Goal: Task Accomplishment & Management: Manage account settings

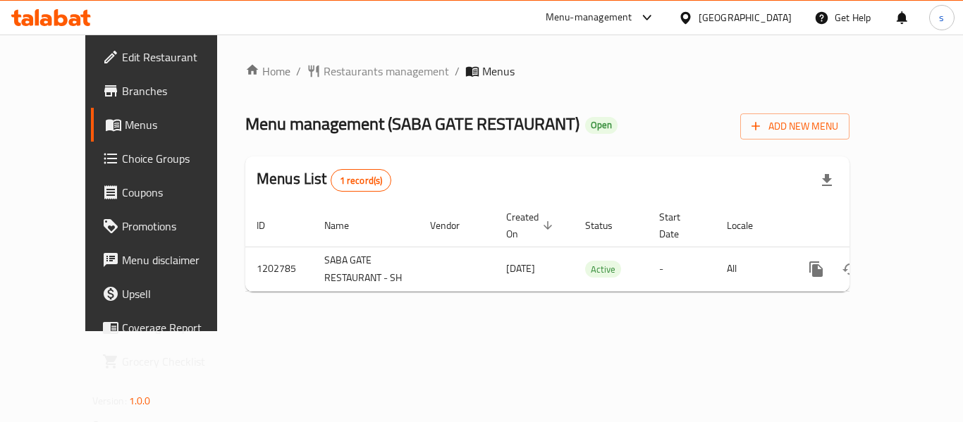
click at [771, 17] on div "Bahrain" at bounding box center [745, 18] width 93 height 16
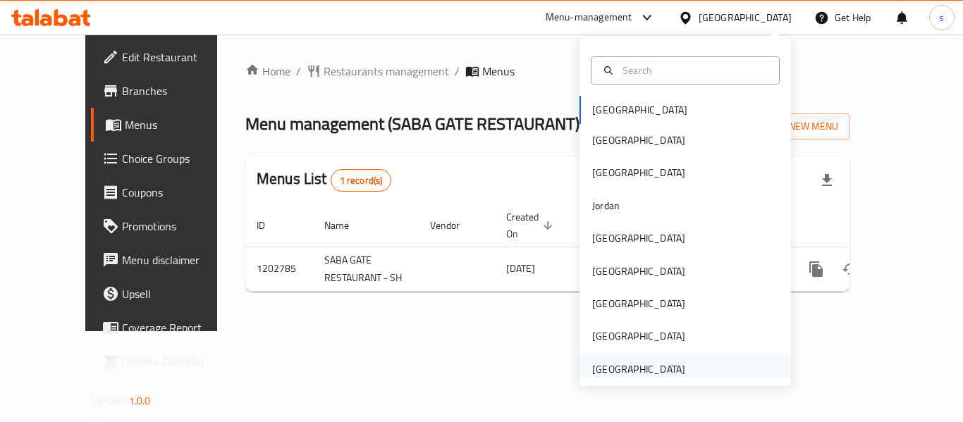
click at [638, 373] on div "[GEOGRAPHIC_DATA]" at bounding box center [638, 370] width 93 height 16
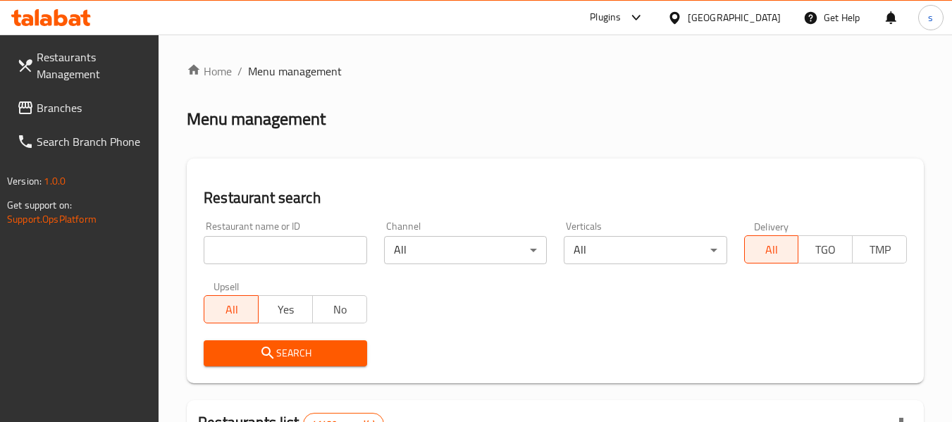
click at [87, 109] on span "Branches" at bounding box center [92, 107] width 111 height 17
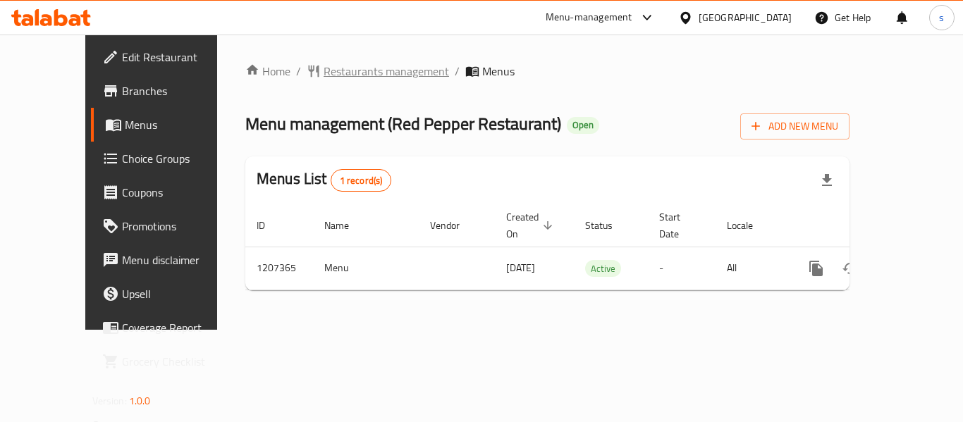
click at [324, 73] on span "Restaurants management" at bounding box center [386, 71] width 125 height 17
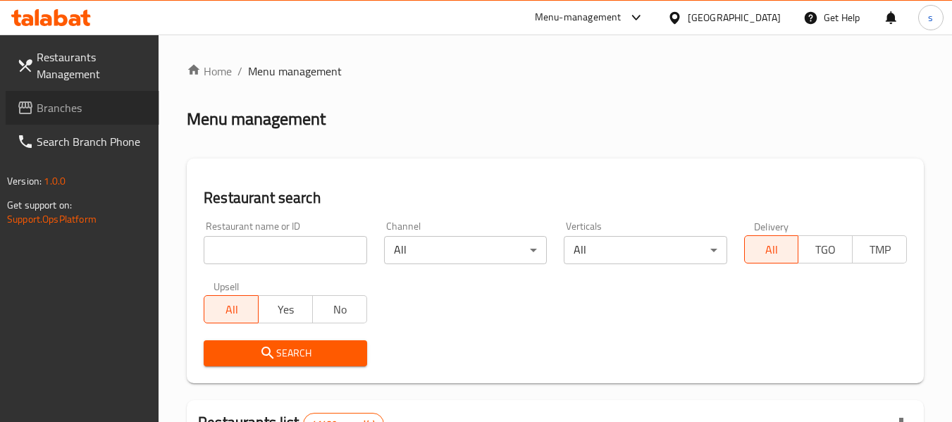
click at [87, 114] on span "Branches" at bounding box center [92, 107] width 111 height 17
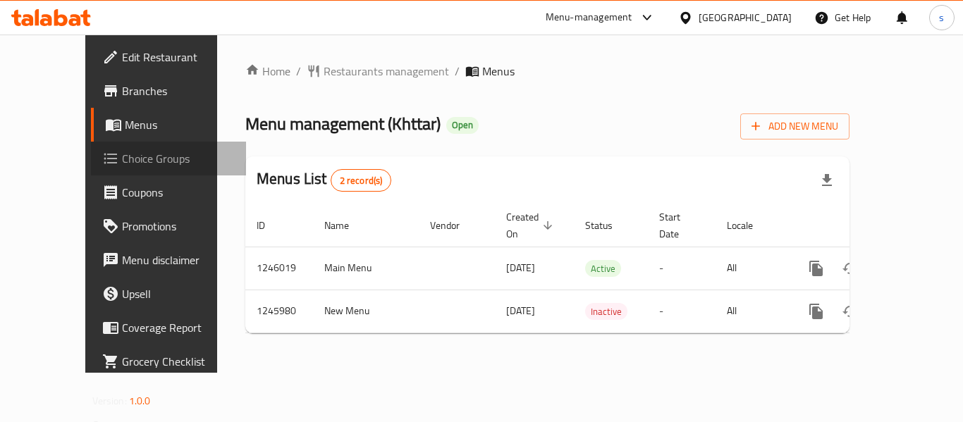
click at [122, 154] on span "Choice Groups" at bounding box center [178, 158] width 113 height 17
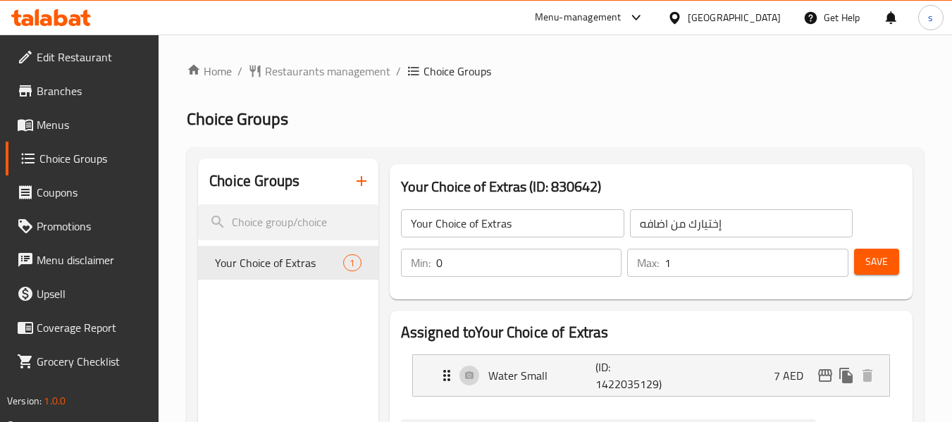
click at [50, 55] on span "Edit Restaurant" at bounding box center [92, 57] width 111 height 17
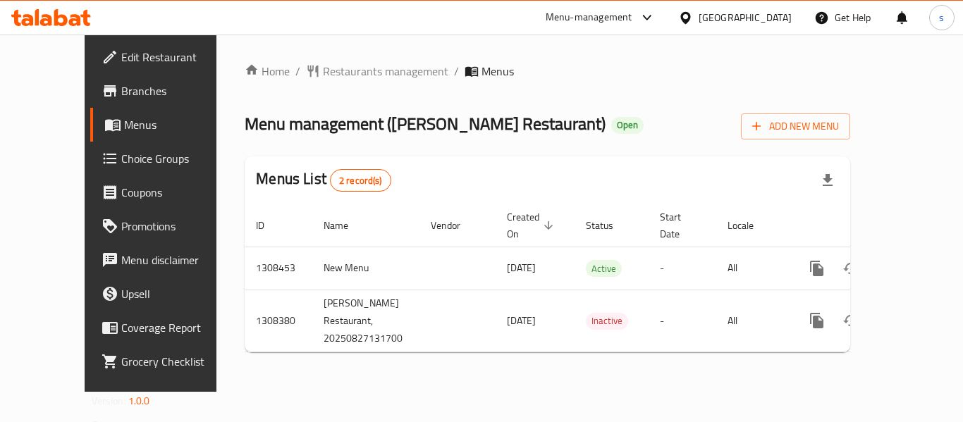
click at [720, 20] on div "[GEOGRAPHIC_DATA]" at bounding box center [745, 18] width 93 height 16
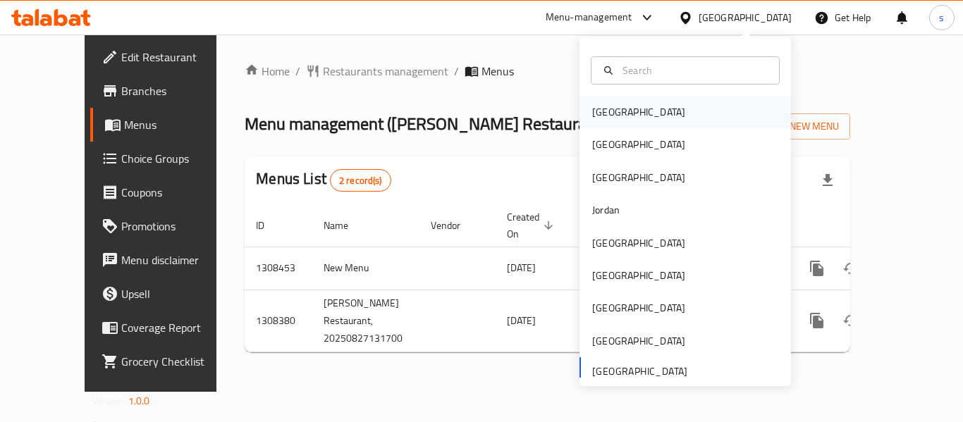
click at [622, 118] on div "[GEOGRAPHIC_DATA]" at bounding box center [639, 112] width 116 height 32
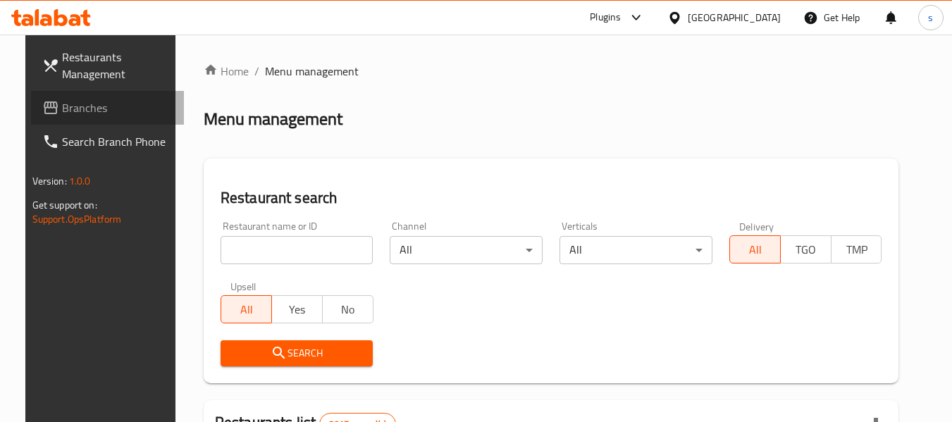
click at [70, 108] on span "Branches" at bounding box center [117, 107] width 111 height 17
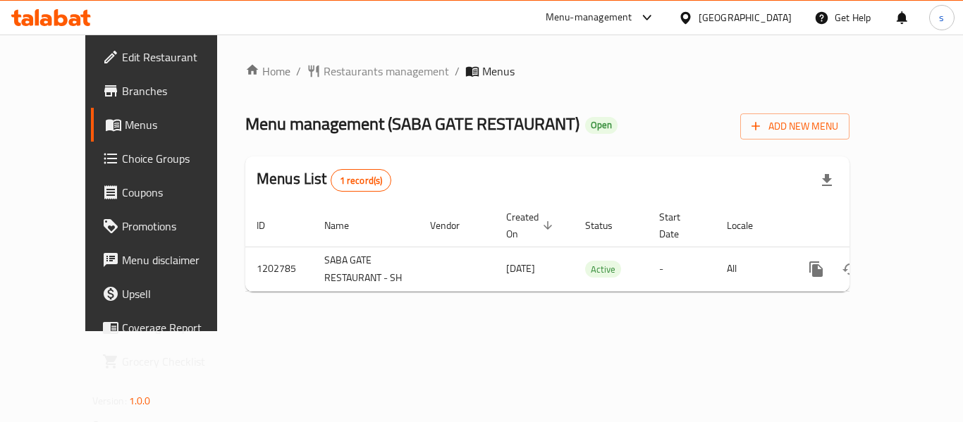
click at [781, 16] on div "Bahrain" at bounding box center [745, 18] width 93 height 16
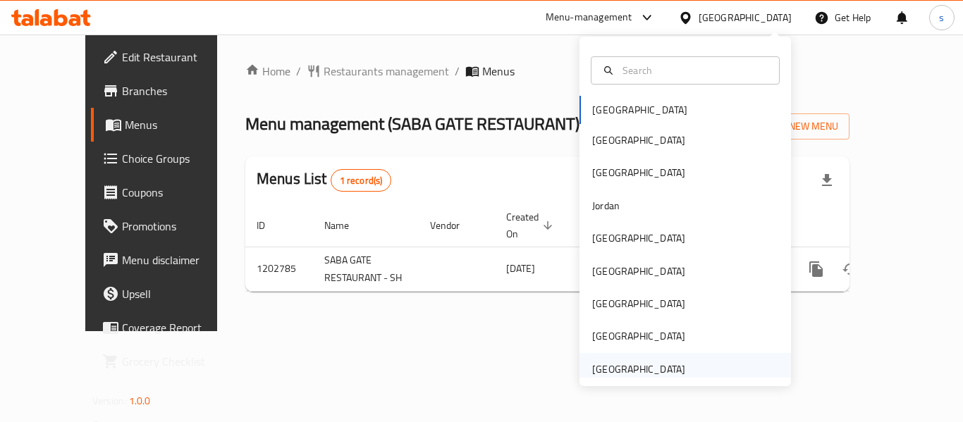
click at [618, 375] on div "[GEOGRAPHIC_DATA]" at bounding box center [638, 370] width 93 height 16
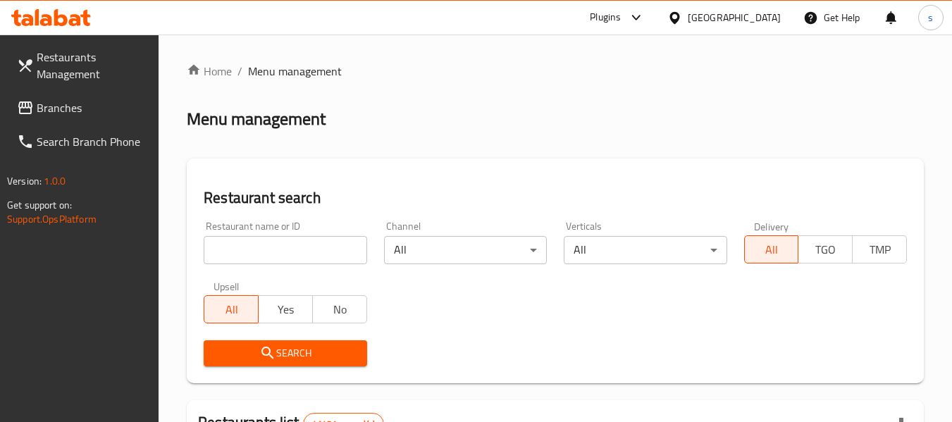
click at [123, 109] on span "Branches" at bounding box center [92, 107] width 111 height 17
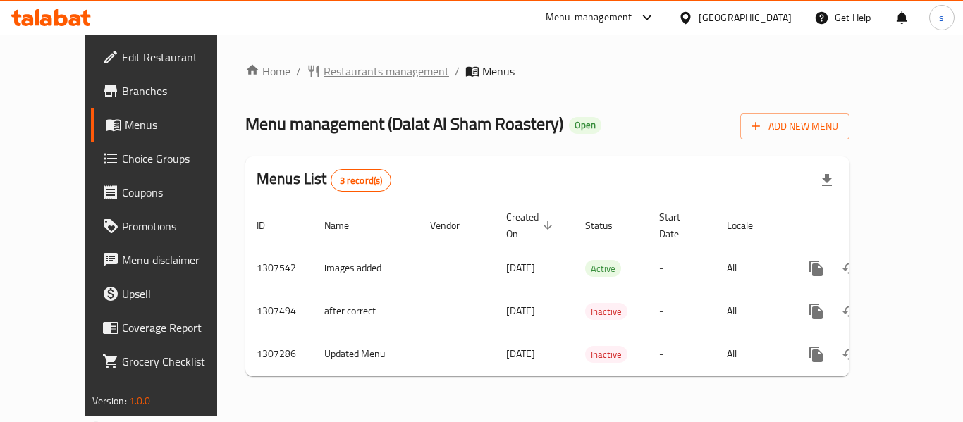
click at [360, 65] on span "Restaurants management" at bounding box center [386, 71] width 125 height 17
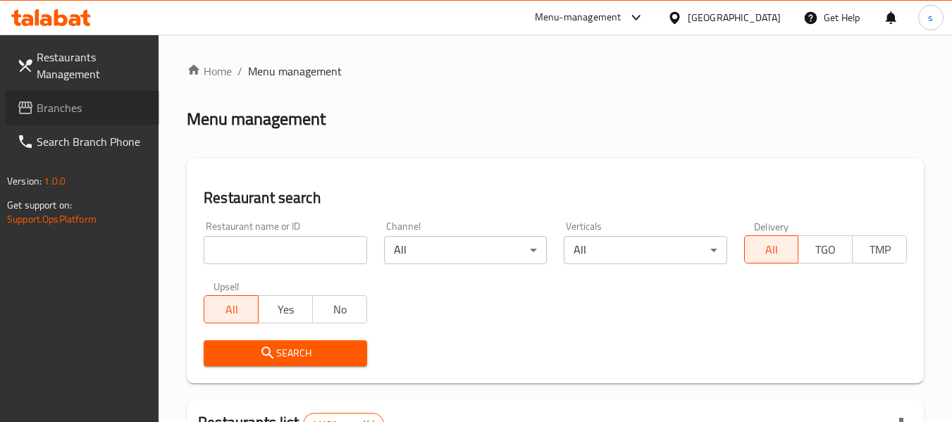
click at [82, 120] on link "Branches" at bounding box center [83, 108] width 154 height 34
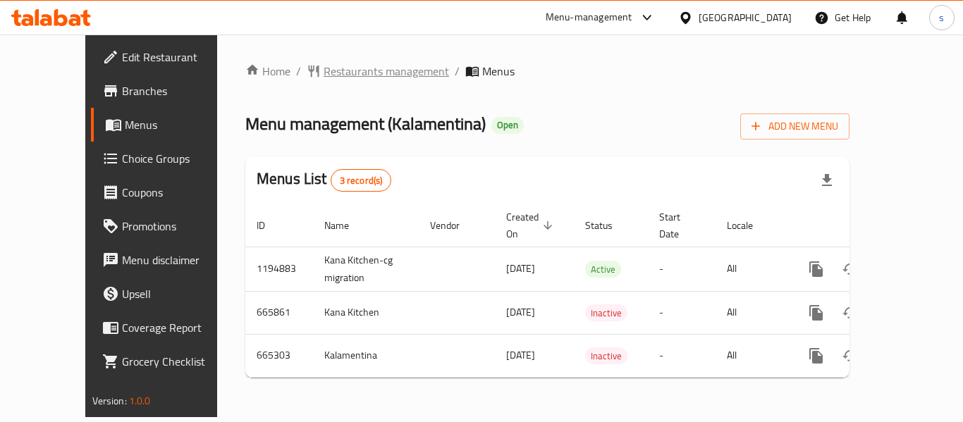
click at [343, 71] on span "Restaurants management" at bounding box center [386, 71] width 125 height 17
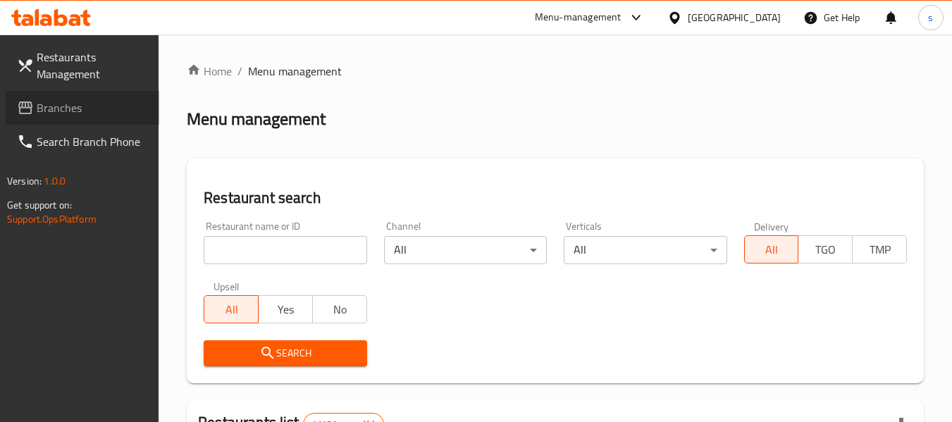
click at [102, 111] on span "Branches" at bounding box center [92, 107] width 111 height 17
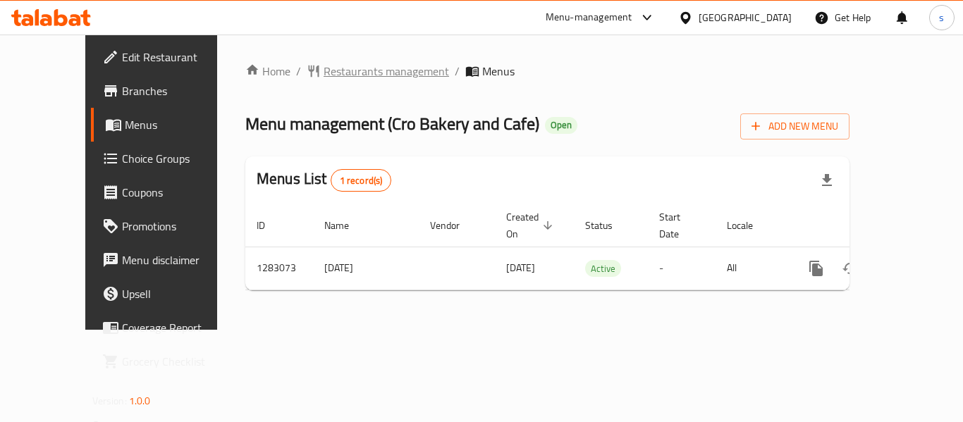
click at [324, 65] on span "Restaurants management" at bounding box center [386, 71] width 125 height 17
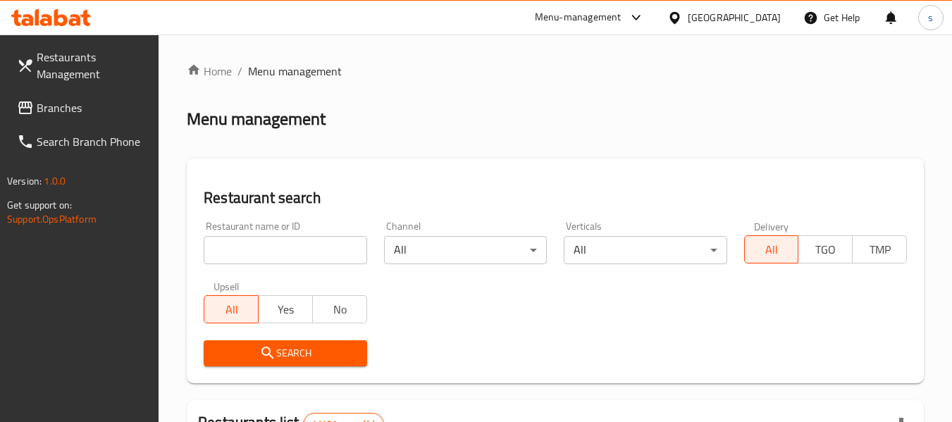
click at [92, 115] on span "Branches" at bounding box center [92, 107] width 111 height 17
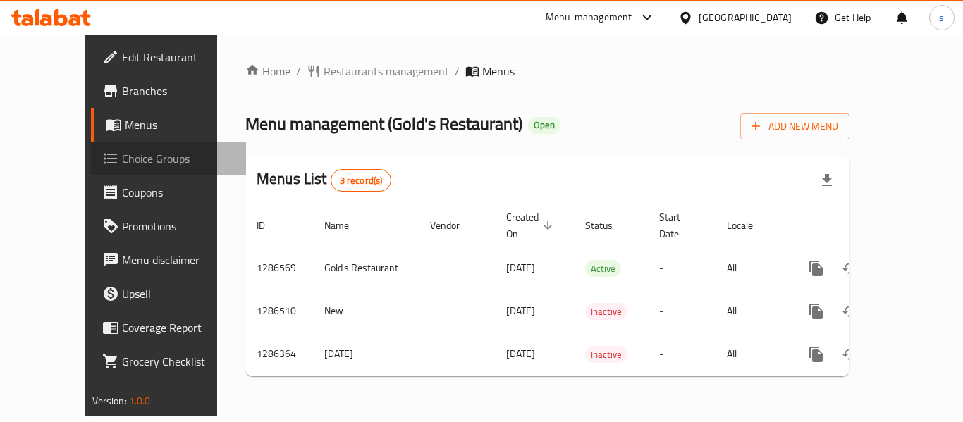
click at [122, 162] on span "Choice Groups" at bounding box center [178, 158] width 113 height 17
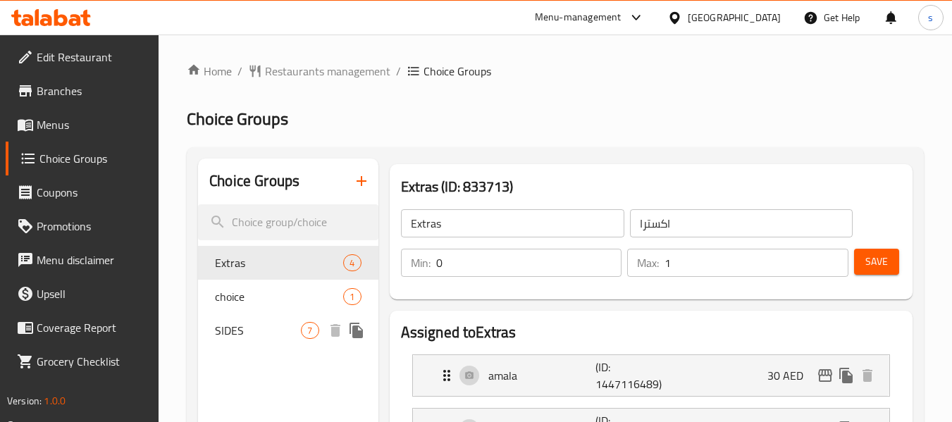
click at [277, 329] on span "SIDES" at bounding box center [258, 330] width 86 height 17
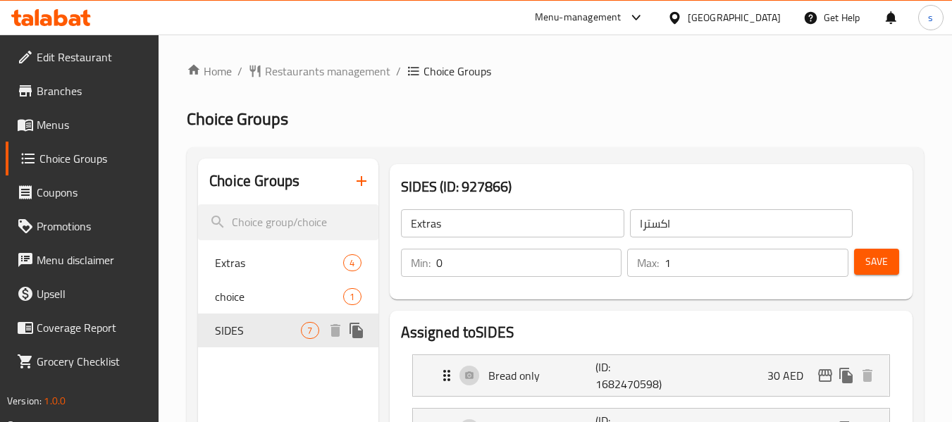
type input "SIDES"
type input "7"
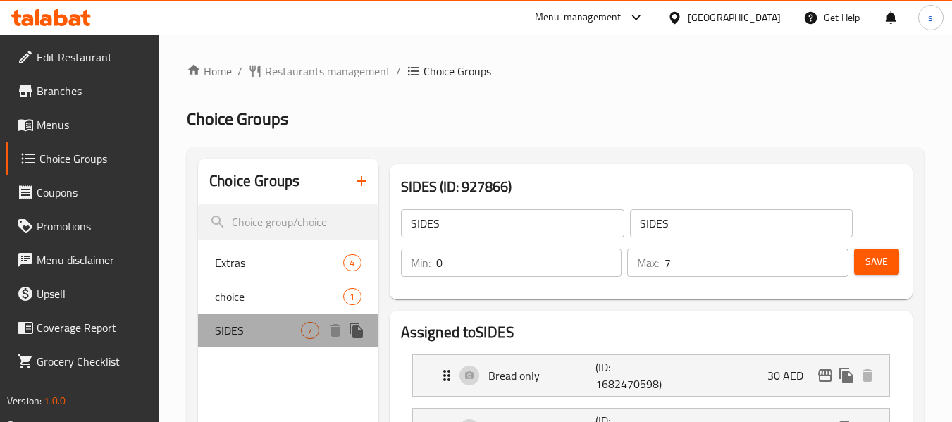
click at [277, 329] on span "SIDES" at bounding box center [258, 330] width 86 height 17
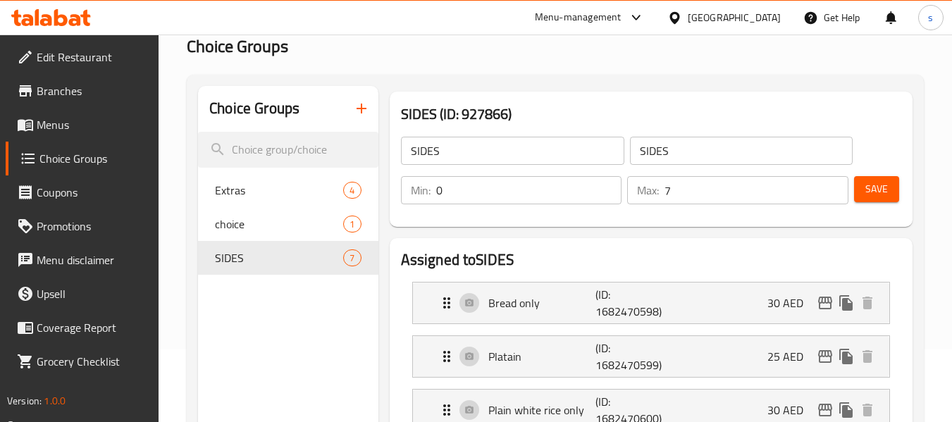
scroll to position [70, 0]
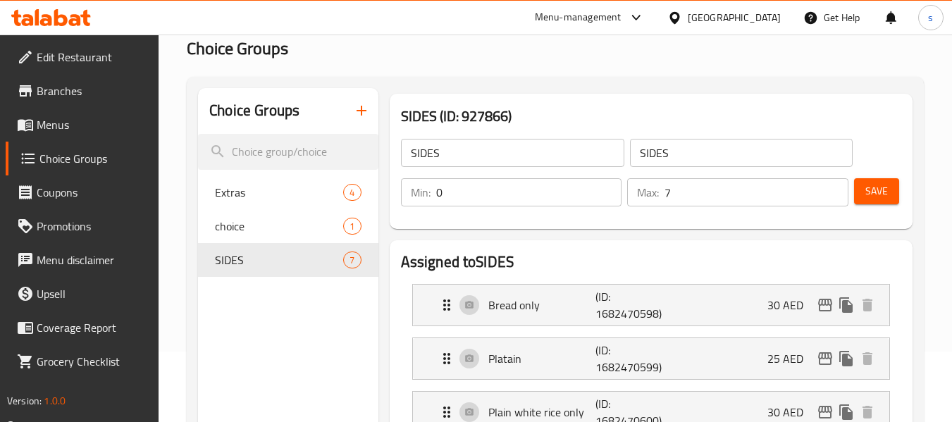
click at [679, 20] on icon at bounding box center [675, 17] width 10 height 12
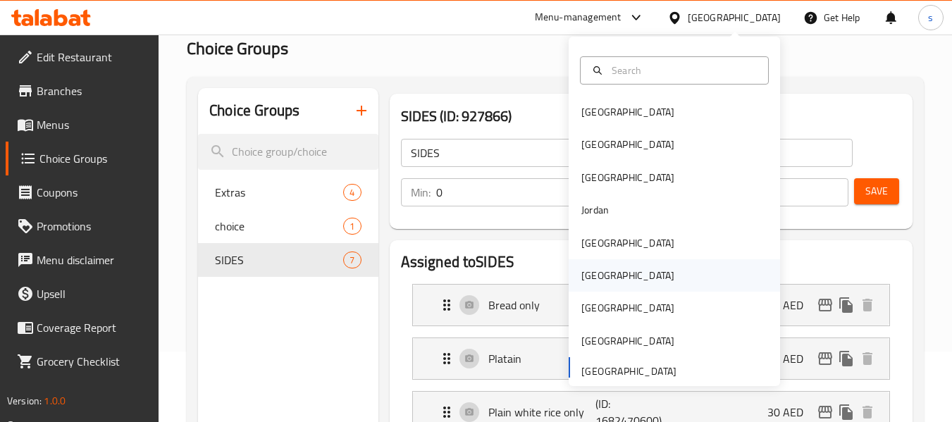
click at [599, 281] on div "Oman" at bounding box center [628, 275] width 116 height 32
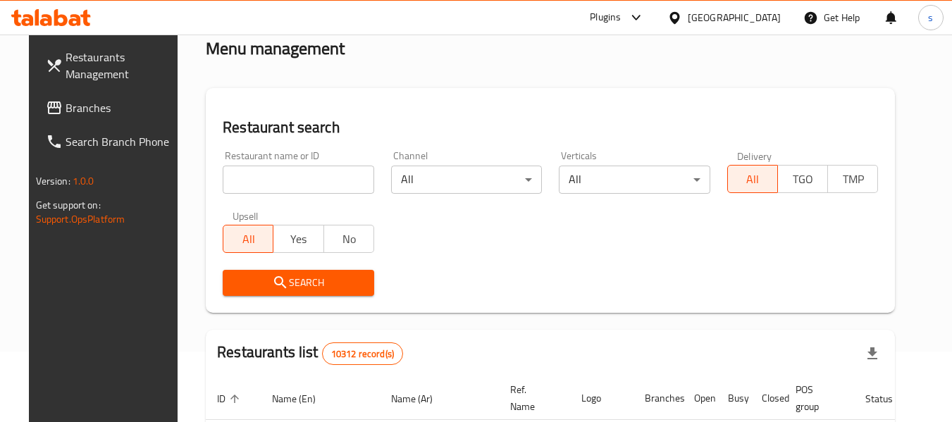
click at [87, 109] on span "Branches" at bounding box center [121, 107] width 111 height 17
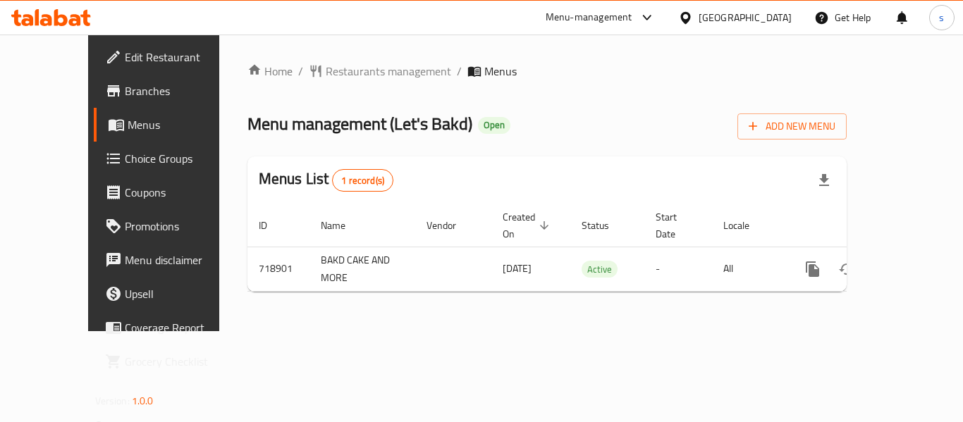
click at [778, 18] on div "Oman" at bounding box center [745, 18] width 93 height 16
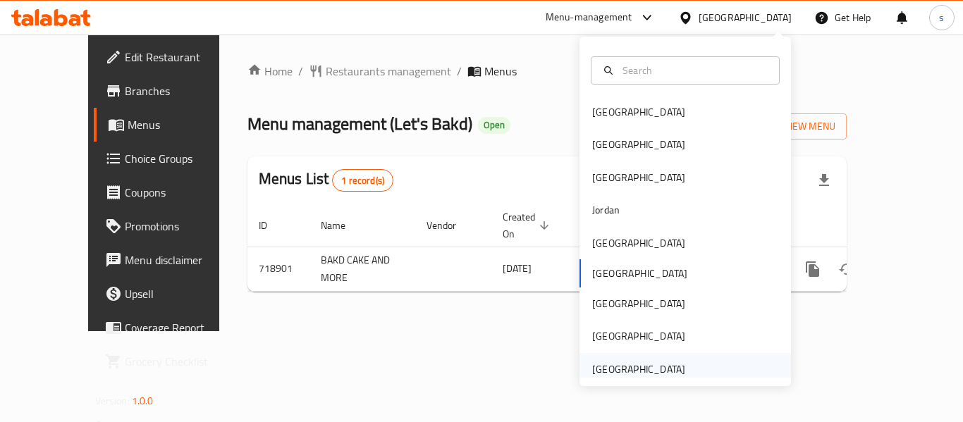
click at [653, 372] on div "[GEOGRAPHIC_DATA]" at bounding box center [638, 370] width 93 height 16
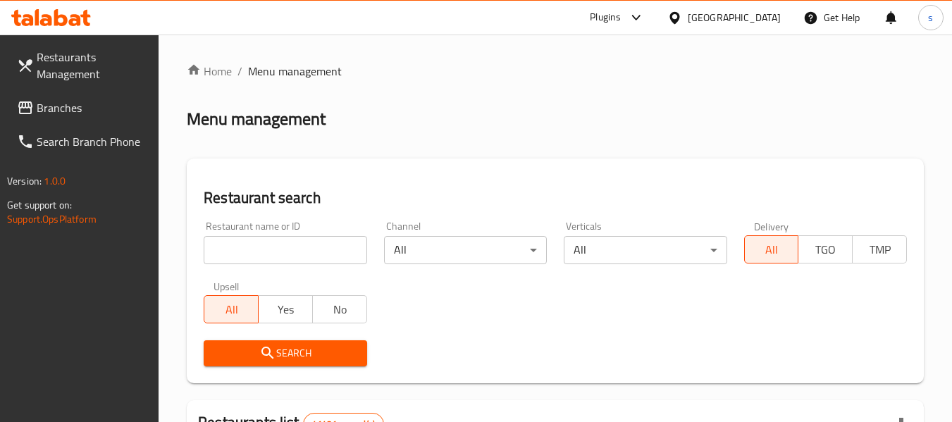
click at [67, 119] on link "Branches" at bounding box center [83, 108] width 154 height 34
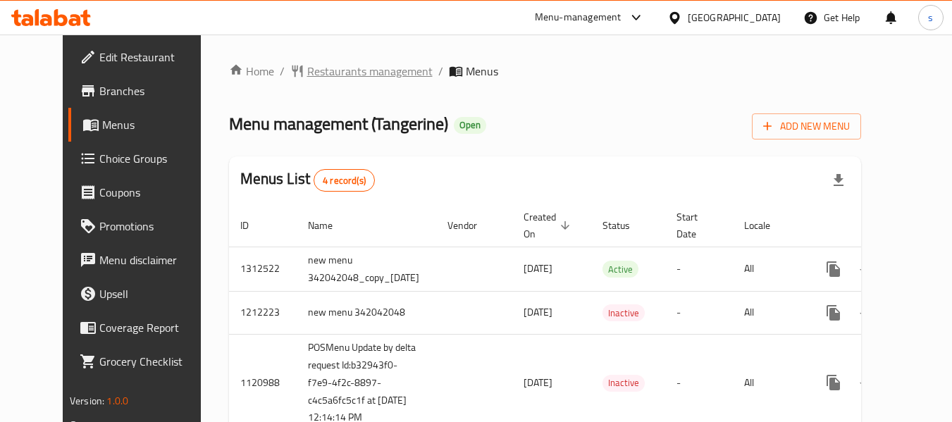
click at [319, 70] on span "Restaurants management" at bounding box center [369, 71] width 125 height 17
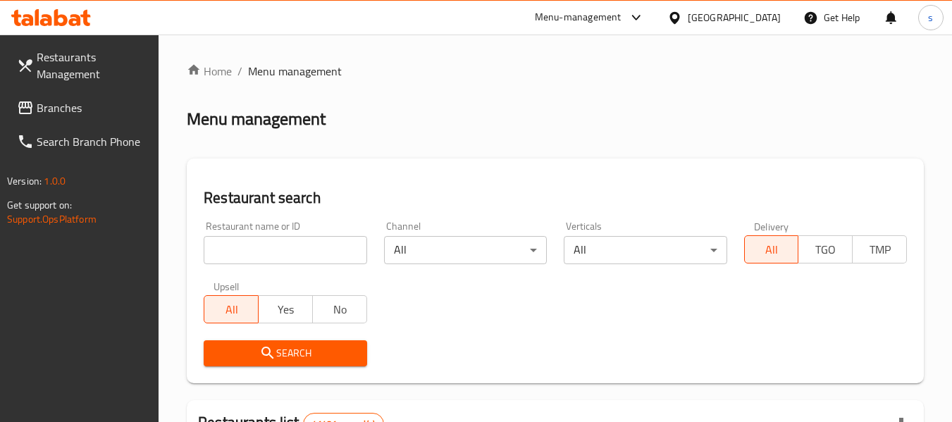
click at [56, 112] on span "Branches" at bounding box center [92, 107] width 111 height 17
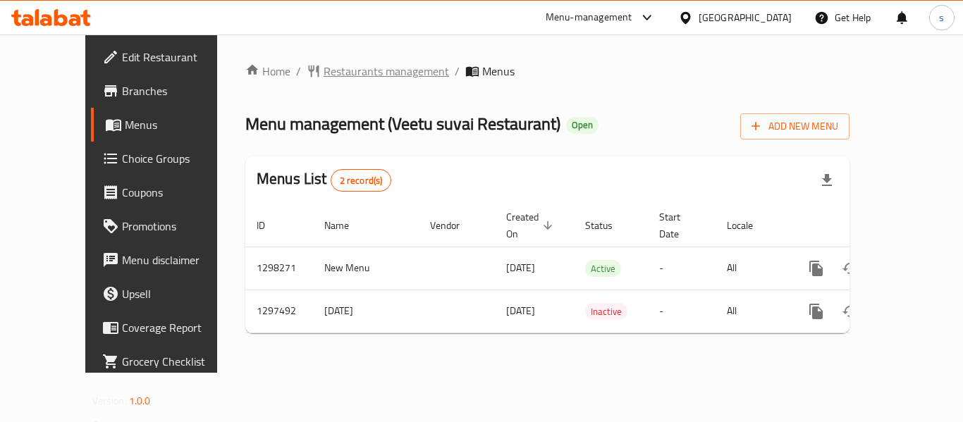
click at [352, 65] on span "Restaurants management" at bounding box center [386, 71] width 125 height 17
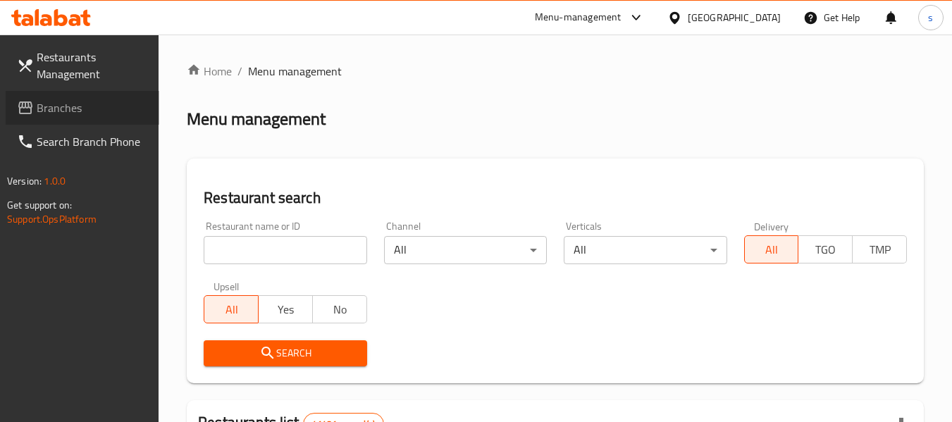
click at [73, 107] on span "Branches" at bounding box center [92, 107] width 111 height 17
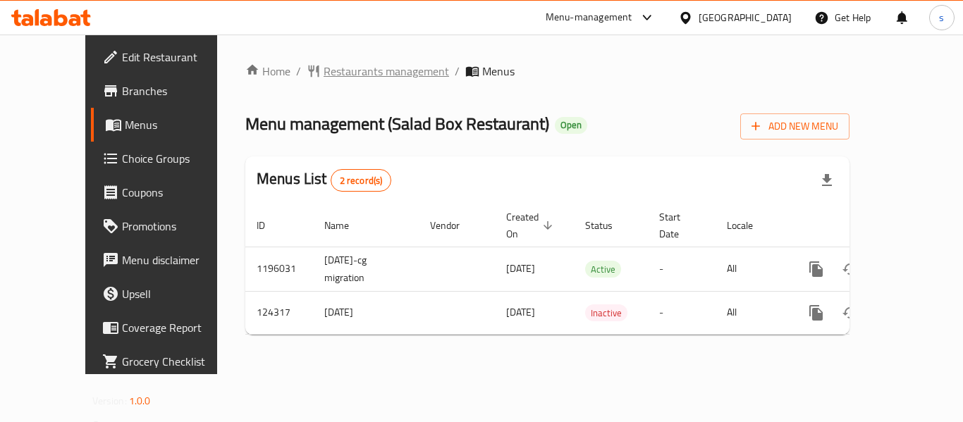
click at [324, 75] on span "Restaurants management" at bounding box center [386, 71] width 125 height 17
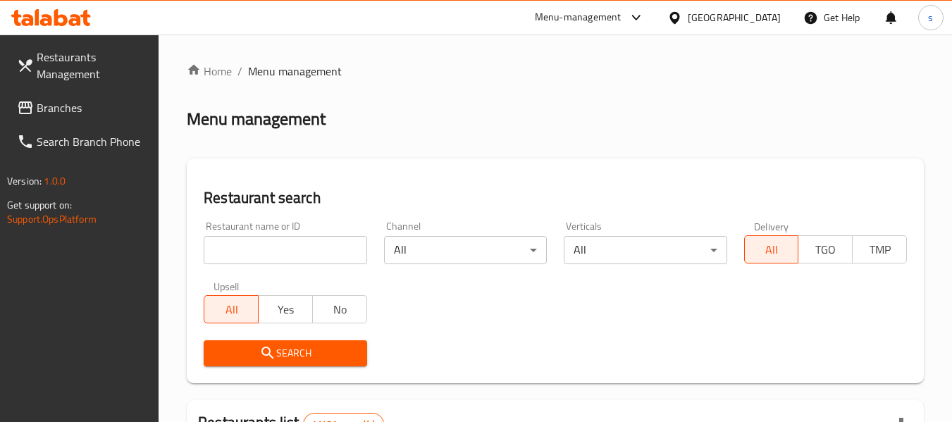
click at [61, 114] on span "Branches" at bounding box center [92, 107] width 111 height 17
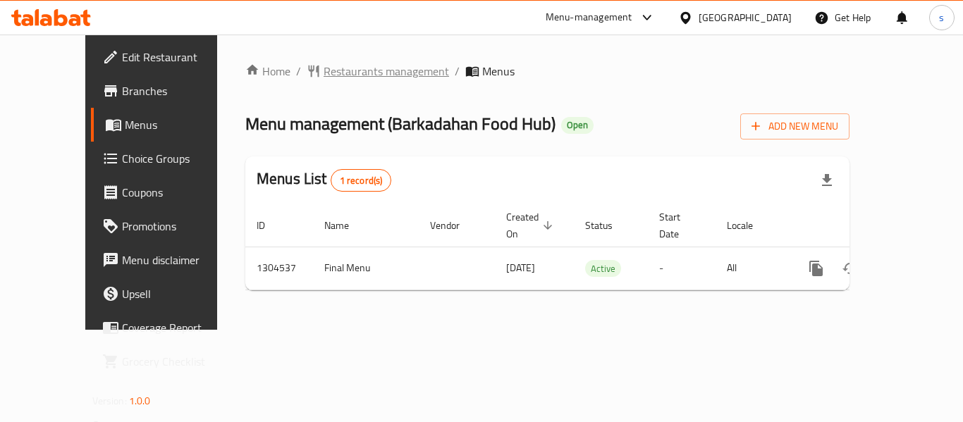
click at [331, 80] on span "Restaurants management" at bounding box center [386, 71] width 125 height 17
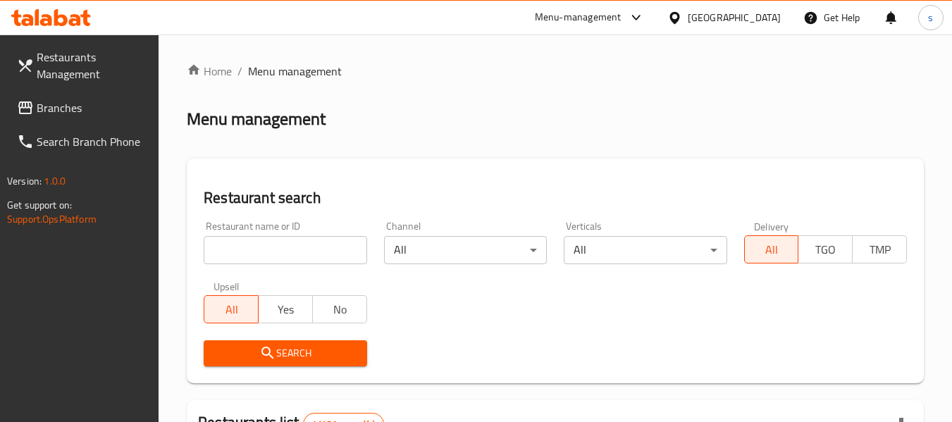
click at [86, 121] on link "Branches" at bounding box center [83, 108] width 154 height 34
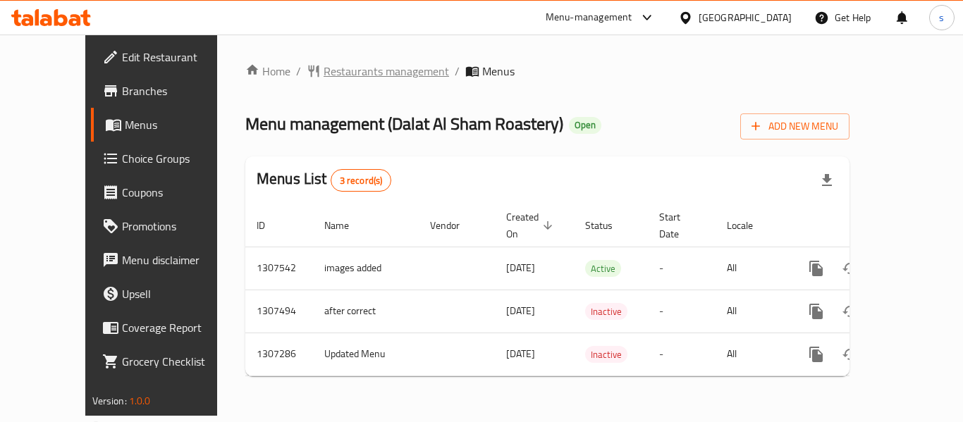
click at [371, 75] on span "Restaurants management" at bounding box center [386, 71] width 125 height 17
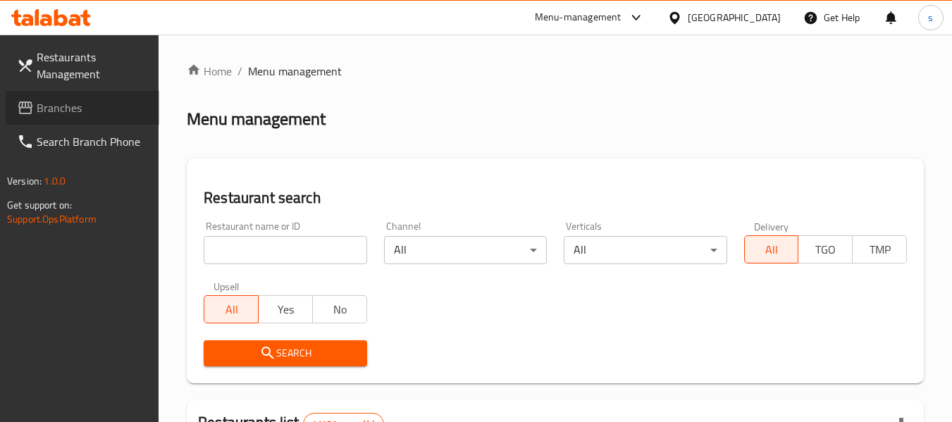
click at [75, 106] on span "Branches" at bounding box center [92, 107] width 111 height 17
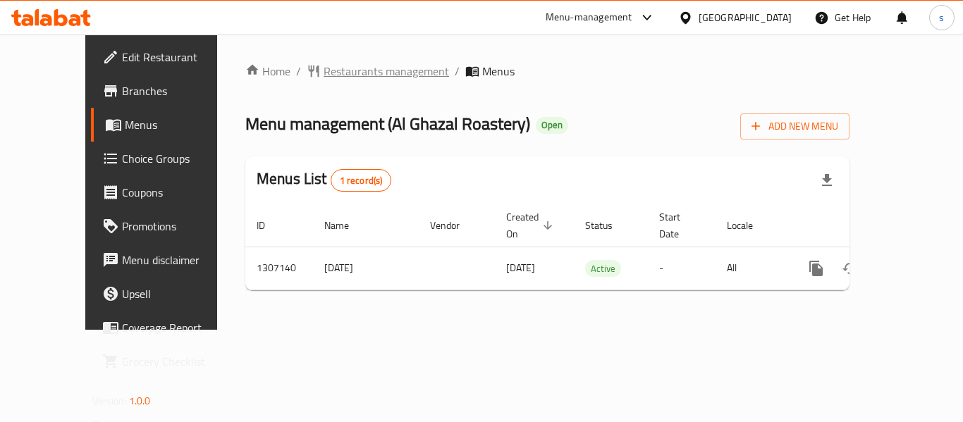
click at [324, 77] on span "Restaurants management" at bounding box center [386, 71] width 125 height 17
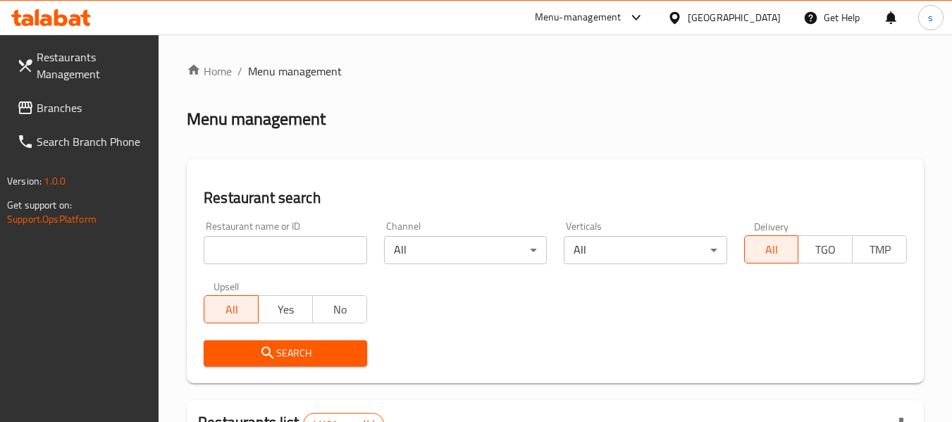
click at [86, 114] on span "Branches" at bounding box center [92, 107] width 111 height 17
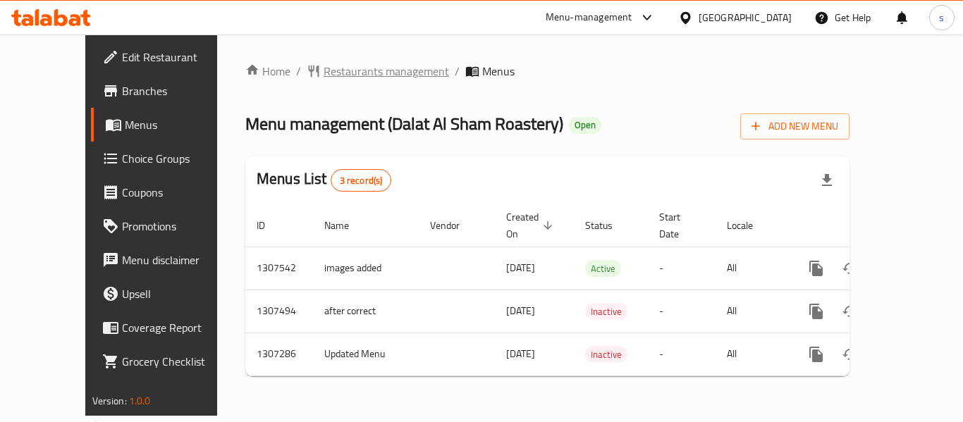
click at [329, 78] on span "Restaurants management" at bounding box center [386, 71] width 125 height 17
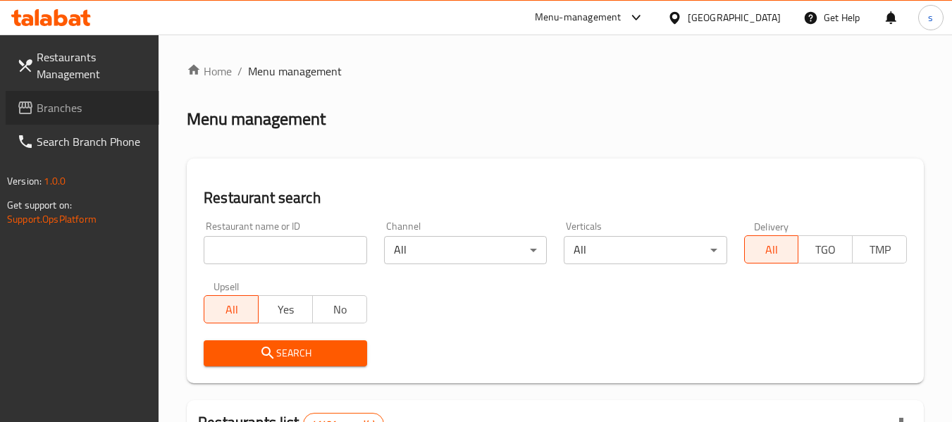
click at [66, 110] on span "Branches" at bounding box center [92, 107] width 111 height 17
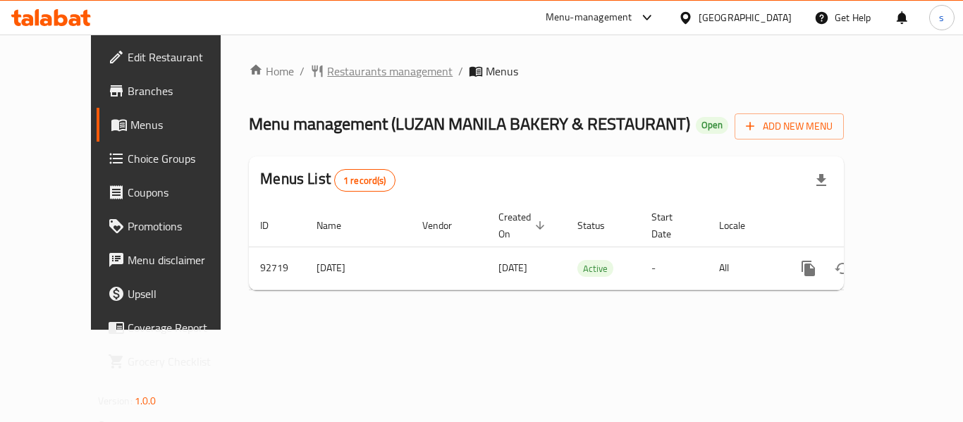
click at [327, 68] on span "Restaurants management" at bounding box center [389, 71] width 125 height 17
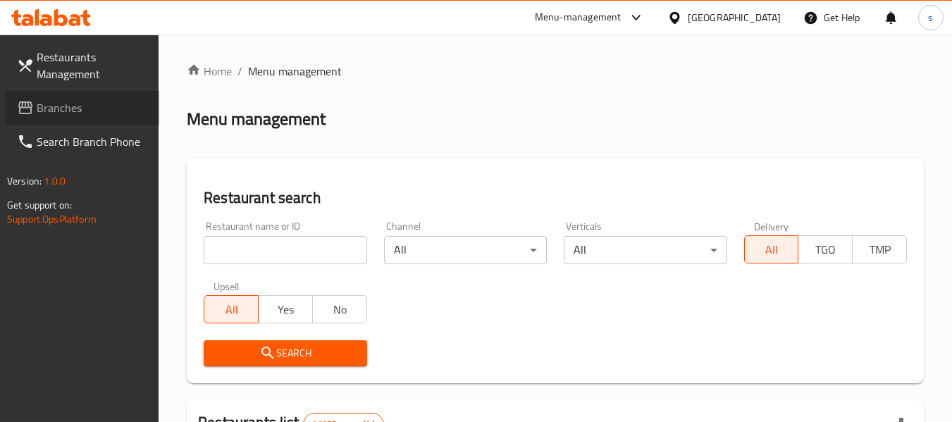
click at [64, 109] on span "Branches" at bounding box center [92, 107] width 111 height 17
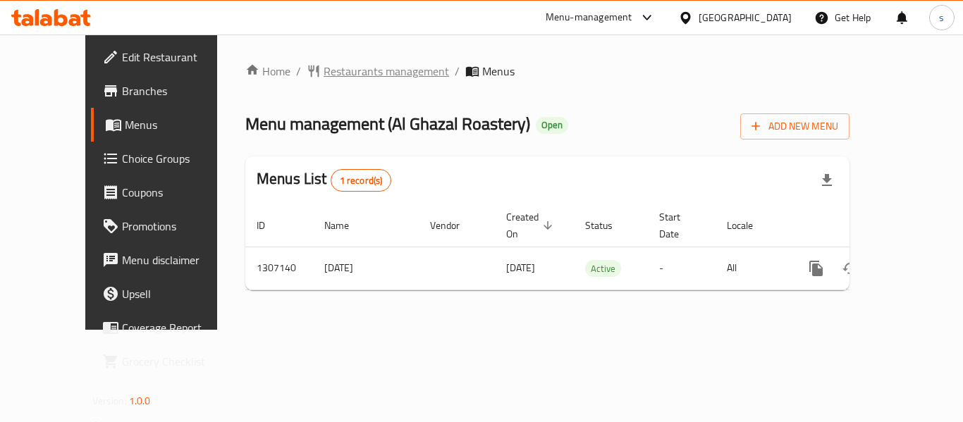
click at [352, 78] on span "Restaurants management" at bounding box center [386, 71] width 125 height 17
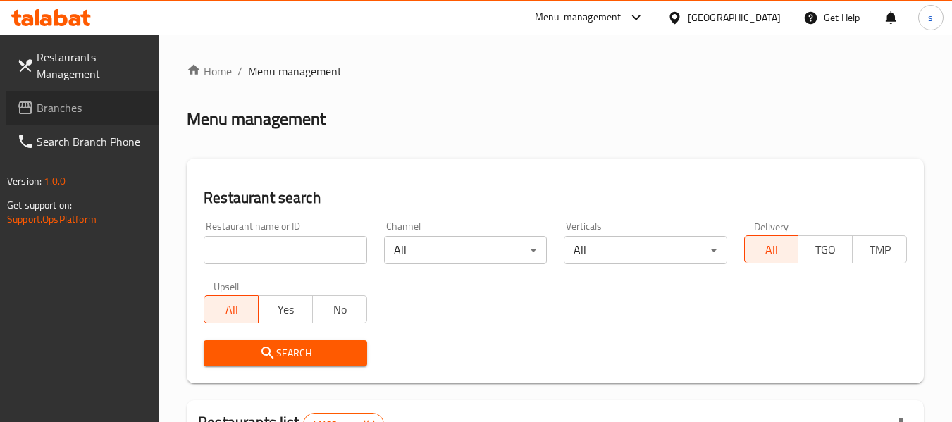
click at [98, 116] on link "Branches" at bounding box center [83, 108] width 154 height 34
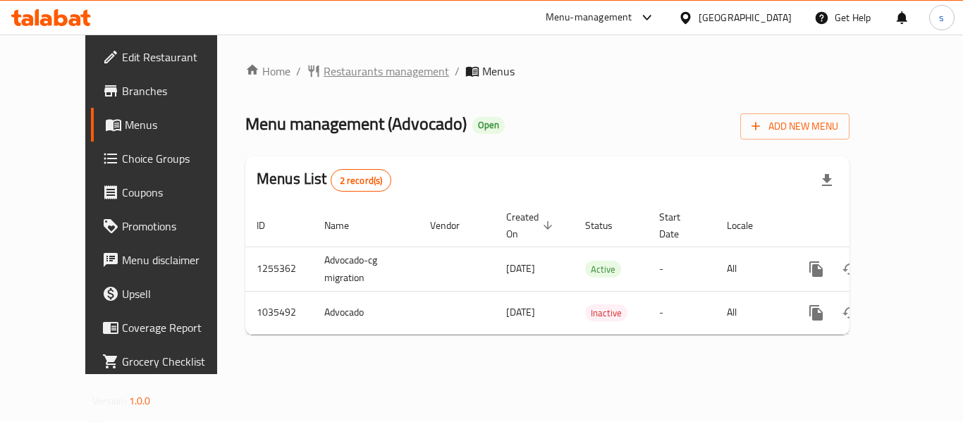
click at [345, 77] on span "Restaurants management" at bounding box center [386, 71] width 125 height 17
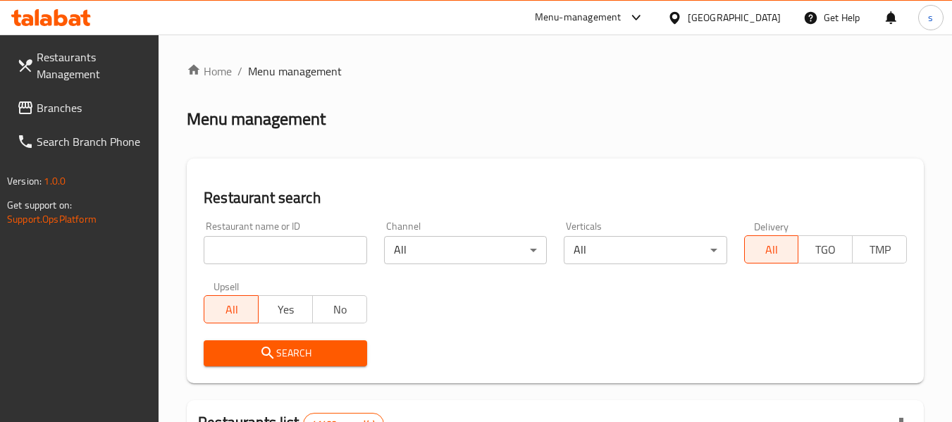
click at [94, 119] on link "Branches" at bounding box center [83, 108] width 154 height 34
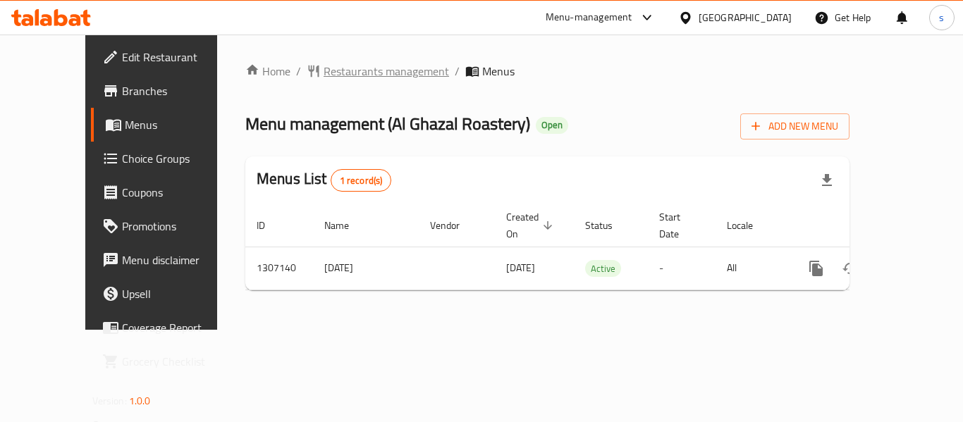
click at [324, 71] on span "Restaurants management" at bounding box center [386, 71] width 125 height 17
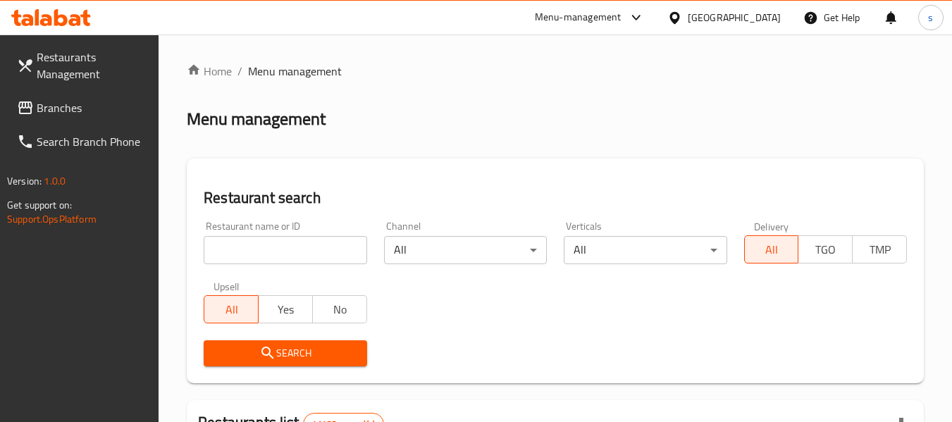
click at [89, 111] on span "Branches" at bounding box center [92, 107] width 111 height 17
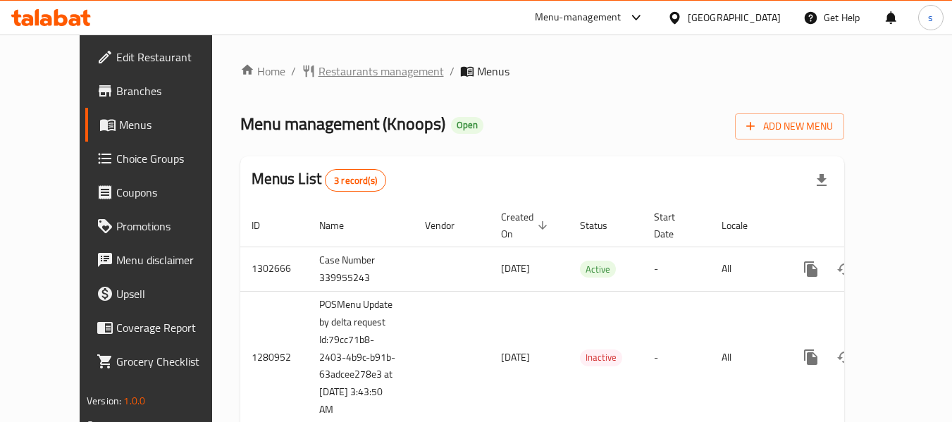
click at [319, 77] on span "Restaurants management" at bounding box center [381, 71] width 125 height 17
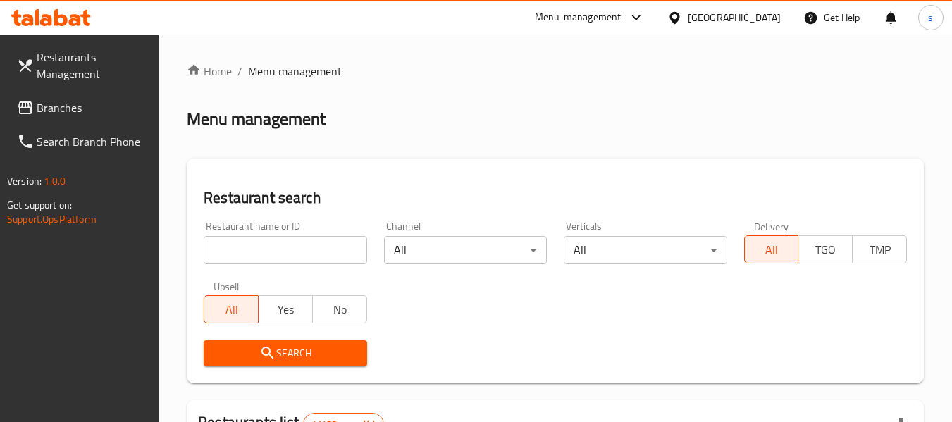
click at [56, 104] on span "Branches" at bounding box center [92, 107] width 111 height 17
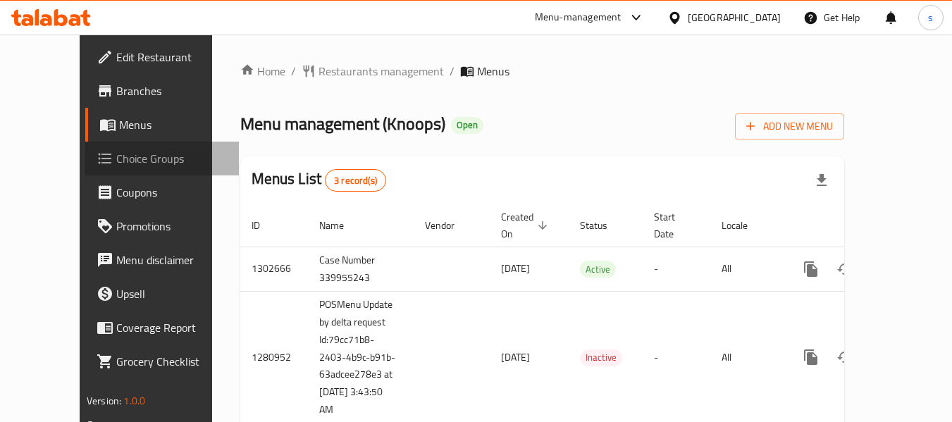
click at [116, 159] on span "Choice Groups" at bounding box center [171, 158] width 111 height 17
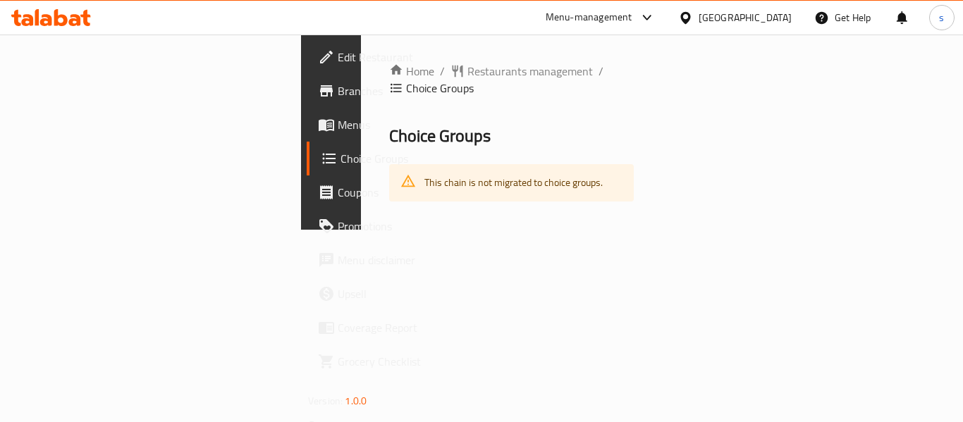
click at [341, 152] on span "Choice Groups" at bounding box center [396, 158] width 110 height 17
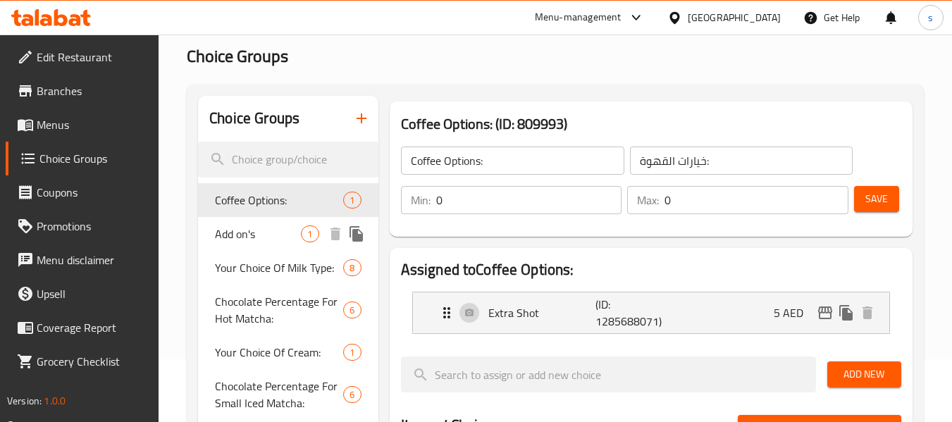
scroll to position [70, 0]
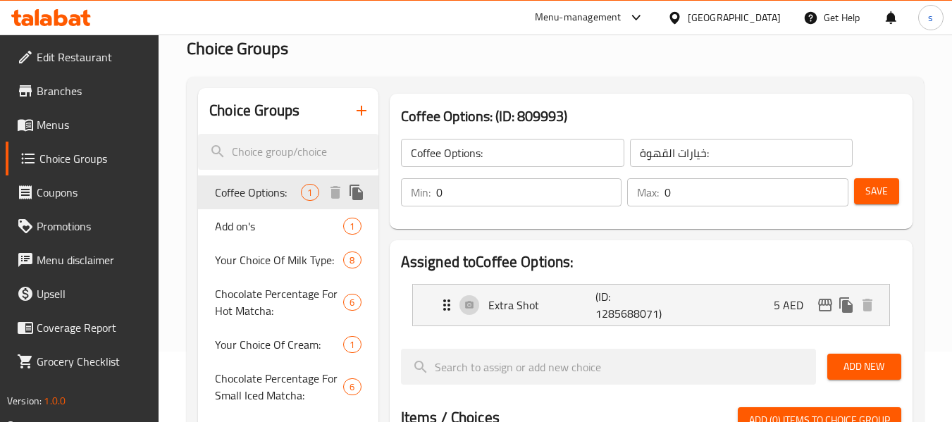
click at [243, 196] on span "Coffee Options:" at bounding box center [258, 192] width 86 height 17
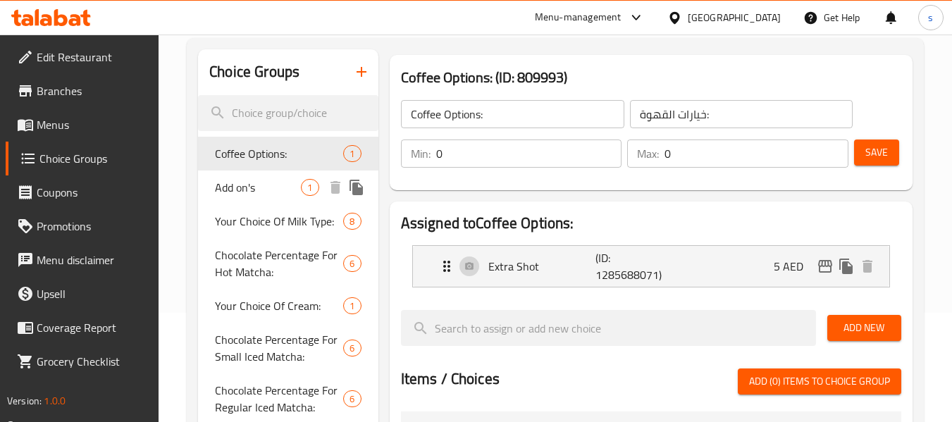
scroll to position [141, 0]
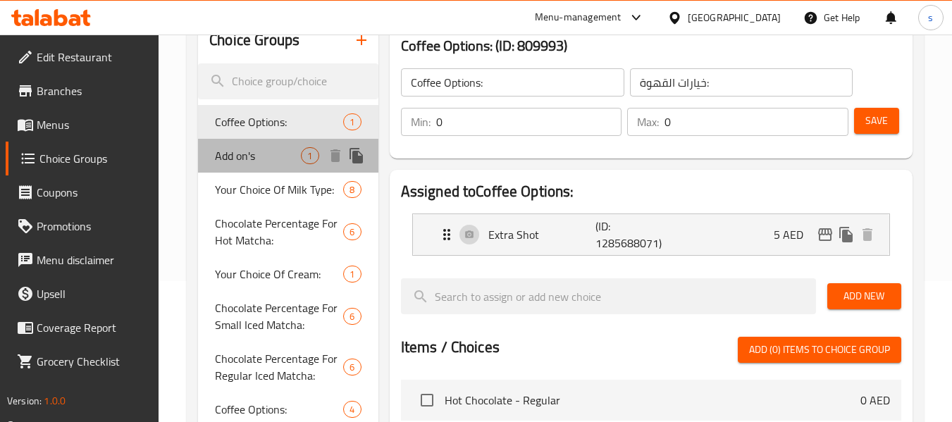
click at [247, 158] on span "Add on's" at bounding box center [258, 155] width 86 height 17
type input "Add on's"
type input "إضافات"
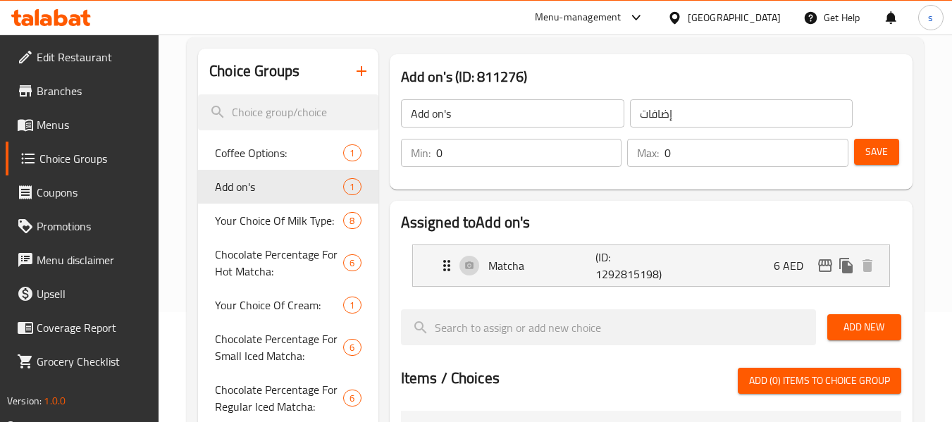
scroll to position [0, 0]
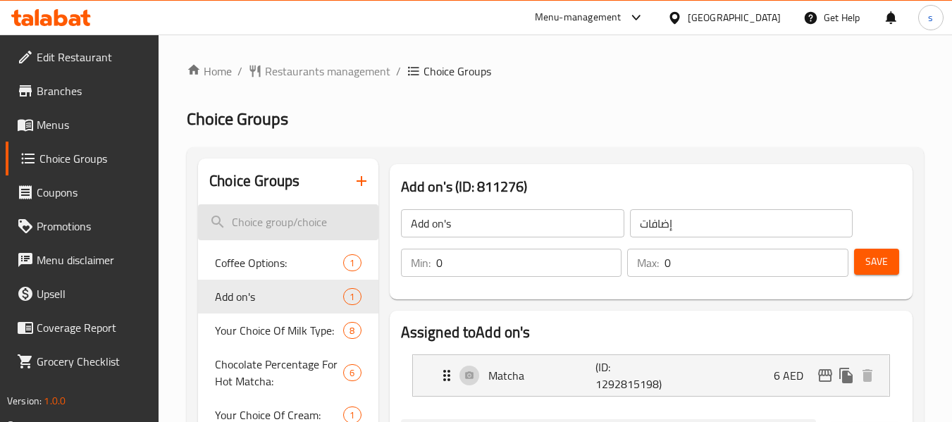
click at [274, 215] on input "search" at bounding box center [288, 222] width 180 height 36
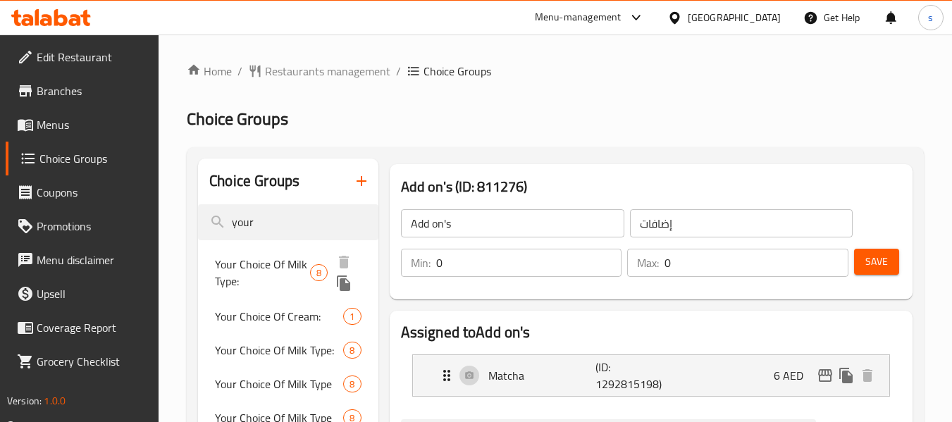
type input "your"
click at [275, 263] on span "Your Choice Of Milk Type:" at bounding box center [262, 273] width 95 height 34
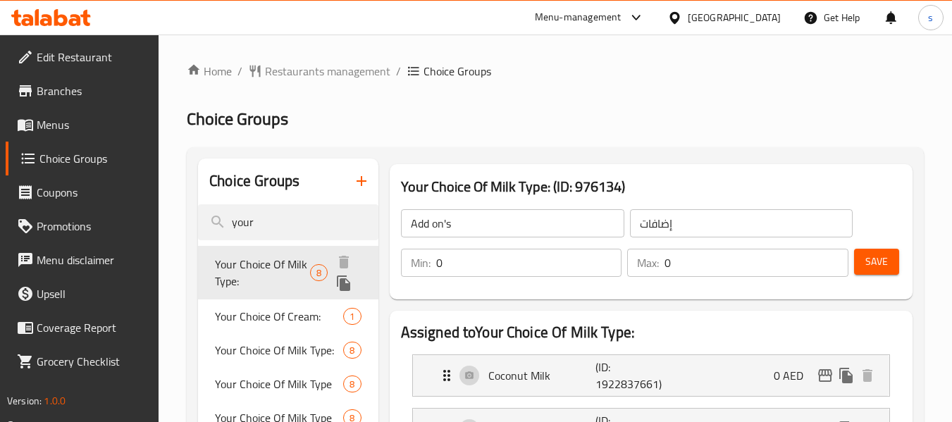
type input "Your Choice Of Milk Type:"
type input "اختيارك من نوع الحليب:"
type input "1"
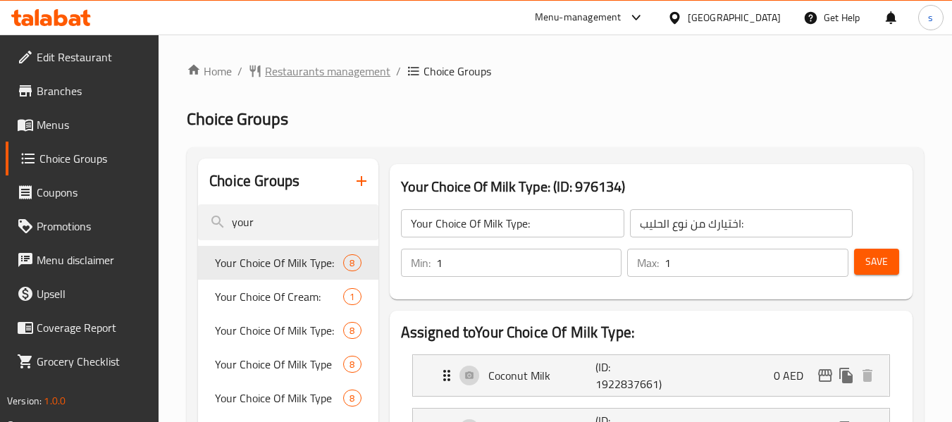
click at [302, 70] on span "Restaurants management" at bounding box center [327, 71] width 125 height 17
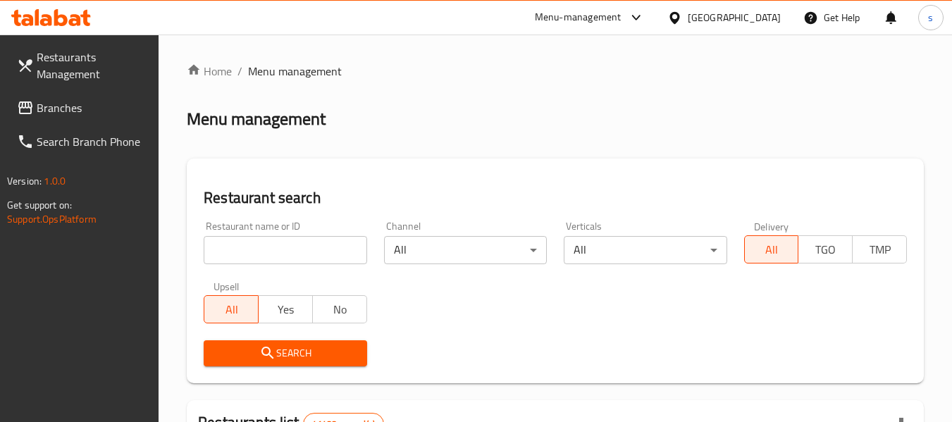
click at [67, 109] on span "Branches" at bounding box center [92, 107] width 111 height 17
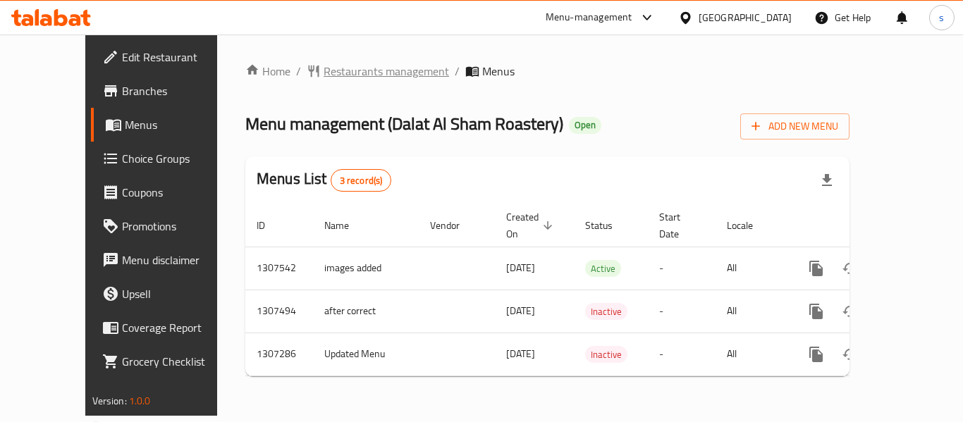
click at [345, 68] on span "Restaurants management" at bounding box center [386, 71] width 125 height 17
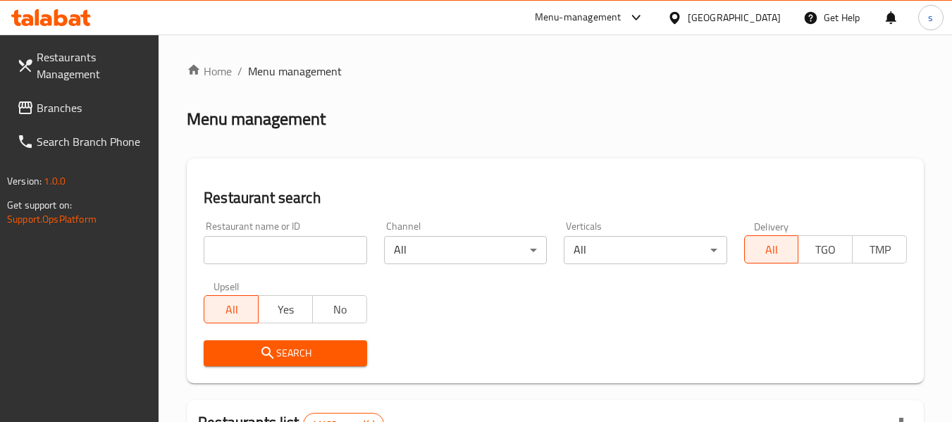
click at [97, 113] on span "Branches" at bounding box center [92, 107] width 111 height 17
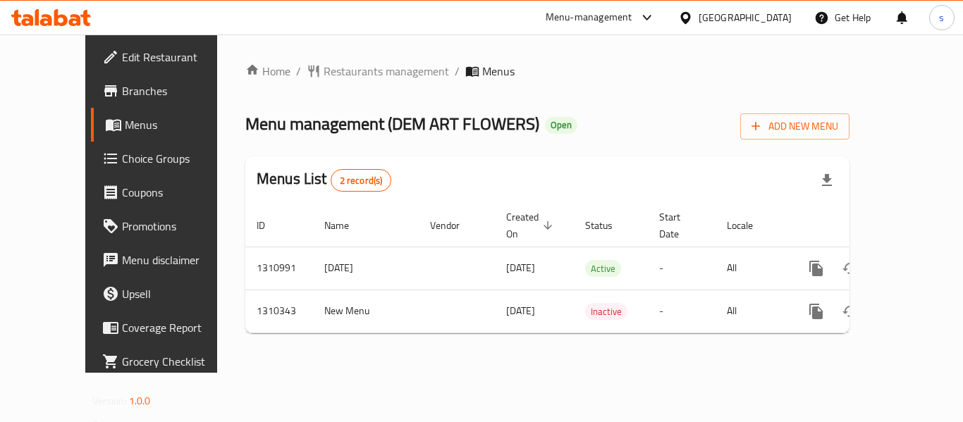
click at [825, 18] on div "Get Help" at bounding box center [842, 18] width 57 height 34
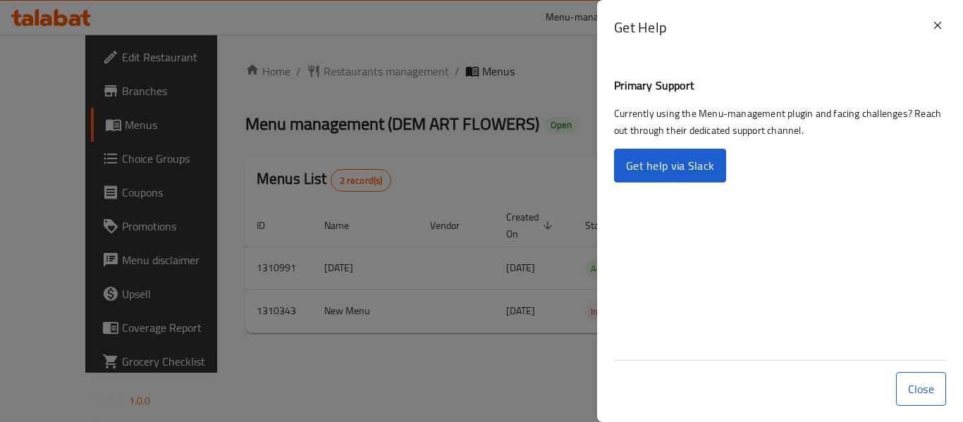
click at [946, 23] on div "Get Help" at bounding box center [780, 33] width 366 height 66
click at [933, 18] on icon at bounding box center [937, 25] width 17 height 17
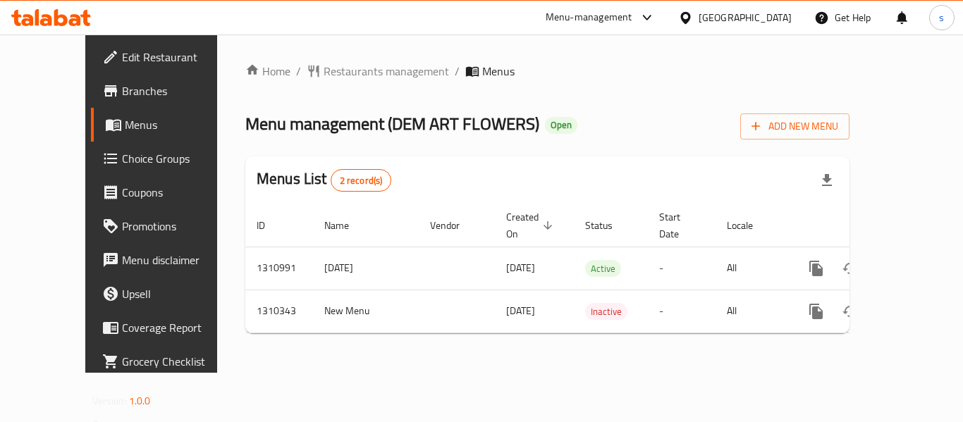
click at [830, 13] on div "Get Help" at bounding box center [842, 18] width 57 height 34
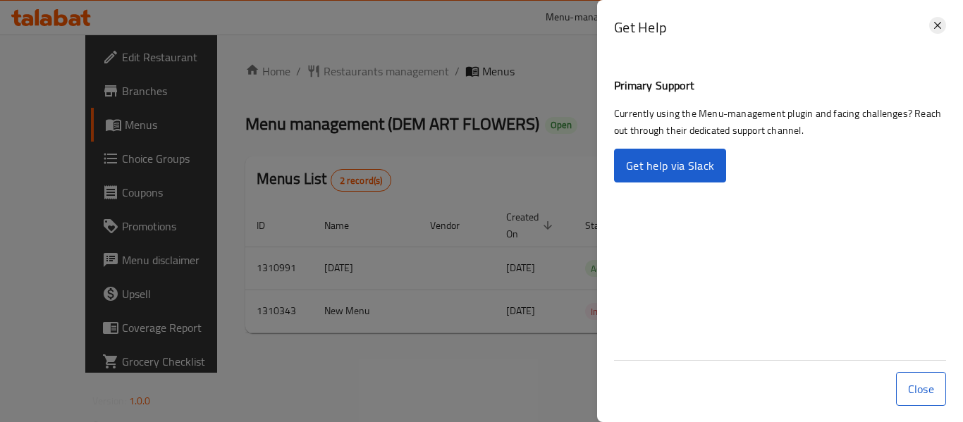
click at [936, 23] on icon at bounding box center [937, 25] width 17 height 17
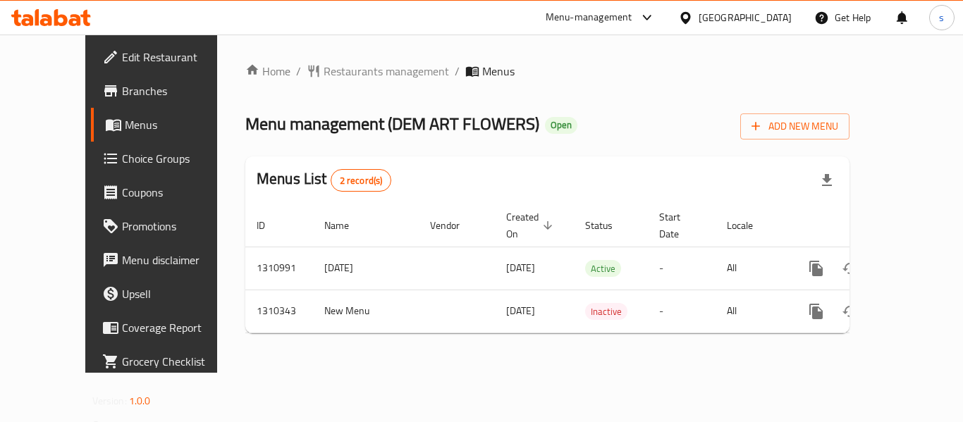
click at [821, 19] on div "Get Help" at bounding box center [842, 18] width 57 height 34
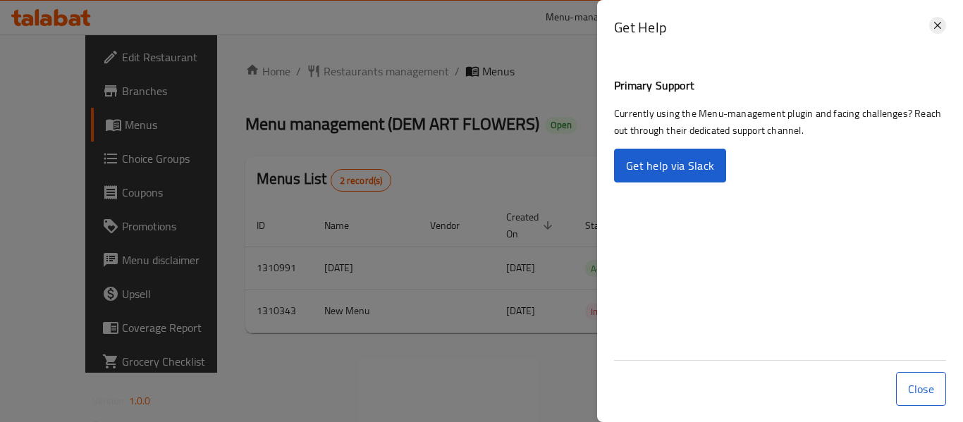
click at [934, 26] on icon at bounding box center [937, 25] width 17 height 17
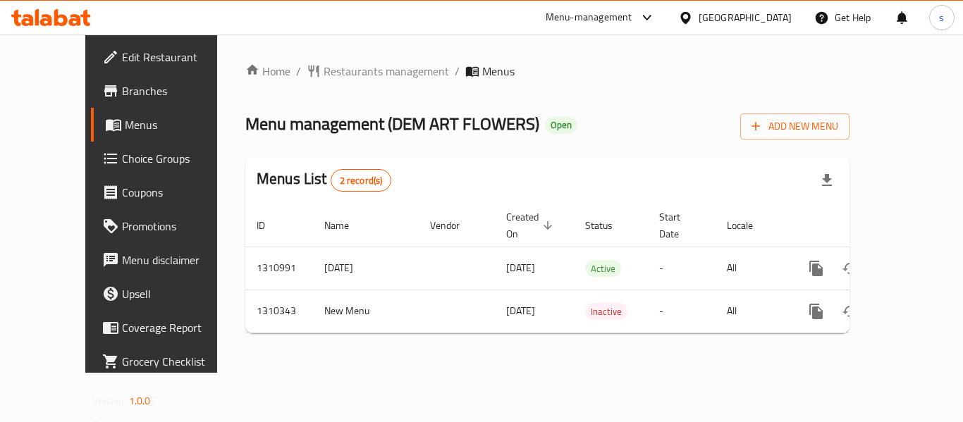
click at [861, 18] on div "Get Help" at bounding box center [842, 18] width 57 height 34
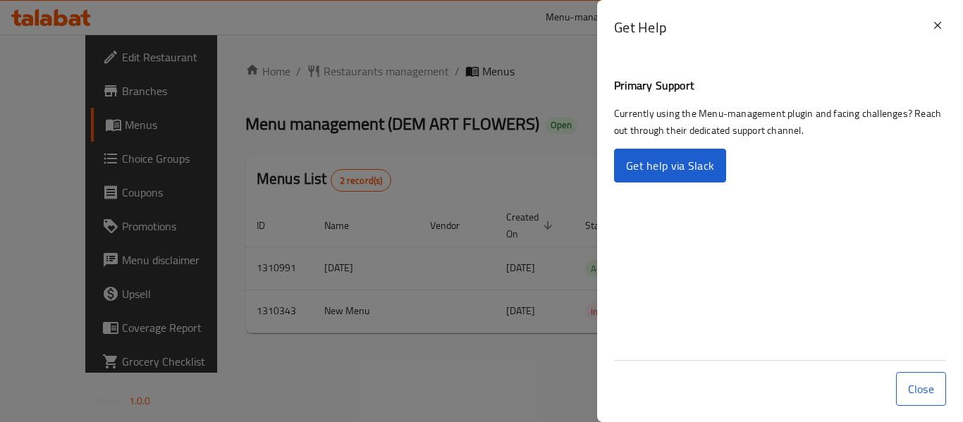
click at [947, 26] on div "Get Help" at bounding box center [780, 33] width 366 height 66
click at [943, 27] on icon at bounding box center [937, 25] width 17 height 17
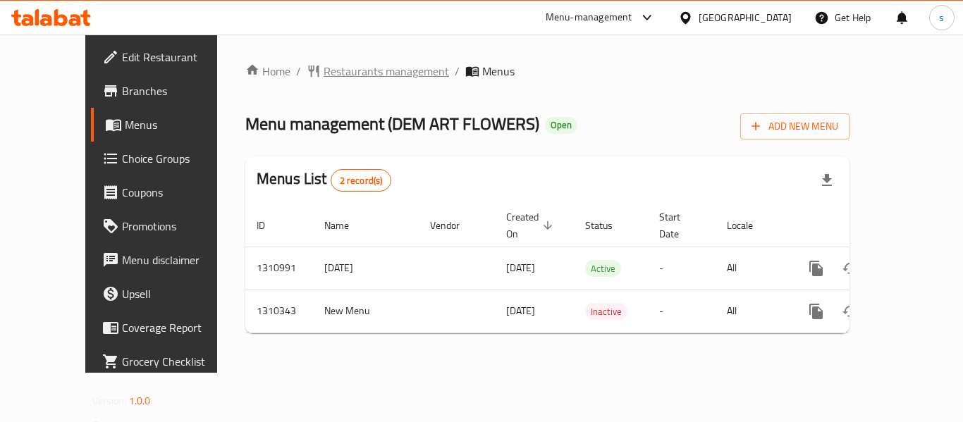
click at [351, 70] on span "Restaurants management" at bounding box center [386, 71] width 125 height 17
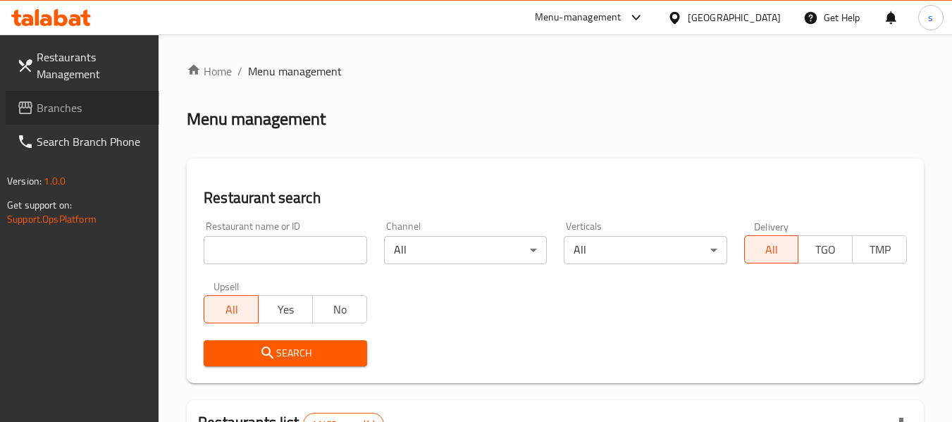
click at [59, 106] on span "Branches" at bounding box center [92, 107] width 111 height 17
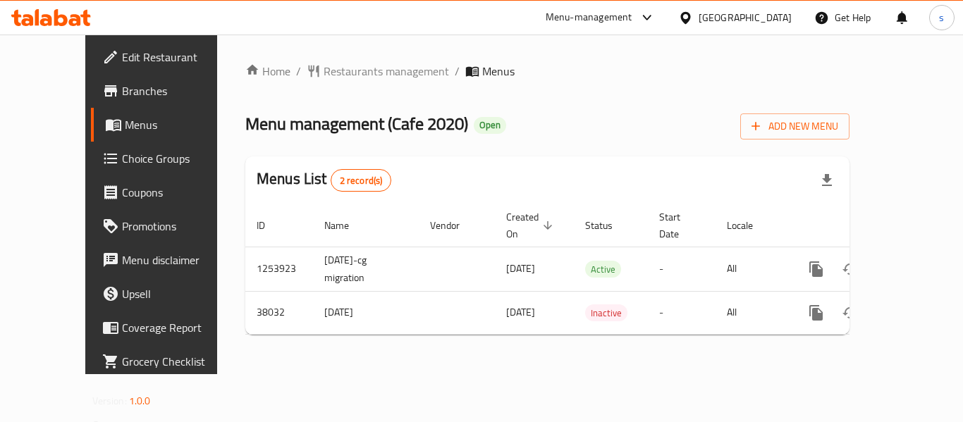
click at [717, 11] on div "[GEOGRAPHIC_DATA]" at bounding box center [745, 18] width 93 height 16
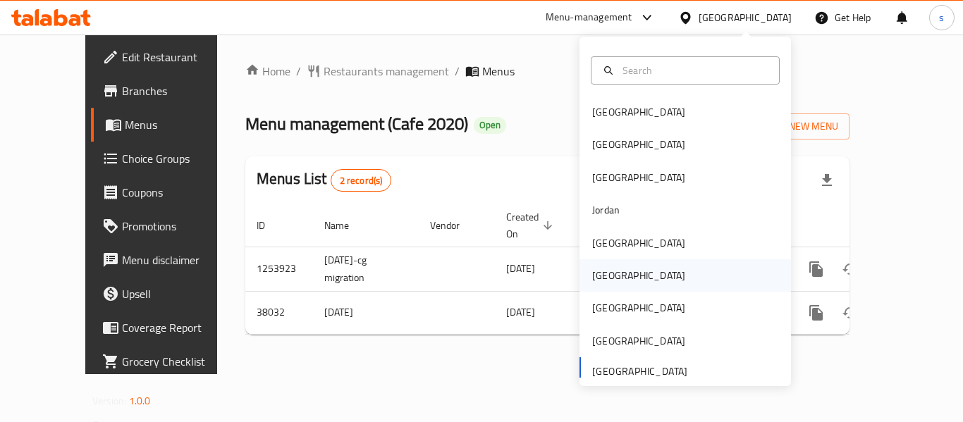
click at [616, 276] on div "[GEOGRAPHIC_DATA]" at bounding box center [639, 275] width 116 height 32
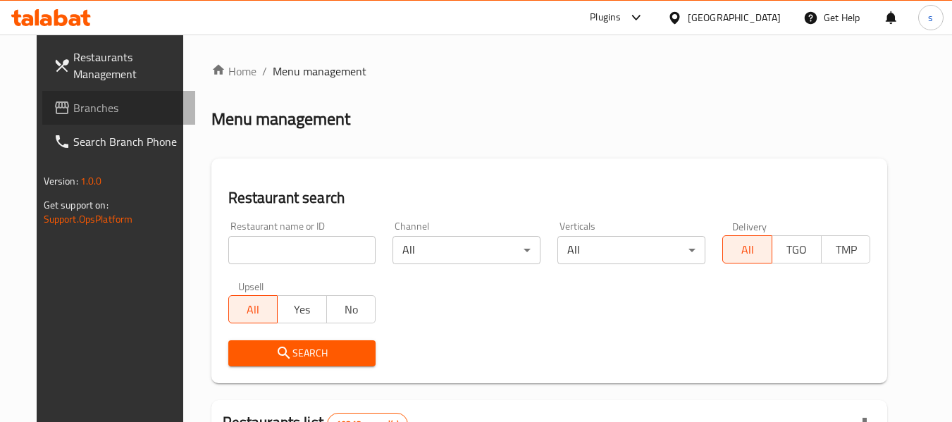
click at [73, 100] on span "Branches" at bounding box center [128, 107] width 111 height 17
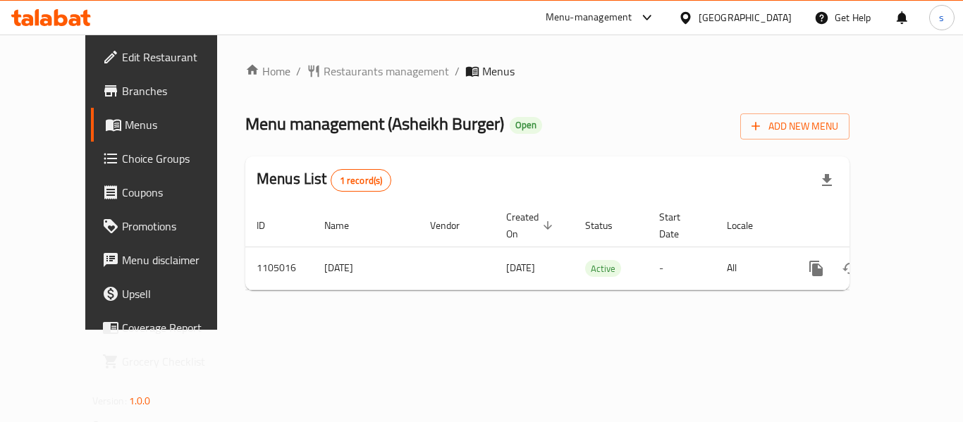
click at [693, 15] on icon at bounding box center [685, 18] width 15 height 15
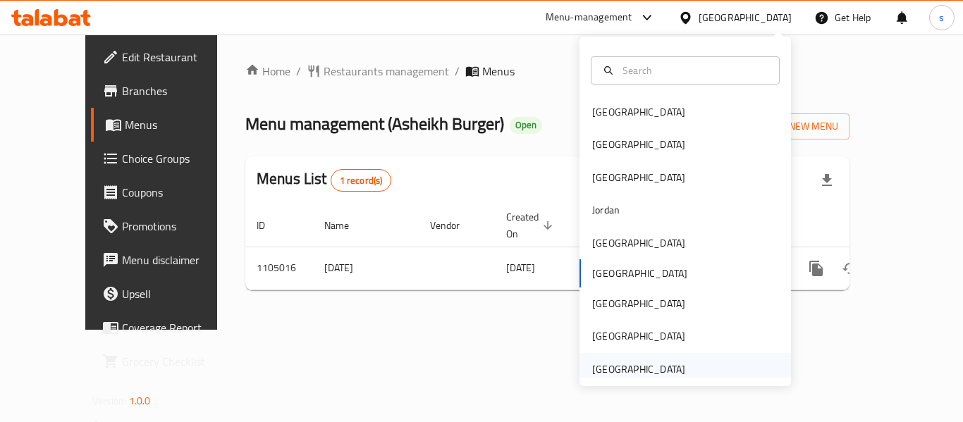
click at [604, 373] on div "[GEOGRAPHIC_DATA]" at bounding box center [638, 370] width 93 height 16
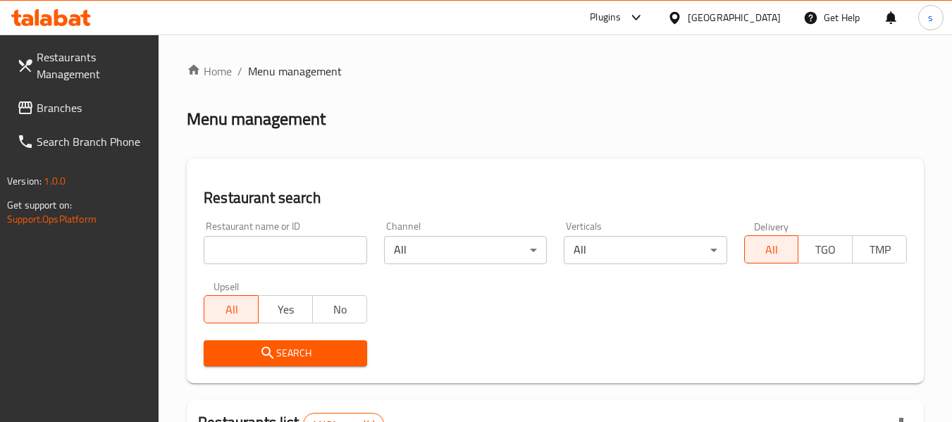
click at [97, 110] on span "Branches" at bounding box center [92, 107] width 111 height 17
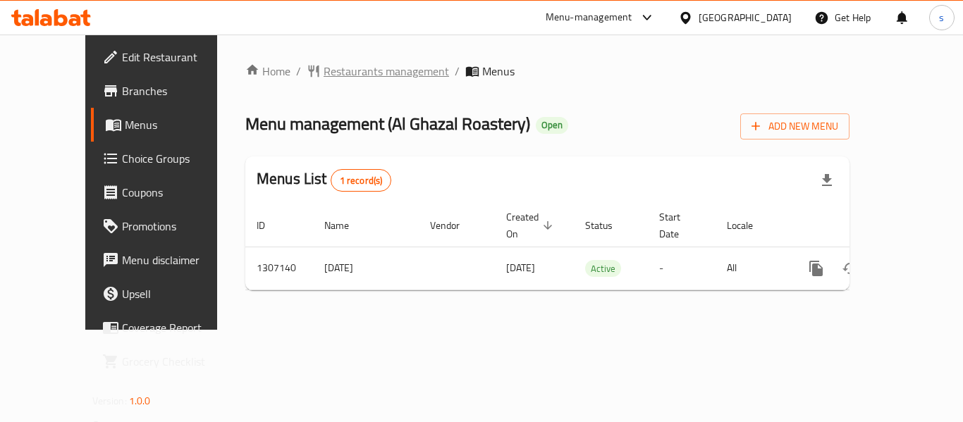
click at [355, 76] on span "Restaurants management" at bounding box center [386, 71] width 125 height 17
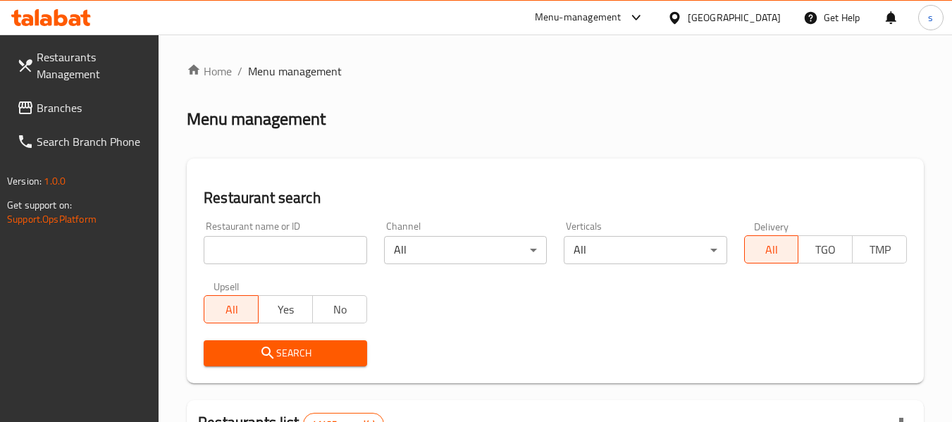
click at [62, 114] on span "Branches" at bounding box center [92, 107] width 111 height 17
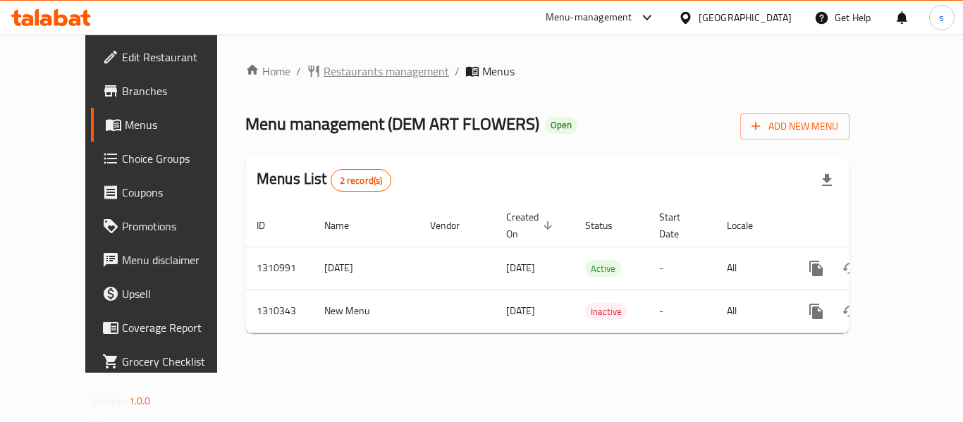
click at [327, 80] on span "Restaurants management" at bounding box center [386, 71] width 125 height 17
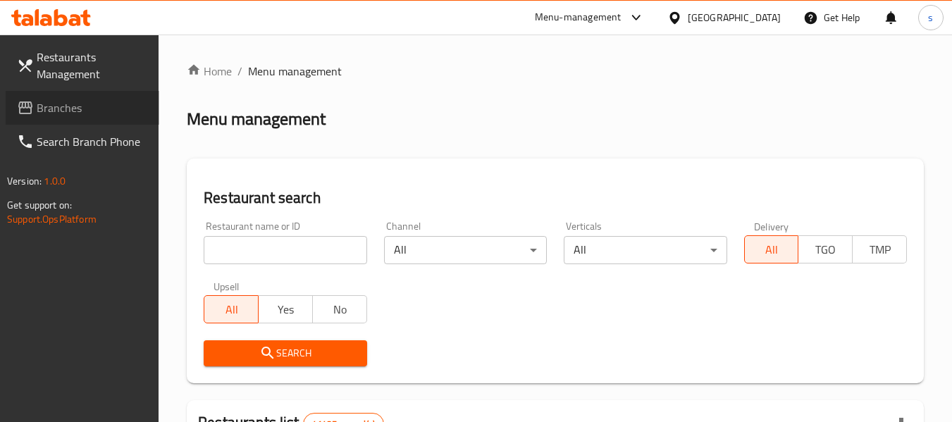
click at [78, 121] on link "Branches" at bounding box center [83, 108] width 154 height 34
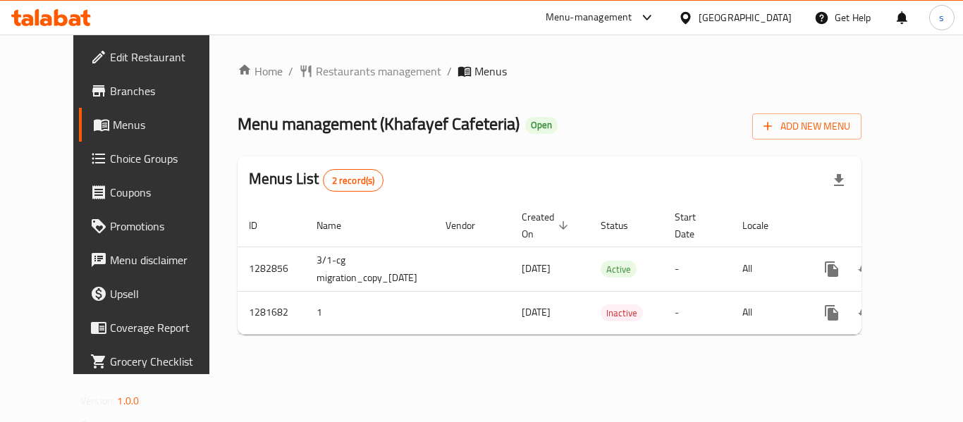
click at [704, 16] on div "[GEOGRAPHIC_DATA]" at bounding box center [745, 18] width 93 height 16
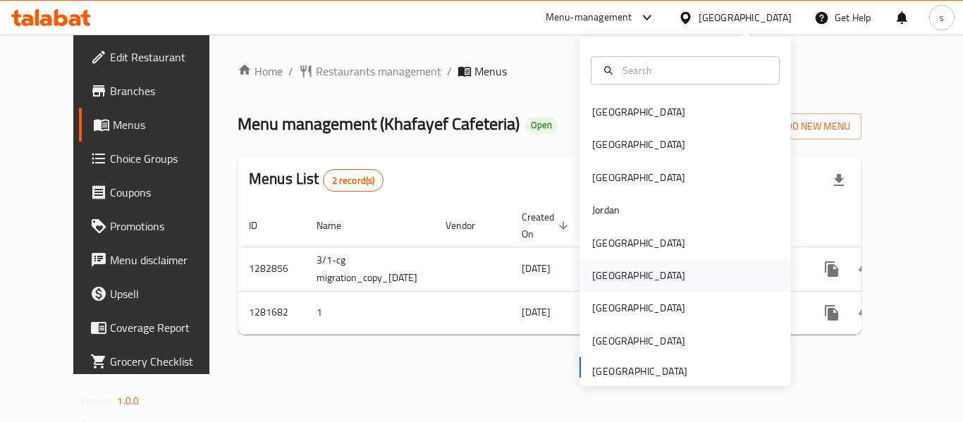
click at [620, 273] on div "[GEOGRAPHIC_DATA]" at bounding box center [685, 275] width 211 height 32
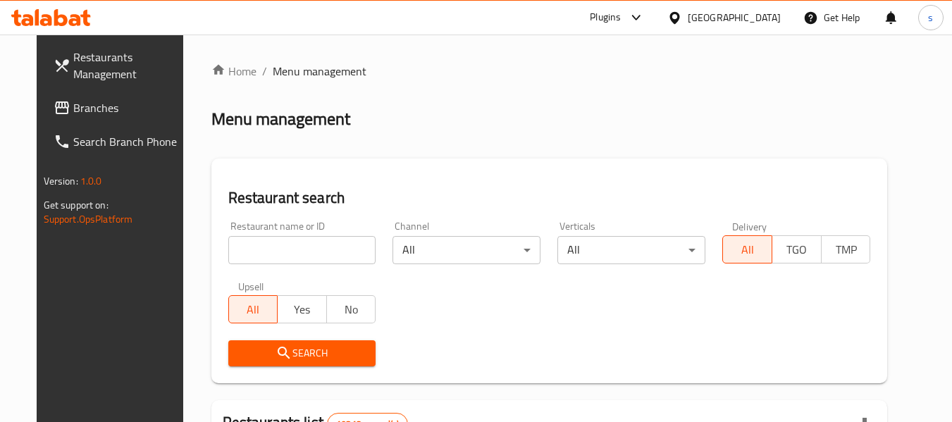
click at [99, 102] on span "Branches" at bounding box center [128, 107] width 111 height 17
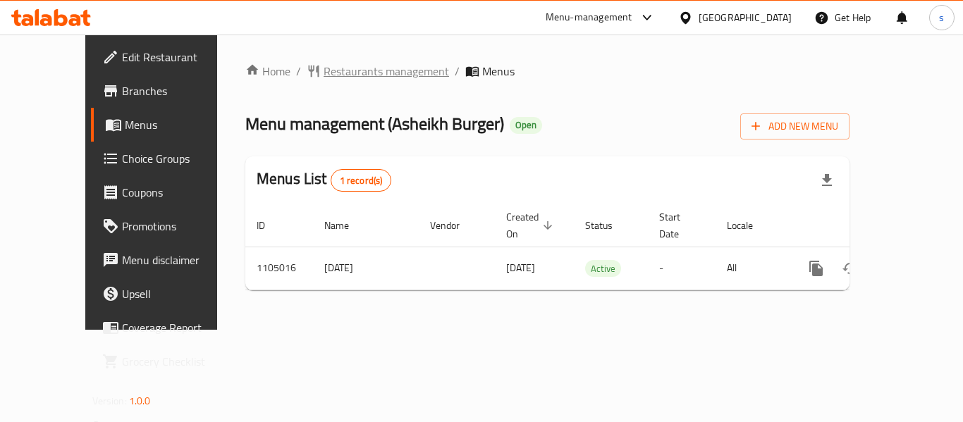
click at [324, 80] on span "Restaurants management" at bounding box center [386, 71] width 125 height 17
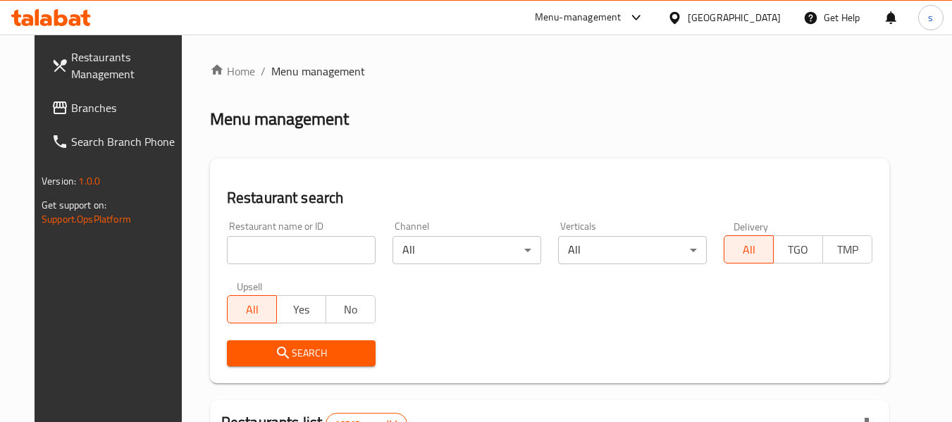
click at [85, 116] on span "Branches" at bounding box center [126, 107] width 111 height 17
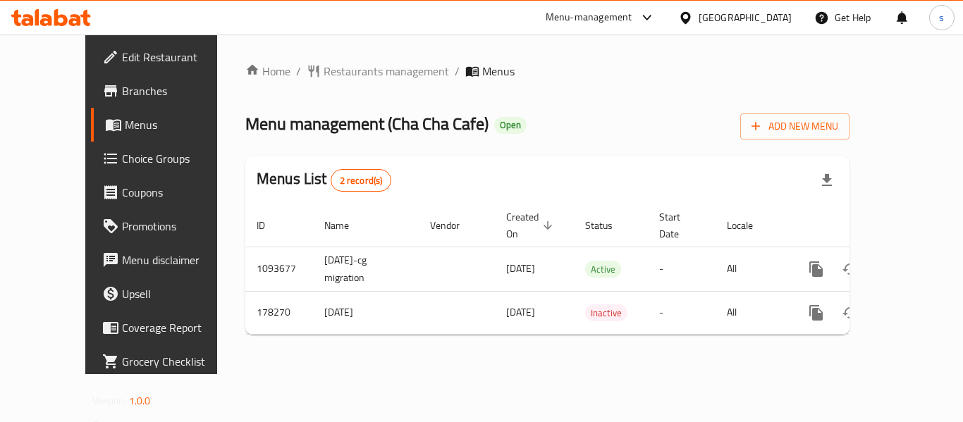
click at [699, 20] on div at bounding box center [688, 18] width 20 height 16
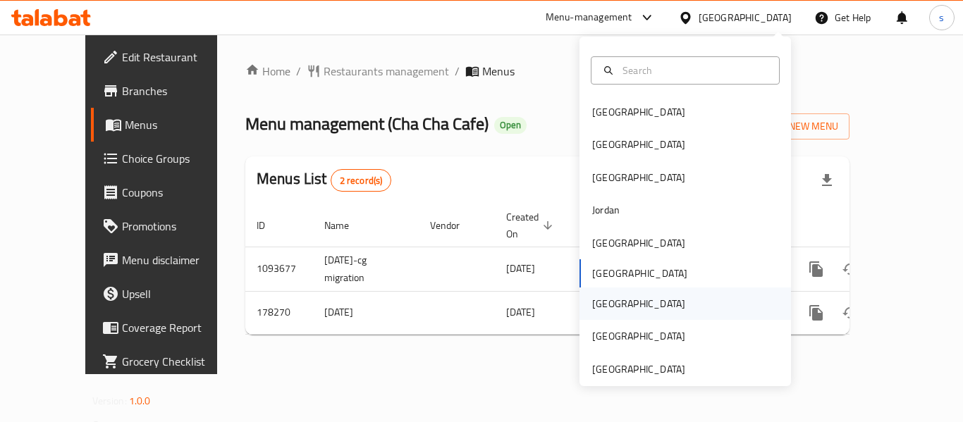
click at [594, 309] on div "Qatar" at bounding box center [638, 304] width 93 height 16
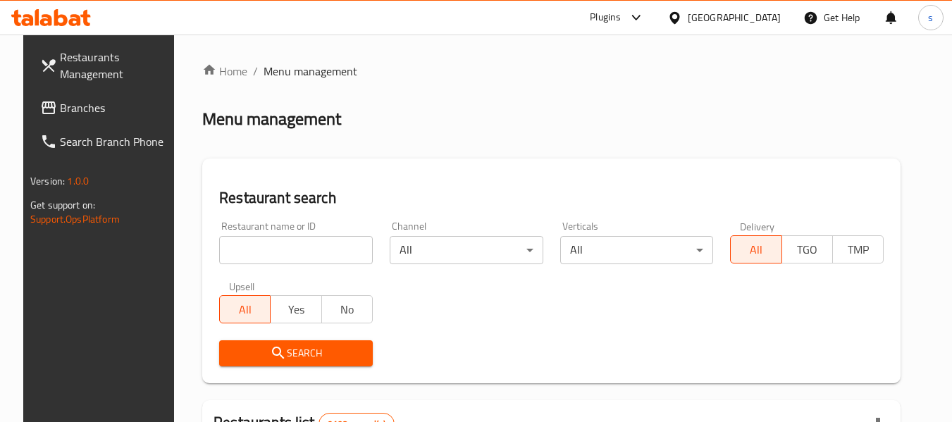
click at [60, 101] on span "Branches" at bounding box center [115, 107] width 111 height 17
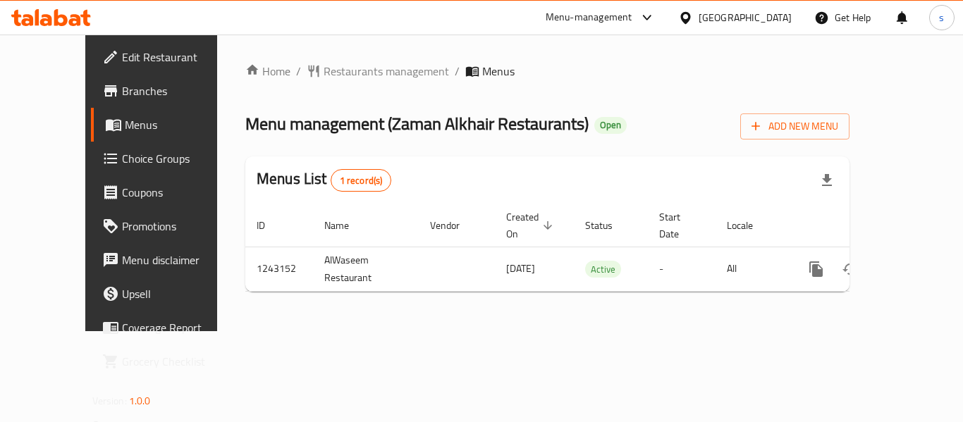
click at [693, 13] on icon at bounding box center [685, 18] width 15 height 15
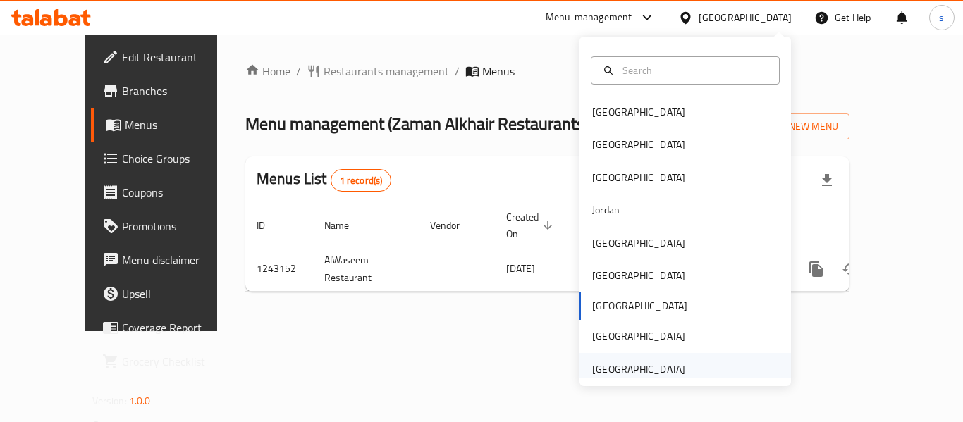
click at [637, 364] on div "[GEOGRAPHIC_DATA]" at bounding box center [638, 370] width 93 height 16
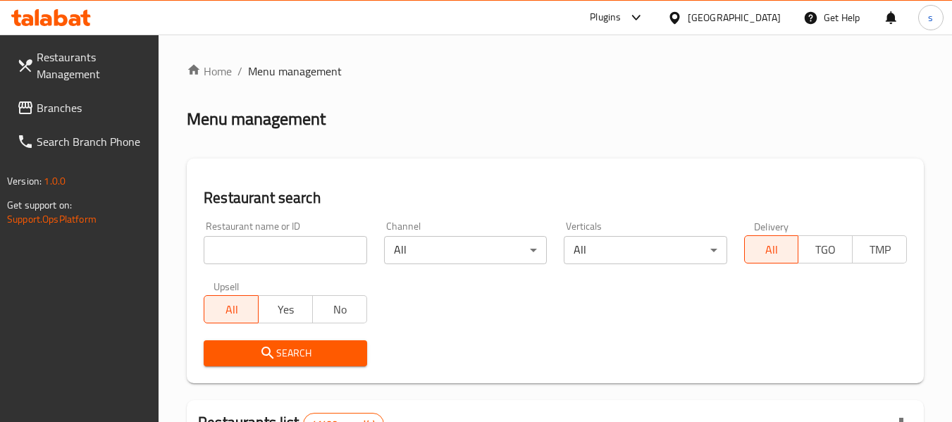
click at [75, 116] on span "Branches" at bounding box center [92, 107] width 111 height 17
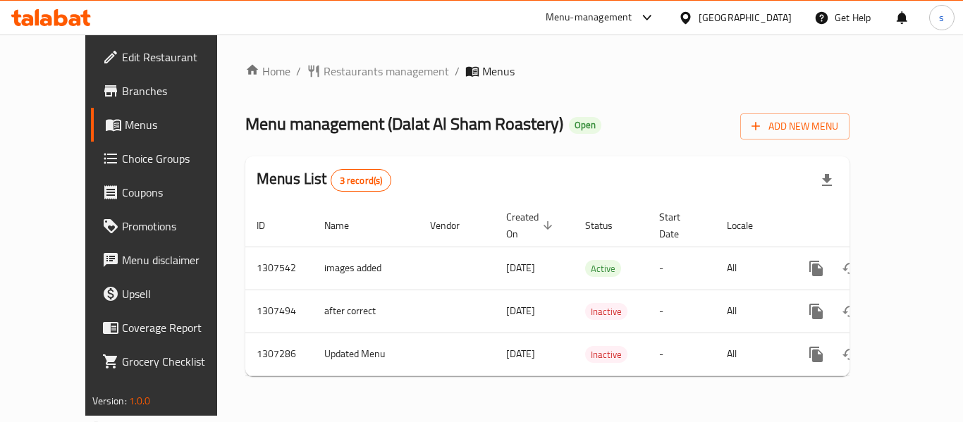
click at [709, 20] on div "[GEOGRAPHIC_DATA]" at bounding box center [745, 18] width 93 height 16
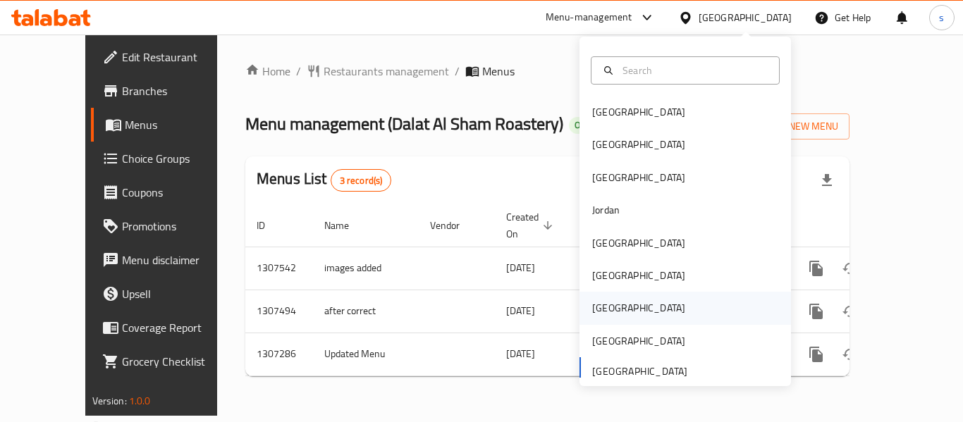
click at [608, 305] on div "[GEOGRAPHIC_DATA]" at bounding box center [639, 308] width 116 height 32
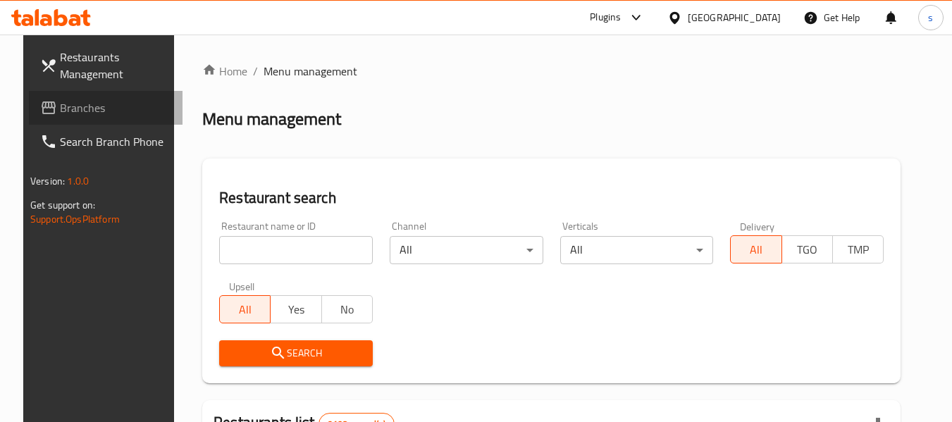
click at [116, 118] on link "Branches" at bounding box center [106, 108] width 154 height 34
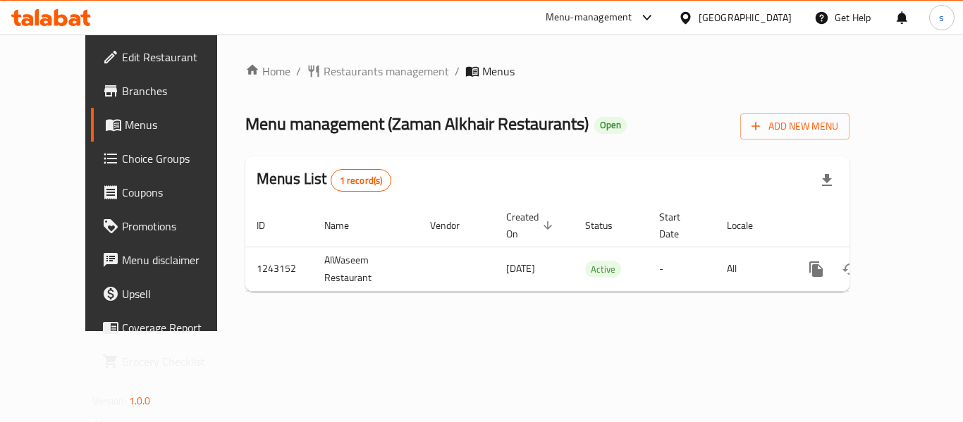
click at [774, 14] on div "[GEOGRAPHIC_DATA]" at bounding box center [745, 18] width 93 height 16
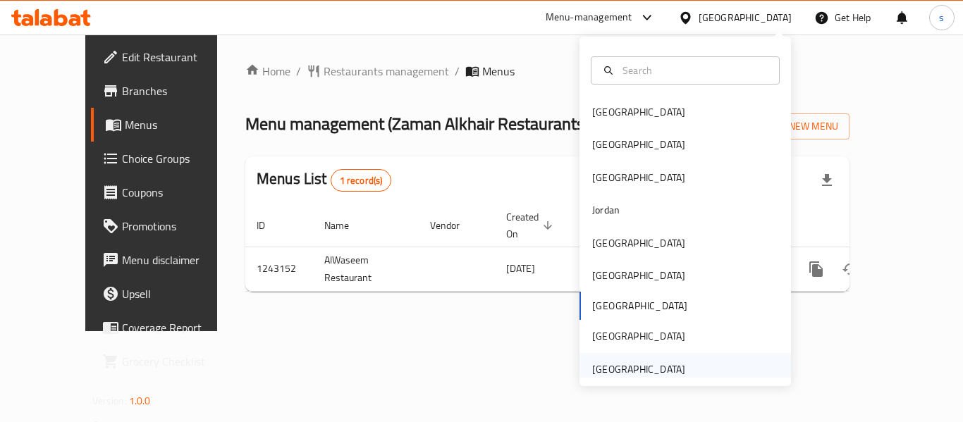
click at [701, 373] on div "[GEOGRAPHIC_DATA]" at bounding box center [685, 369] width 211 height 32
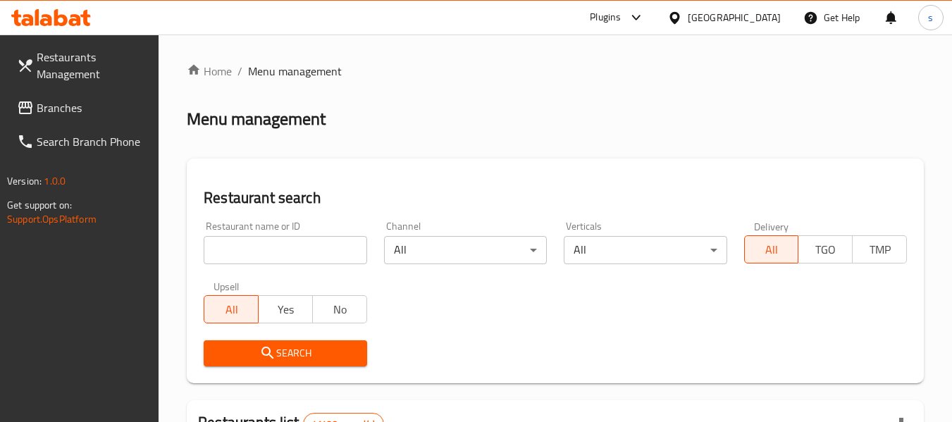
click at [86, 119] on link "Branches" at bounding box center [83, 108] width 154 height 34
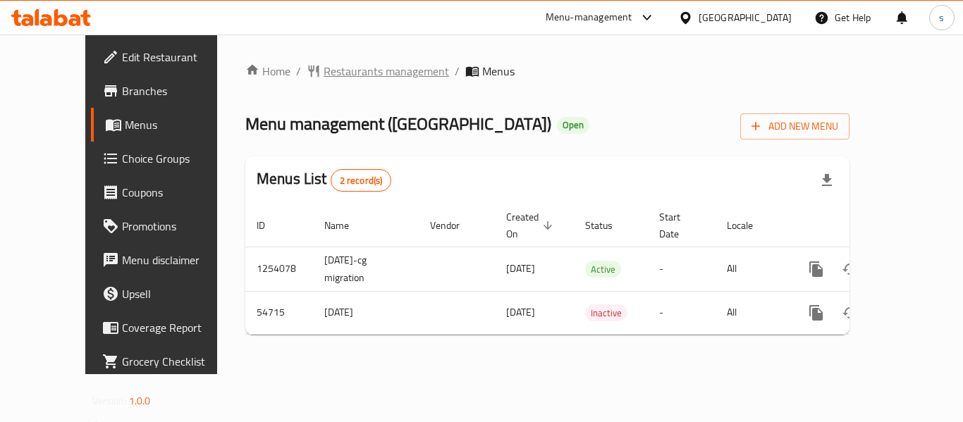
click at [324, 76] on span "Restaurants management" at bounding box center [386, 71] width 125 height 17
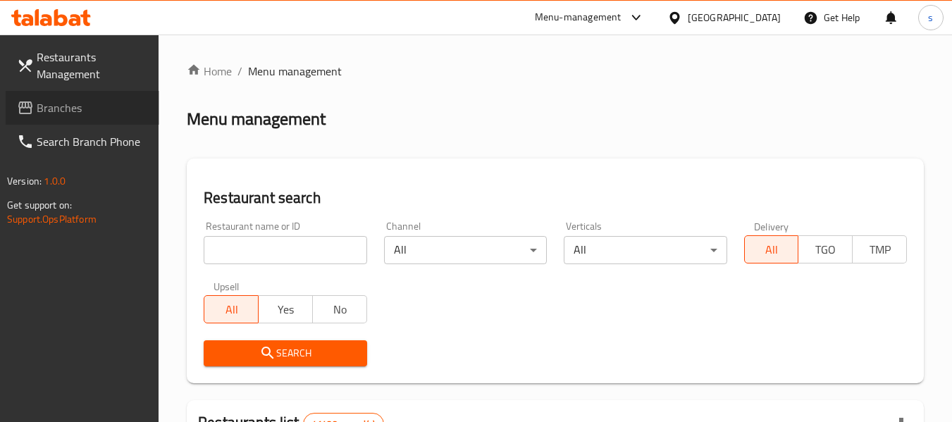
click at [77, 116] on span "Branches" at bounding box center [92, 107] width 111 height 17
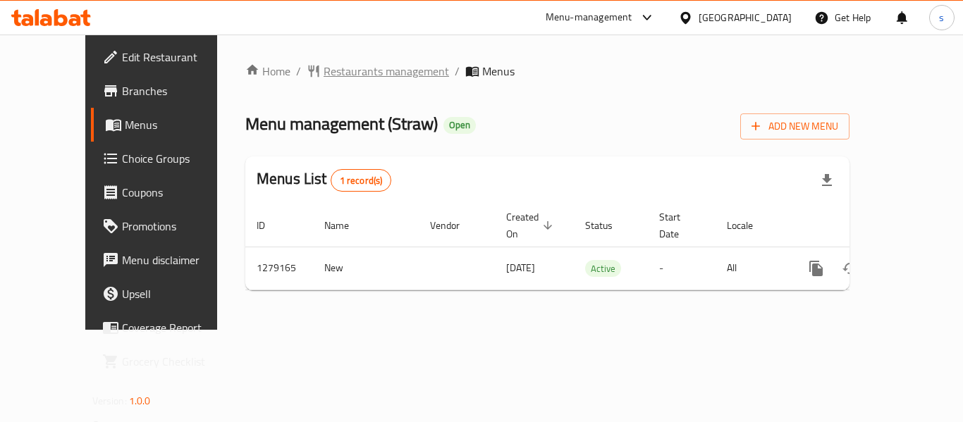
click at [324, 73] on span "Restaurants management" at bounding box center [386, 71] width 125 height 17
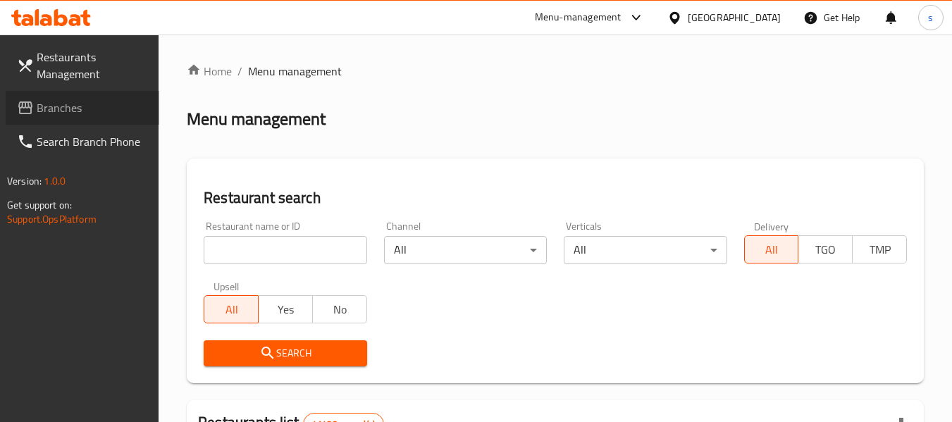
click at [68, 102] on span "Branches" at bounding box center [92, 107] width 111 height 17
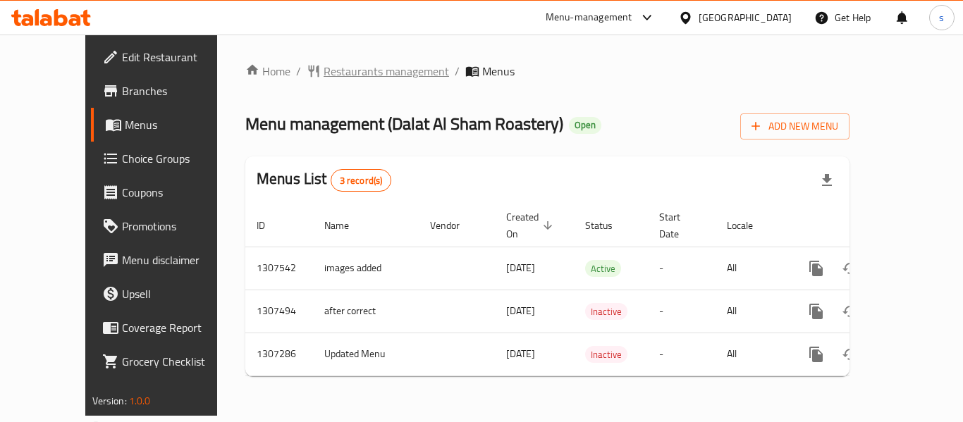
click at [324, 77] on span "Restaurants management" at bounding box center [386, 71] width 125 height 17
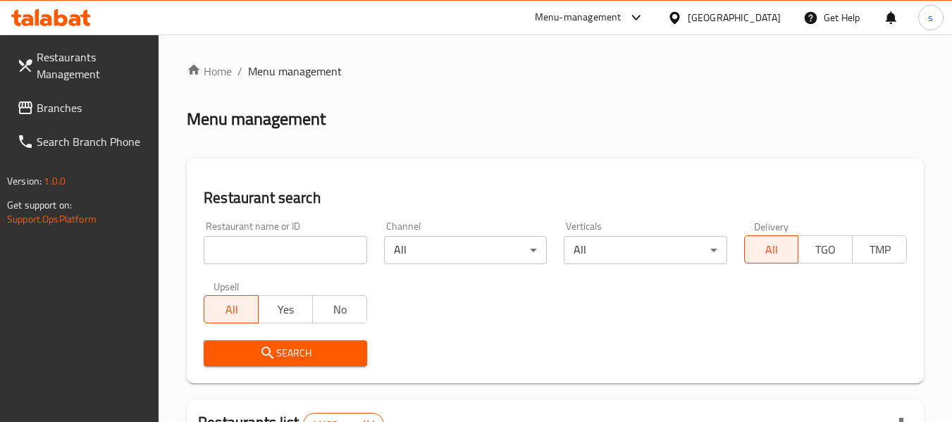
click at [94, 109] on span "Branches" at bounding box center [92, 107] width 111 height 17
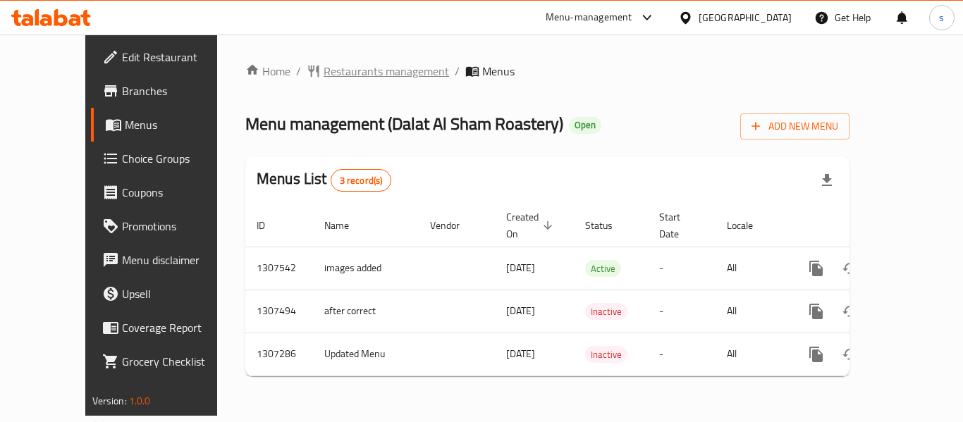
click at [336, 70] on span "Restaurants management" at bounding box center [386, 71] width 125 height 17
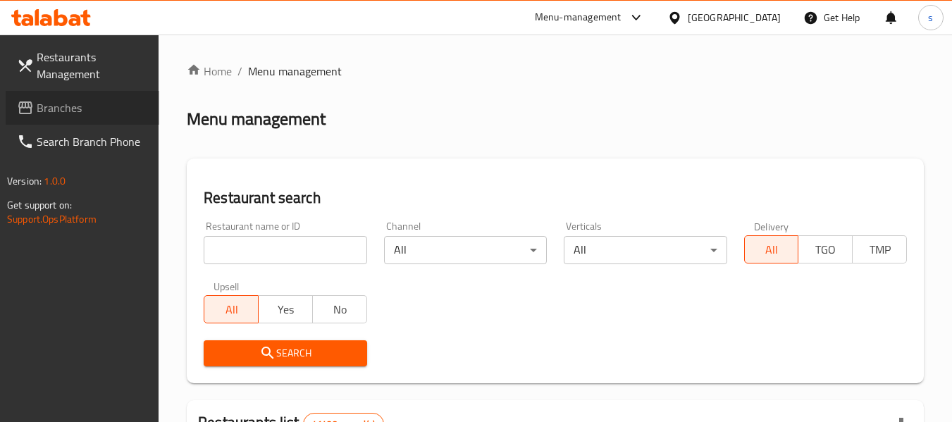
click at [42, 106] on span "Branches" at bounding box center [92, 107] width 111 height 17
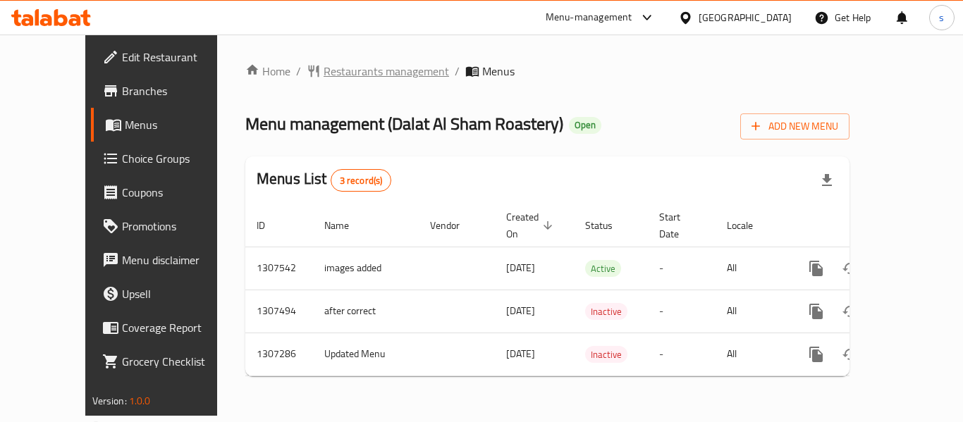
click at [342, 69] on span "Restaurants management" at bounding box center [386, 71] width 125 height 17
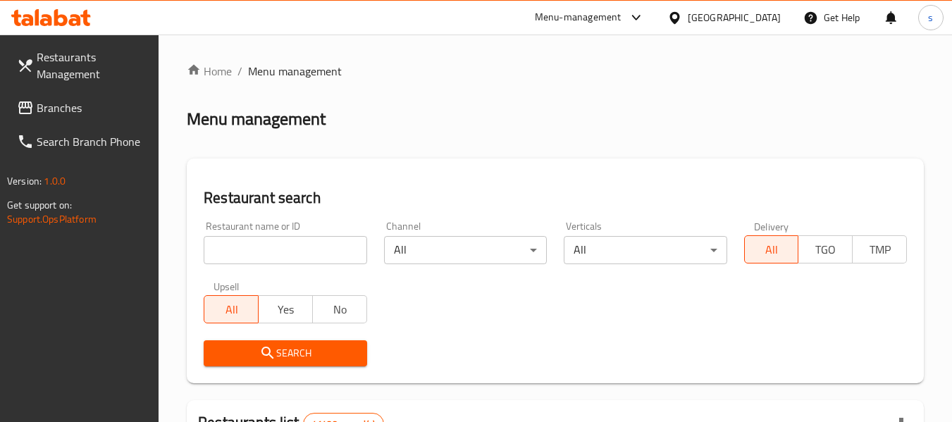
click at [101, 110] on span "Branches" at bounding box center [92, 107] width 111 height 17
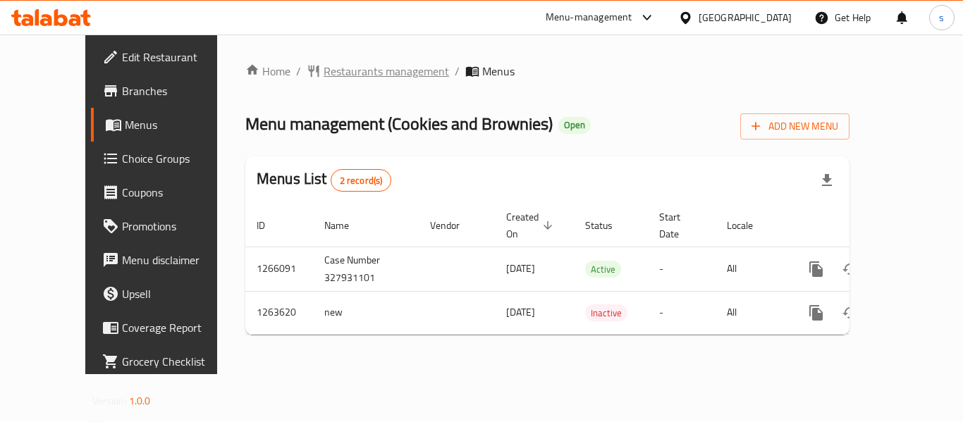
click at [324, 73] on span "Restaurants management" at bounding box center [386, 71] width 125 height 17
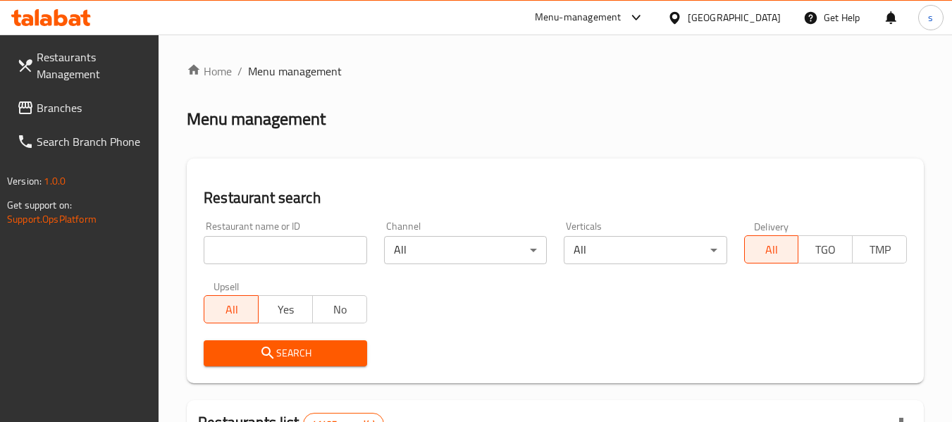
click at [91, 101] on span "Branches" at bounding box center [92, 107] width 111 height 17
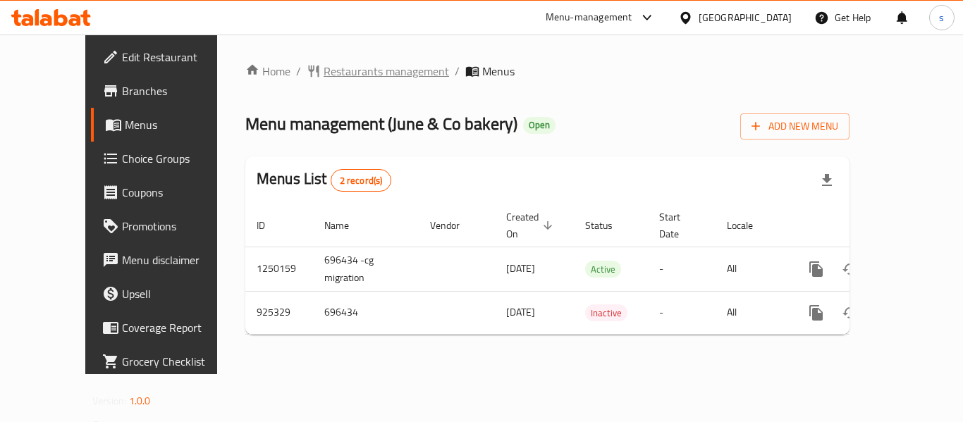
click at [343, 77] on span "Restaurants management" at bounding box center [386, 71] width 125 height 17
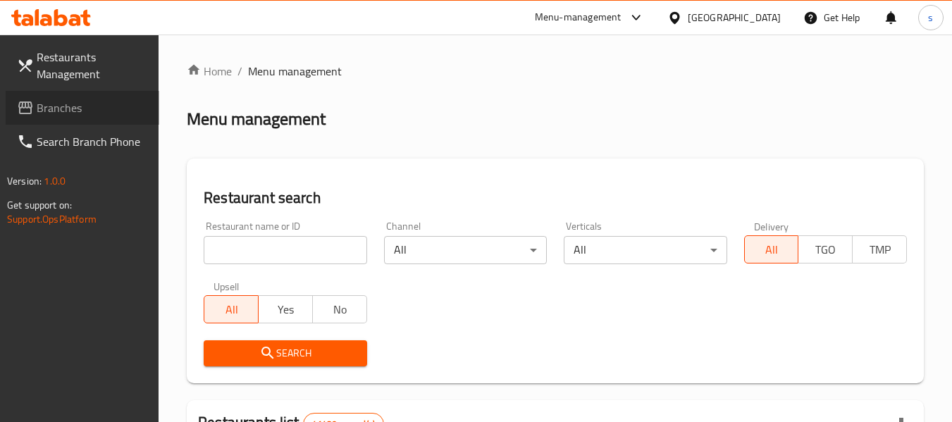
click at [60, 110] on span "Branches" at bounding box center [92, 107] width 111 height 17
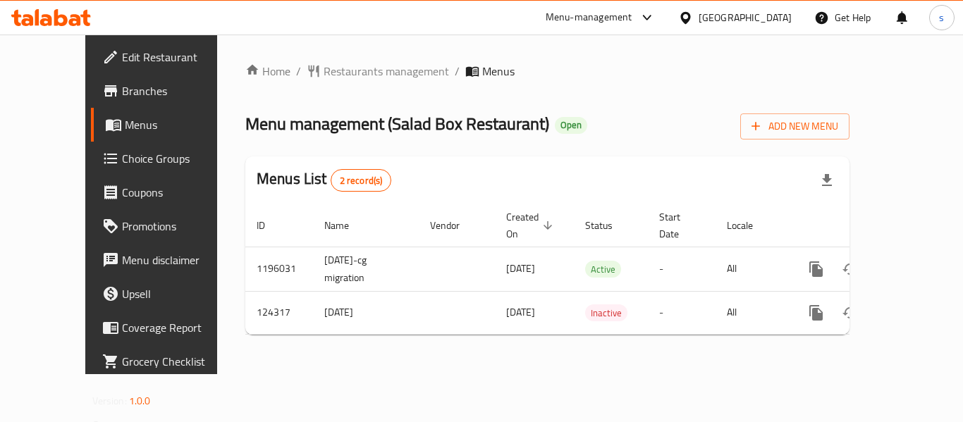
click at [720, 11] on div "[GEOGRAPHIC_DATA]" at bounding box center [745, 18] width 93 height 16
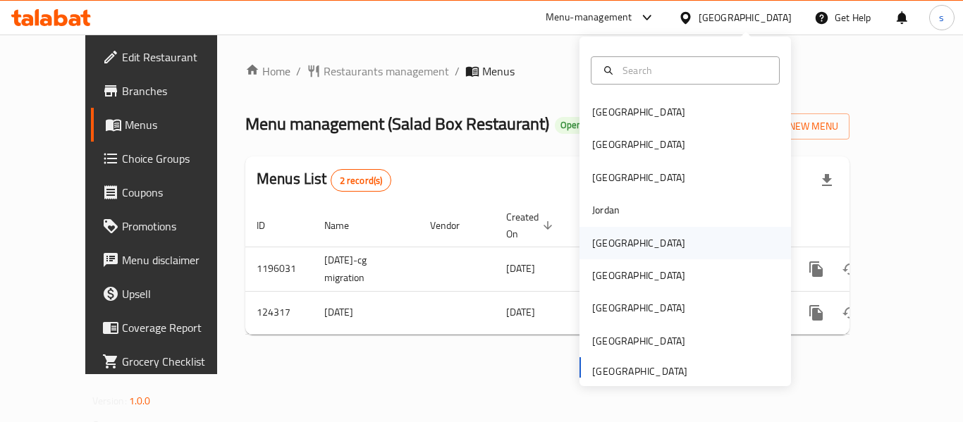
click at [608, 257] on div "Kuwait" at bounding box center [639, 243] width 116 height 32
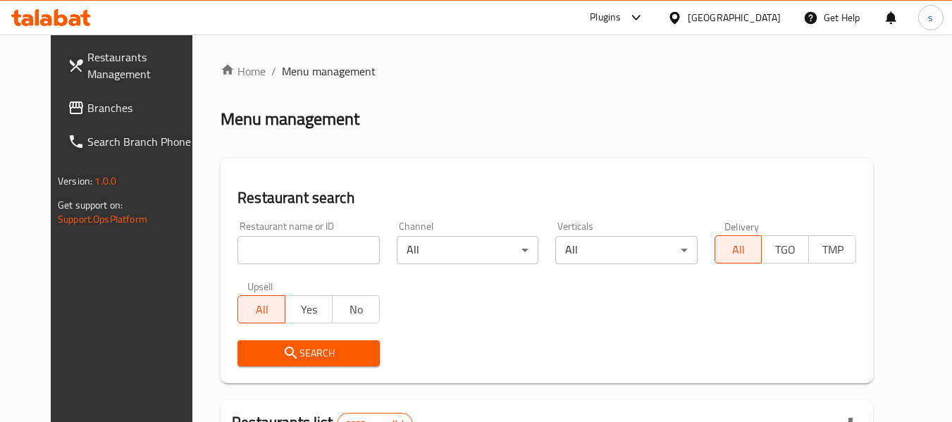
click at [87, 115] on span "Branches" at bounding box center [142, 107] width 111 height 17
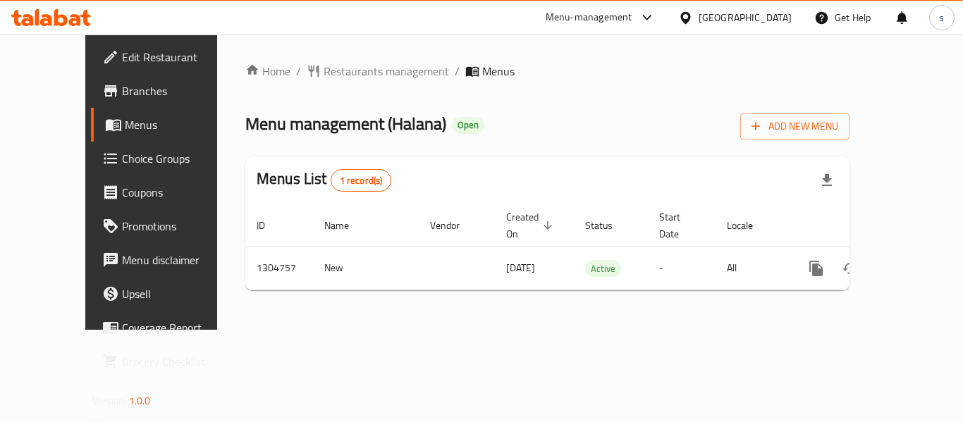
click at [693, 16] on icon at bounding box center [685, 18] width 15 height 15
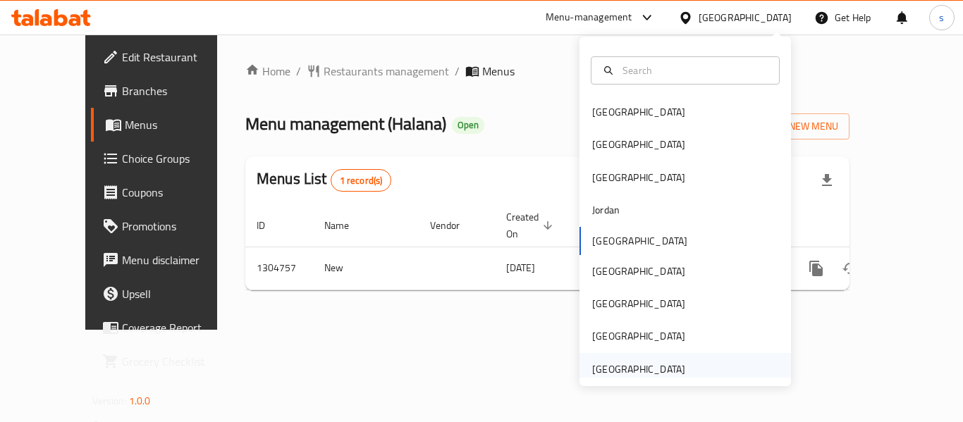
click at [626, 360] on div "[GEOGRAPHIC_DATA]" at bounding box center [639, 369] width 116 height 32
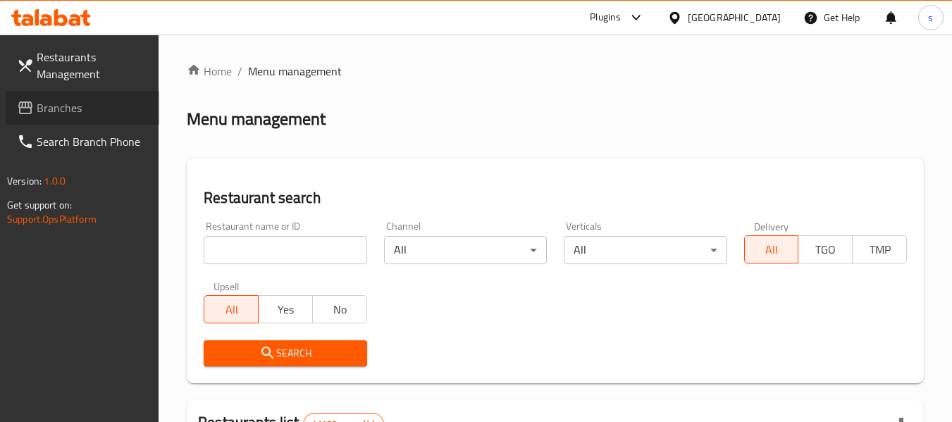
click at [53, 109] on span "Branches" at bounding box center [92, 107] width 111 height 17
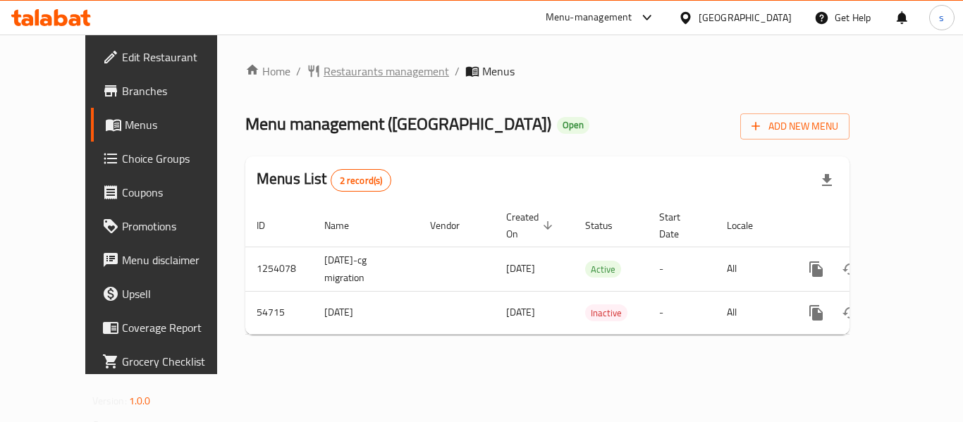
click at [366, 70] on span "Restaurants management" at bounding box center [386, 71] width 125 height 17
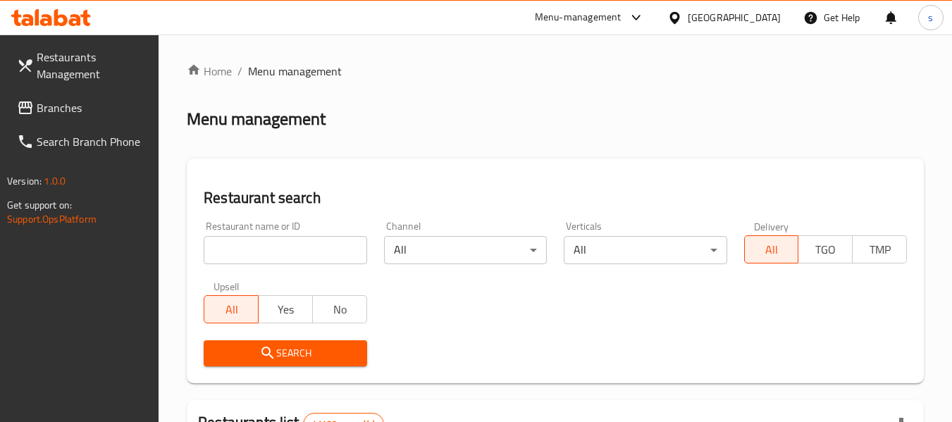
click at [97, 104] on span "Branches" at bounding box center [92, 107] width 111 height 17
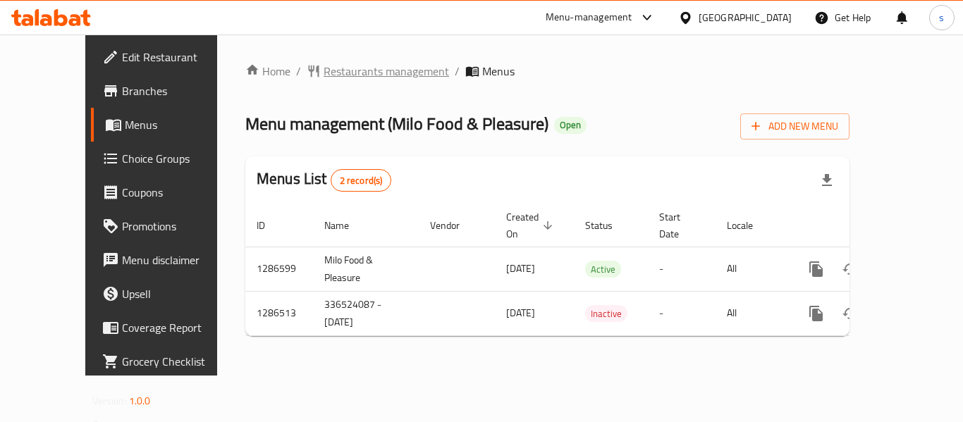
click at [324, 65] on span "Restaurants management" at bounding box center [386, 71] width 125 height 17
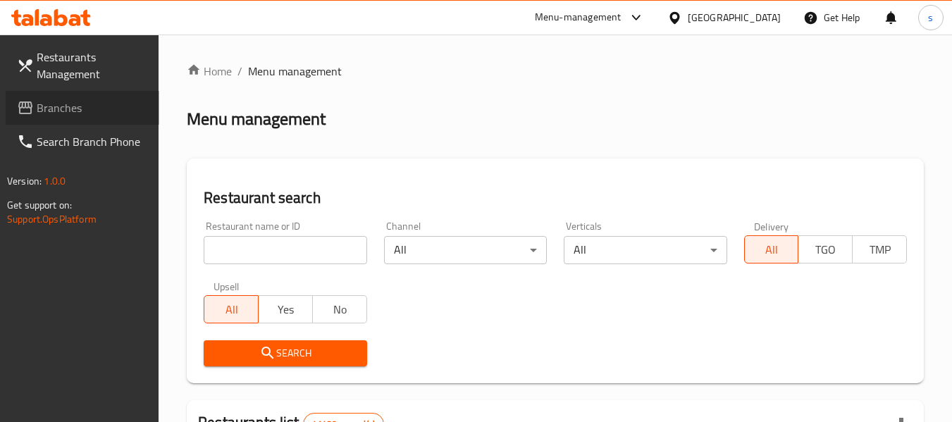
click at [47, 111] on span "Branches" at bounding box center [92, 107] width 111 height 17
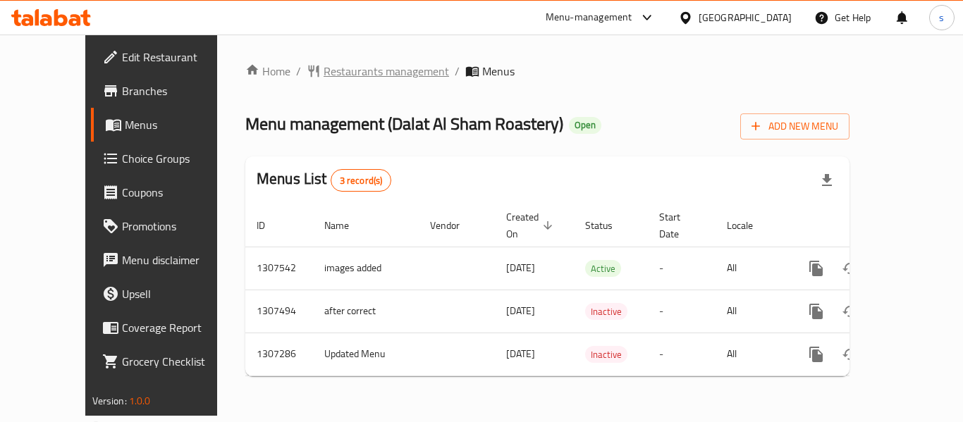
click at [358, 75] on span "Restaurants management" at bounding box center [386, 71] width 125 height 17
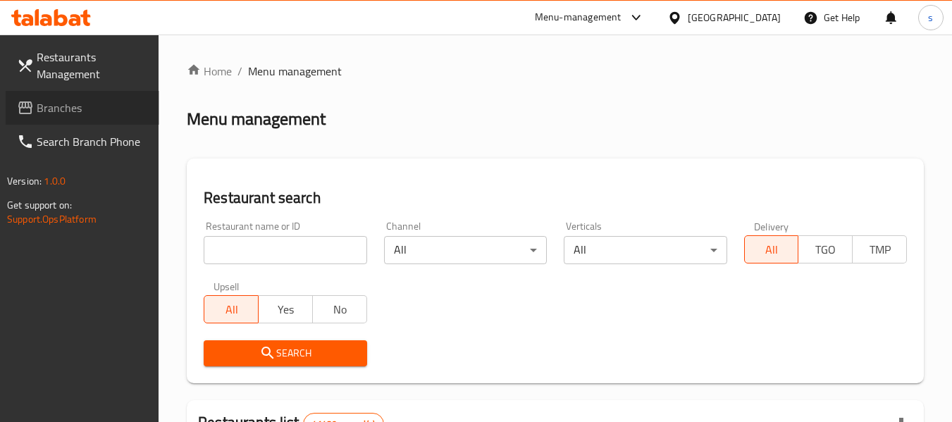
click at [77, 115] on span "Branches" at bounding box center [92, 107] width 111 height 17
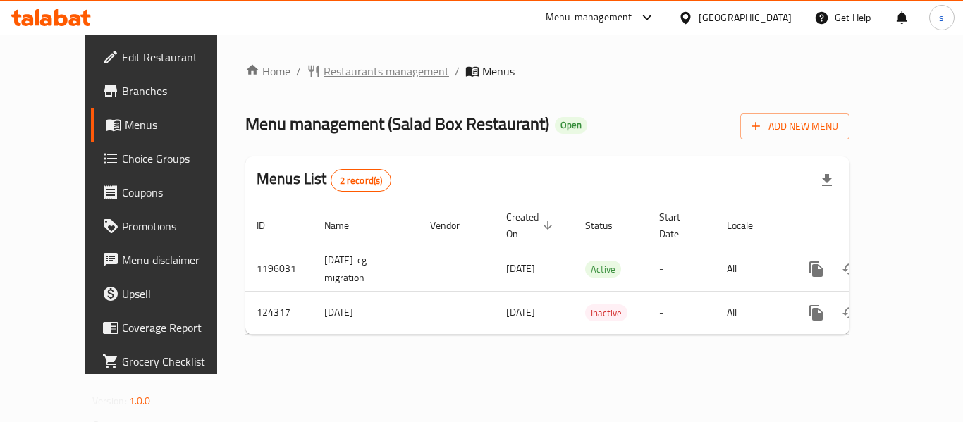
click at [354, 66] on span "Restaurants management" at bounding box center [386, 71] width 125 height 17
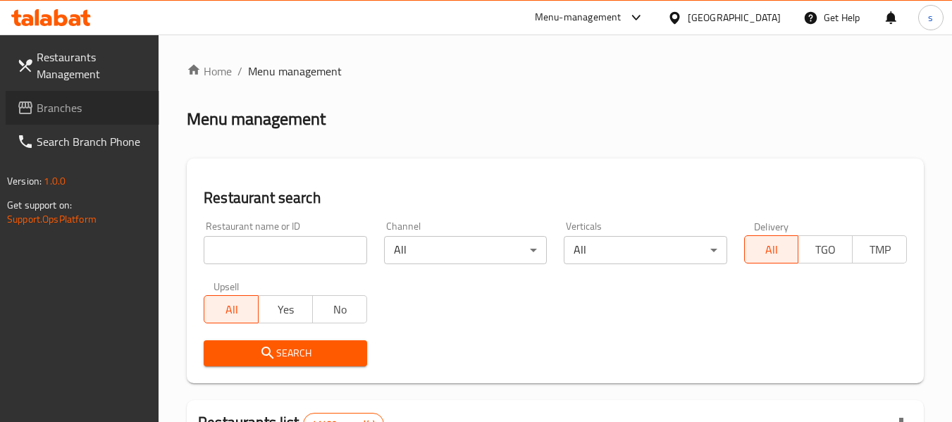
click at [42, 116] on span "Branches" at bounding box center [92, 107] width 111 height 17
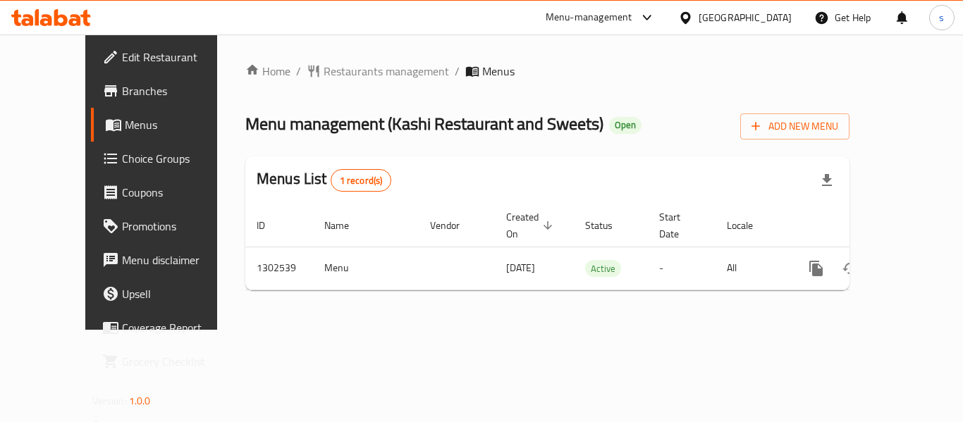
click at [122, 154] on span "Choice Groups" at bounding box center [178, 158] width 113 height 17
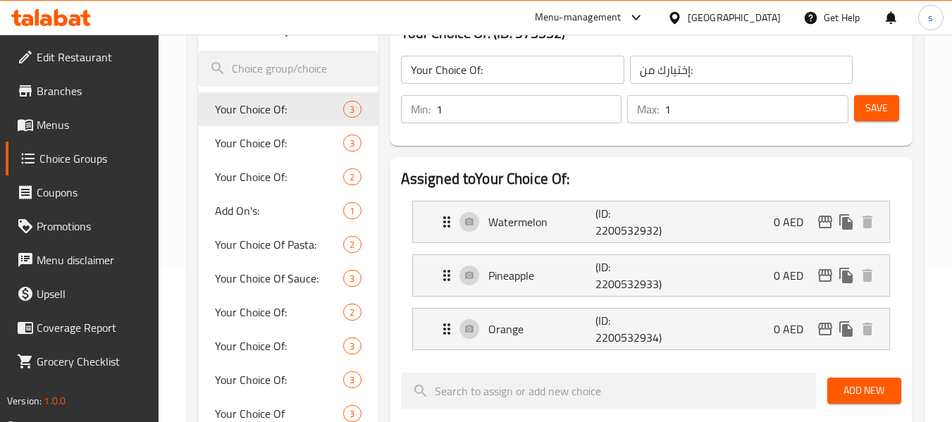
scroll to position [211, 0]
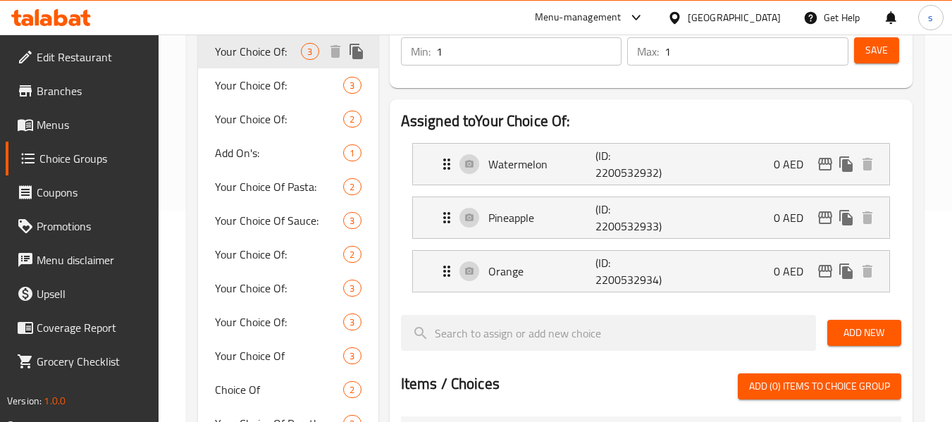
click at [289, 54] on span "Your Choice Of:" at bounding box center [258, 51] width 86 height 17
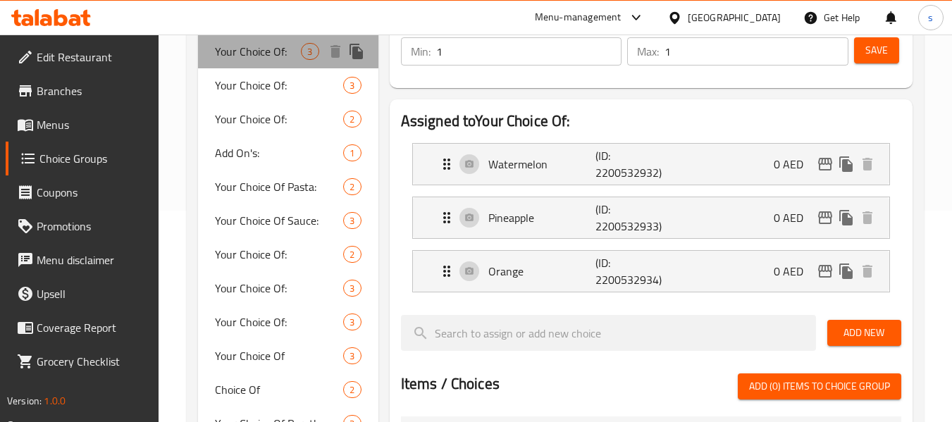
click at [289, 54] on span "Your Choice Of:" at bounding box center [258, 51] width 86 height 17
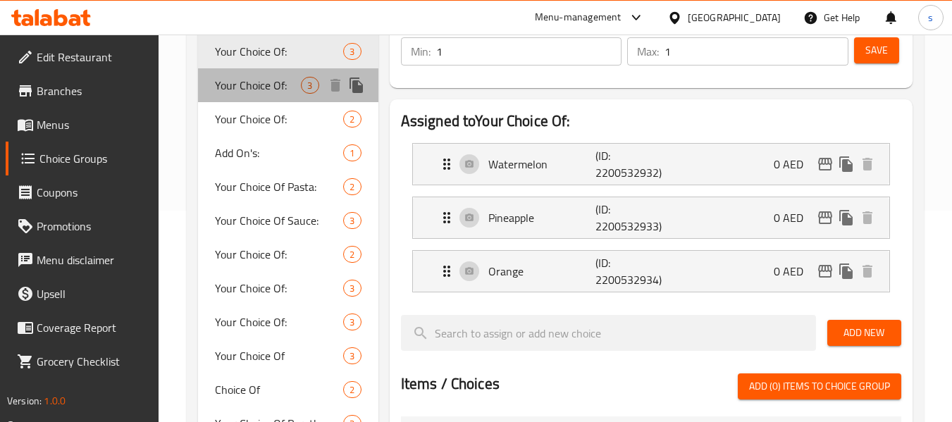
click at [286, 87] on span "Your Choice Of:" at bounding box center [258, 85] width 86 height 17
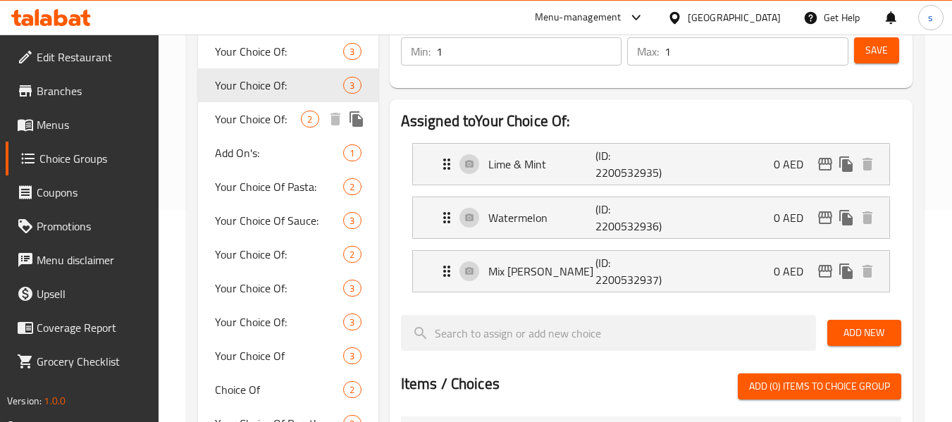
click at [274, 123] on span "Your Choice Of:" at bounding box center [258, 119] width 86 height 17
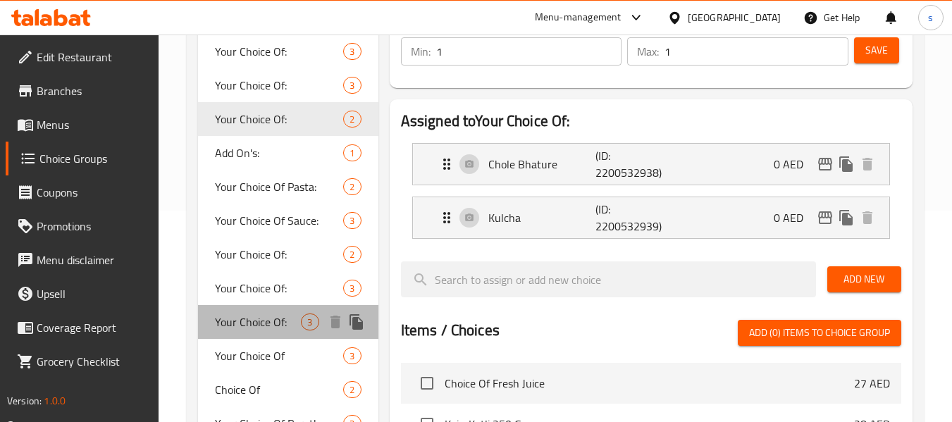
click at [300, 314] on span "Your Choice Of:" at bounding box center [258, 322] width 86 height 17
type input "اختيارك من:"
type input "0"
type input "3"
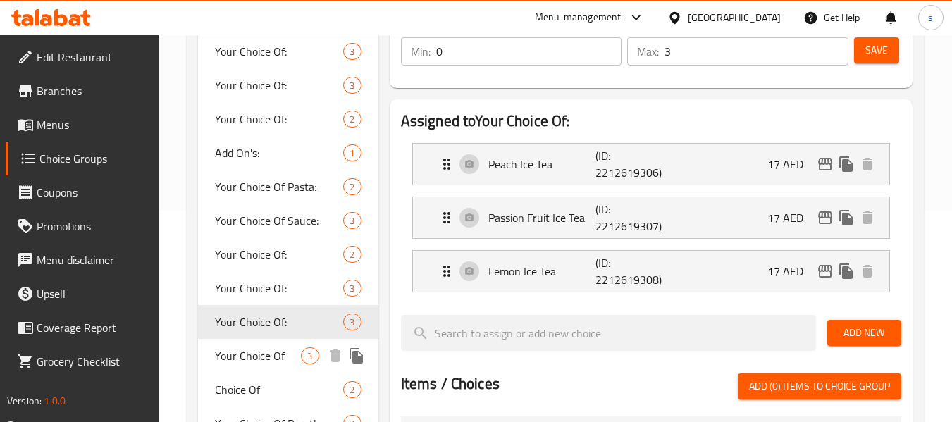
click at [294, 355] on span "Your Choice Of" at bounding box center [258, 356] width 86 height 17
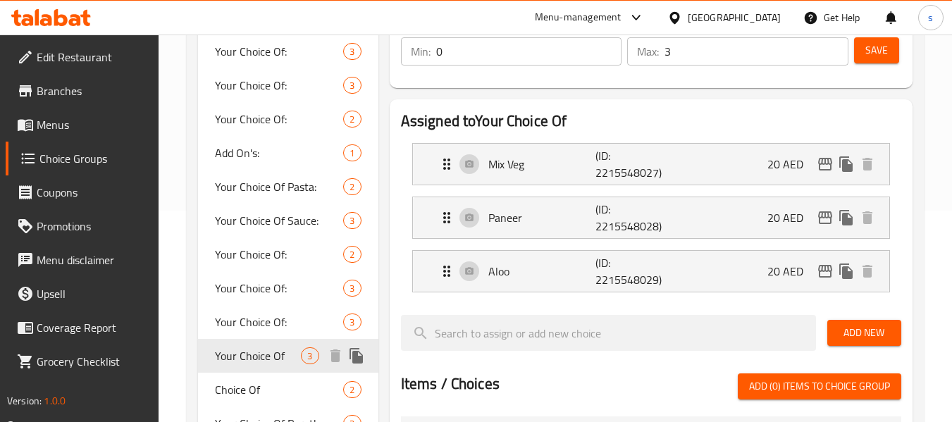
type input "Your Choice Of"
type input "اختيارك من"
type input "1"
click at [689, 21] on div "[GEOGRAPHIC_DATA]" at bounding box center [734, 18] width 93 height 16
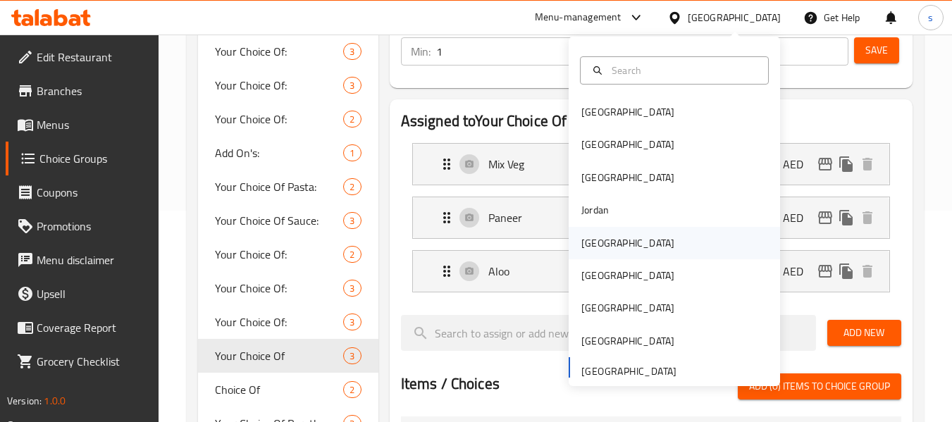
click at [586, 241] on div "[GEOGRAPHIC_DATA]" at bounding box center [628, 243] width 93 height 16
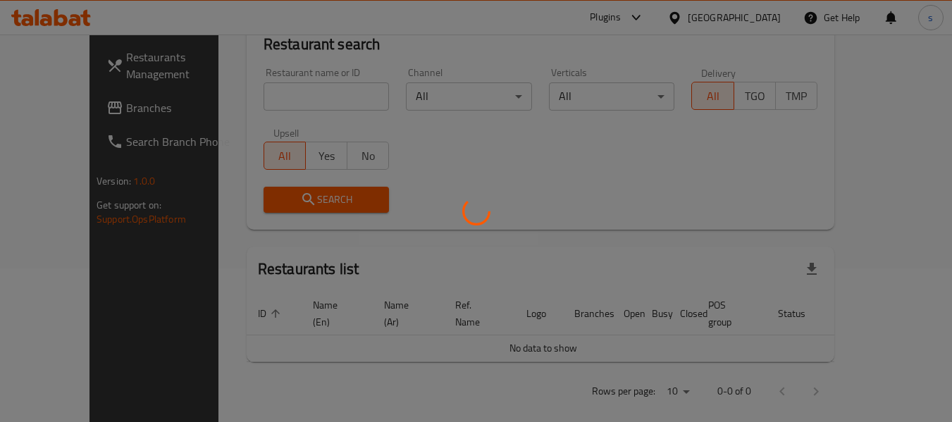
scroll to position [211, 0]
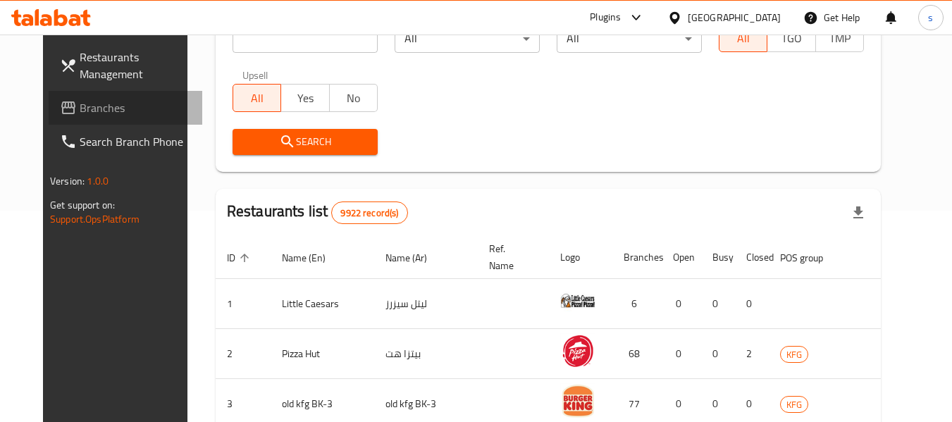
click at [92, 113] on span "Branches" at bounding box center [135, 107] width 111 height 17
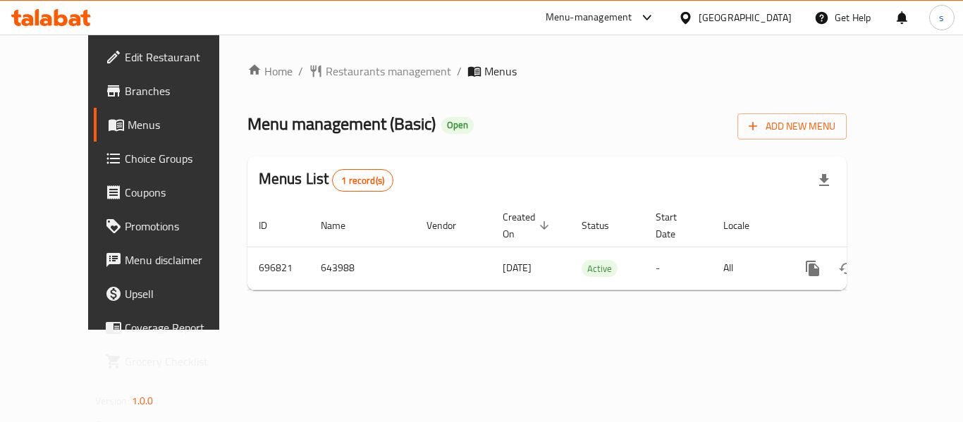
click at [769, 16] on div "[GEOGRAPHIC_DATA]" at bounding box center [745, 18] width 93 height 16
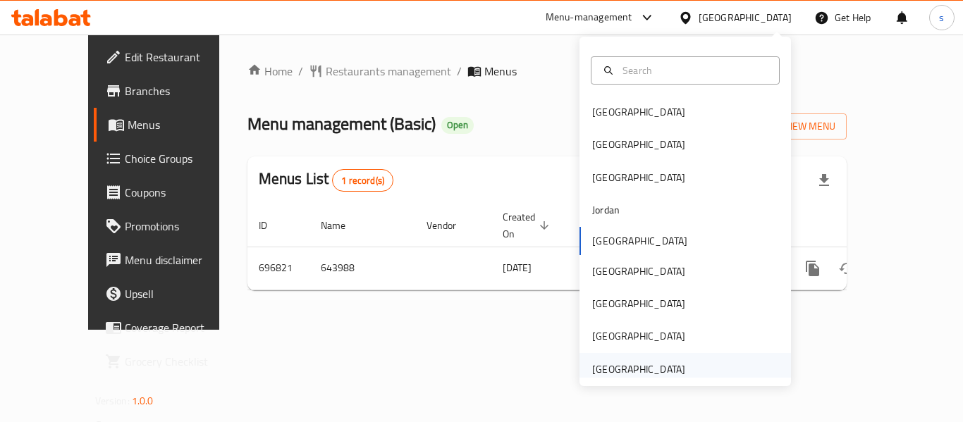
click at [657, 373] on div "[GEOGRAPHIC_DATA]" at bounding box center [638, 370] width 93 height 16
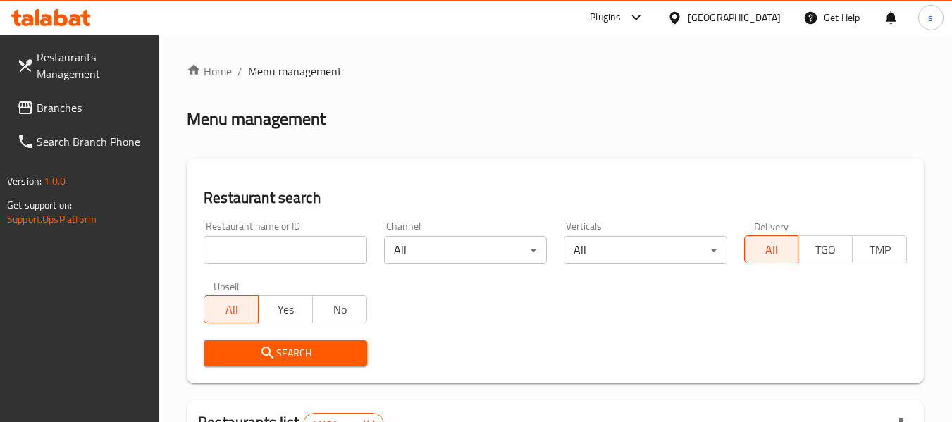
click at [108, 109] on span "Branches" at bounding box center [92, 107] width 111 height 17
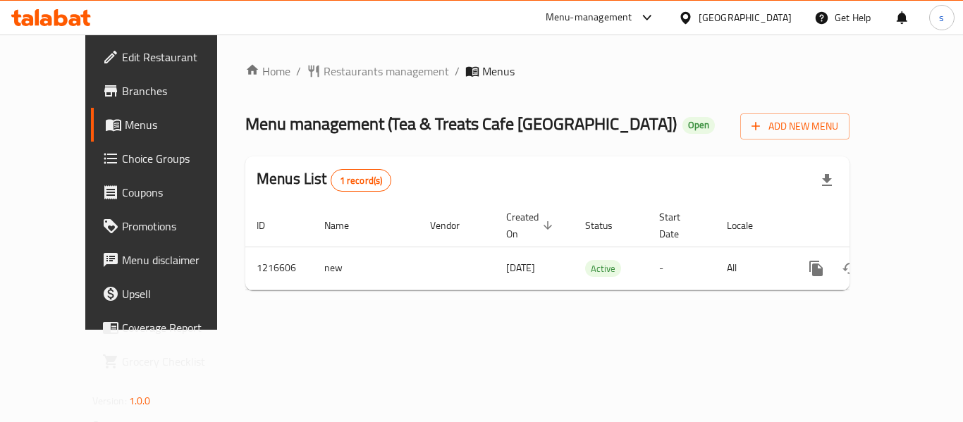
click at [747, 6] on div "[GEOGRAPHIC_DATA]" at bounding box center [735, 18] width 136 height 34
click at [751, 14] on div "[GEOGRAPHIC_DATA]" at bounding box center [745, 18] width 93 height 16
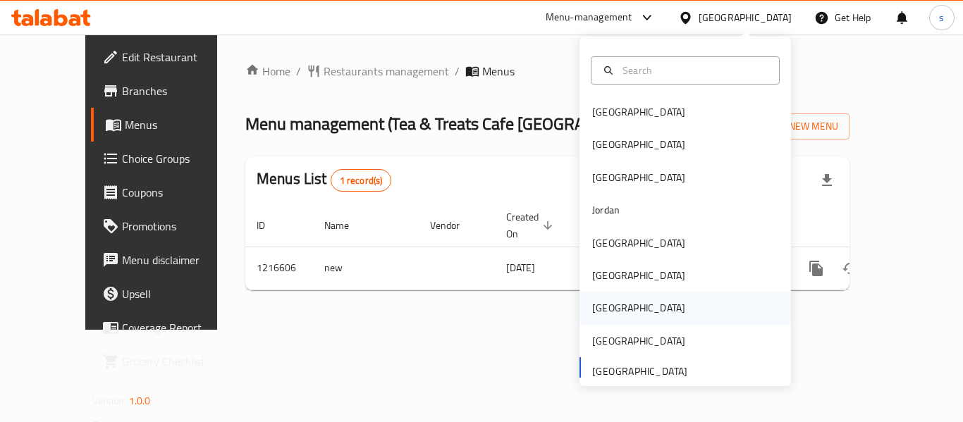
click at [623, 304] on div "[GEOGRAPHIC_DATA]" at bounding box center [685, 308] width 211 height 32
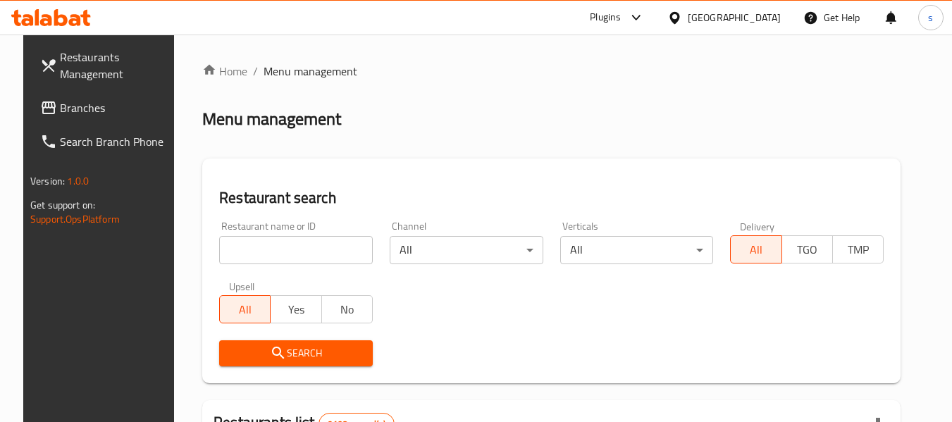
click at [104, 97] on link "Branches" at bounding box center [106, 108] width 154 height 34
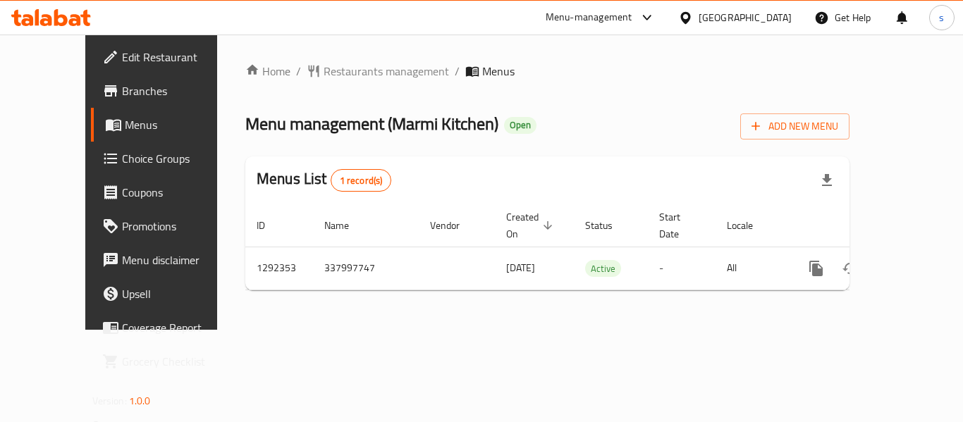
click at [788, 16] on div "[GEOGRAPHIC_DATA]" at bounding box center [745, 18] width 93 height 16
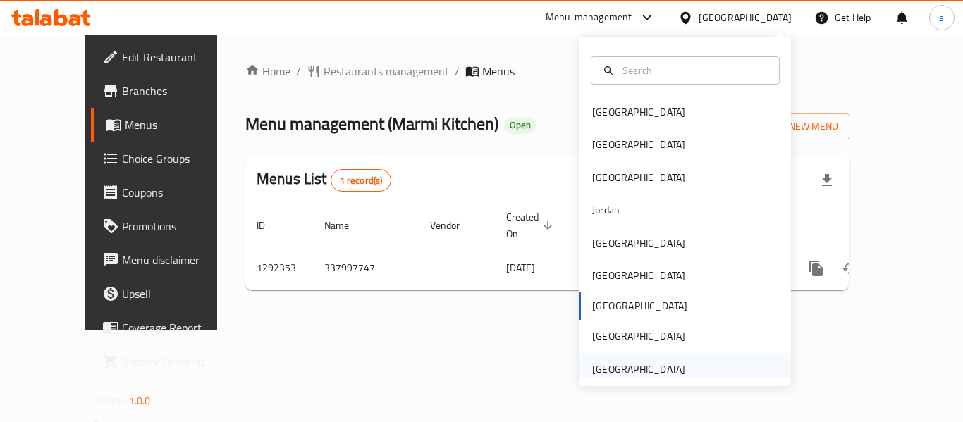
click at [651, 366] on div "[GEOGRAPHIC_DATA]" at bounding box center [638, 370] width 93 height 16
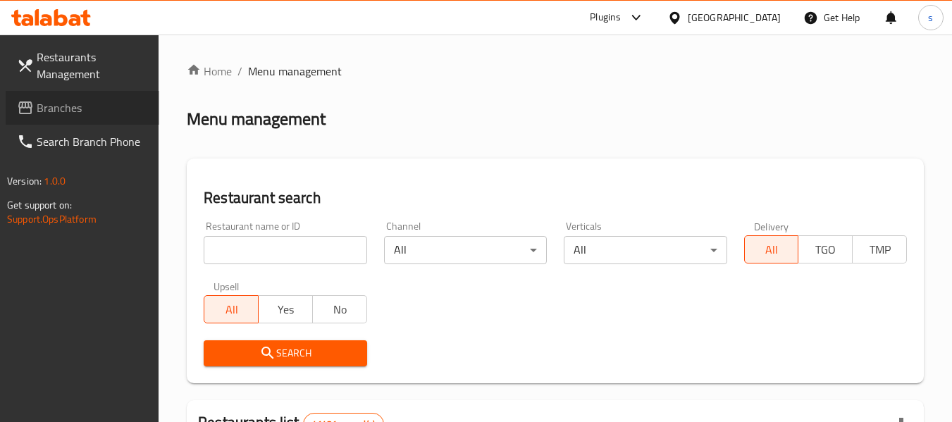
click at [61, 115] on span "Branches" at bounding box center [92, 107] width 111 height 17
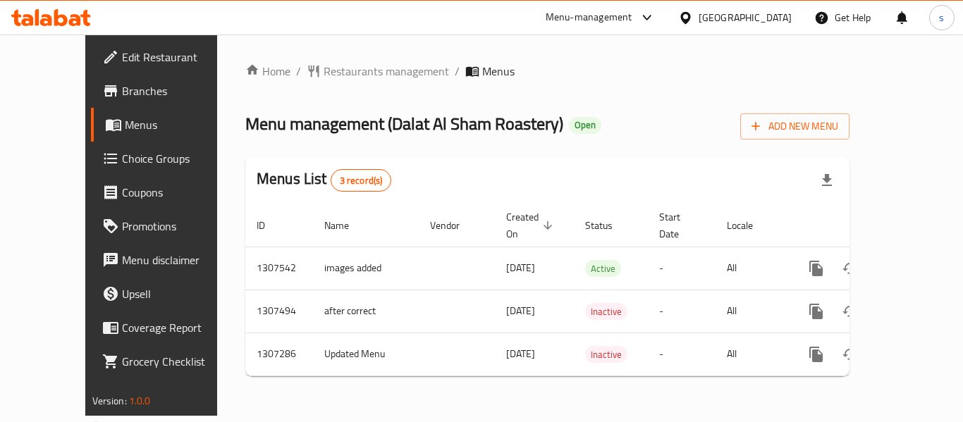
click at [714, 20] on div "[GEOGRAPHIC_DATA]" at bounding box center [745, 18] width 93 height 16
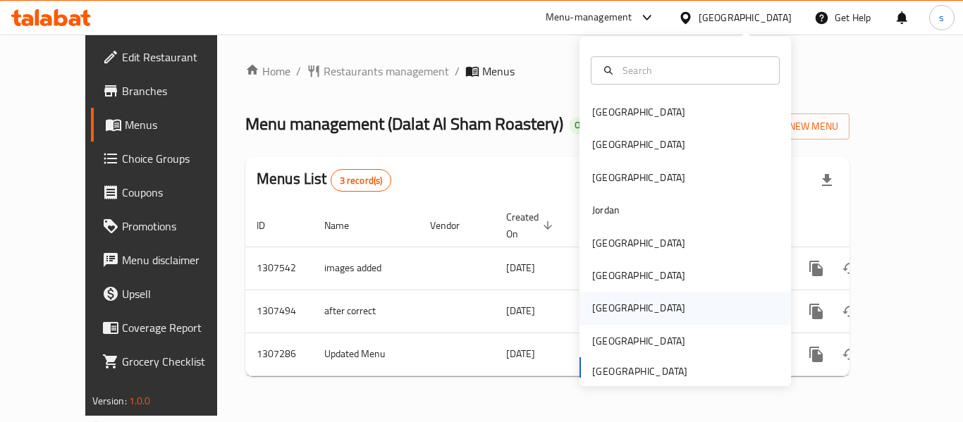
click at [627, 305] on div "[GEOGRAPHIC_DATA]" at bounding box center [685, 308] width 211 height 32
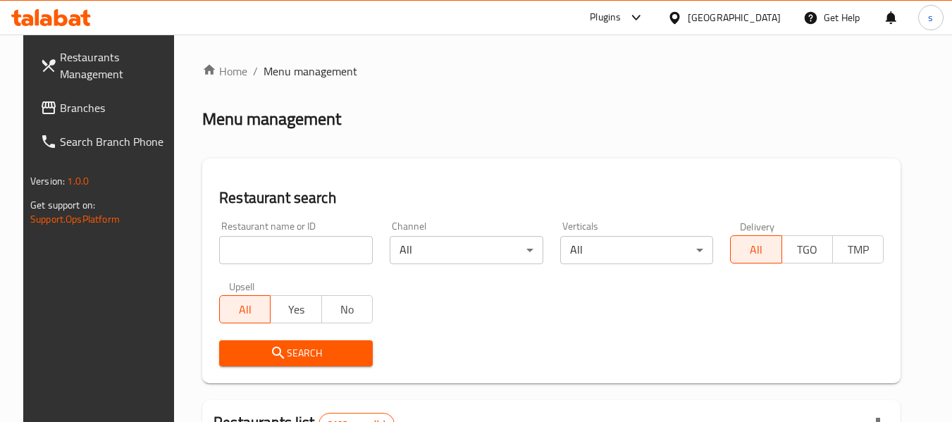
click at [60, 106] on span "Branches" at bounding box center [115, 107] width 111 height 17
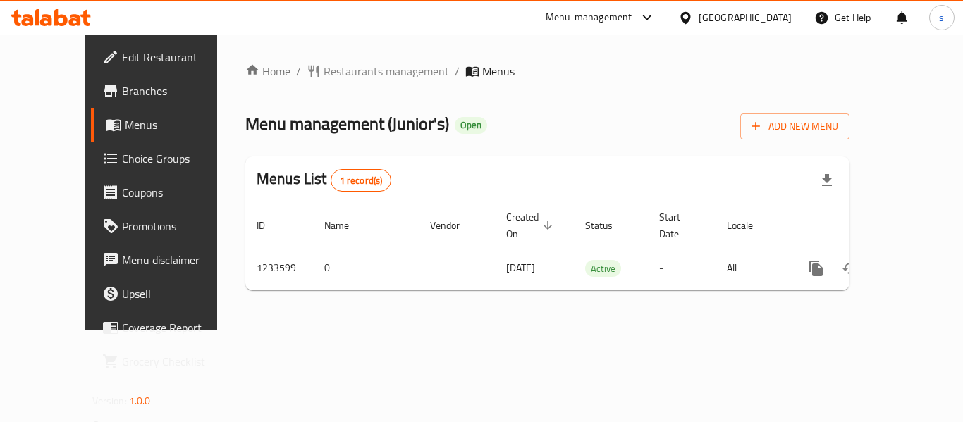
click at [699, 19] on div at bounding box center [688, 18] width 20 height 16
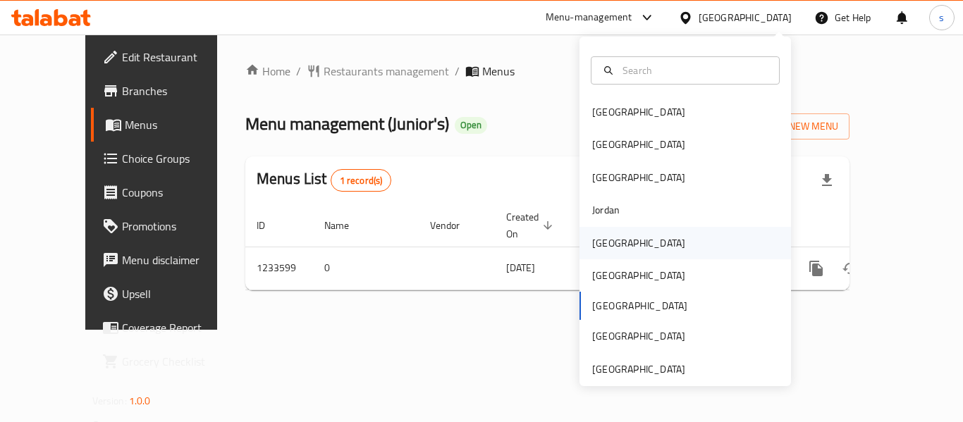
click at [612, 252] on div "[GEOGRAPHIC_DATA]" at bounding box center [639, 243] width 116 height 32
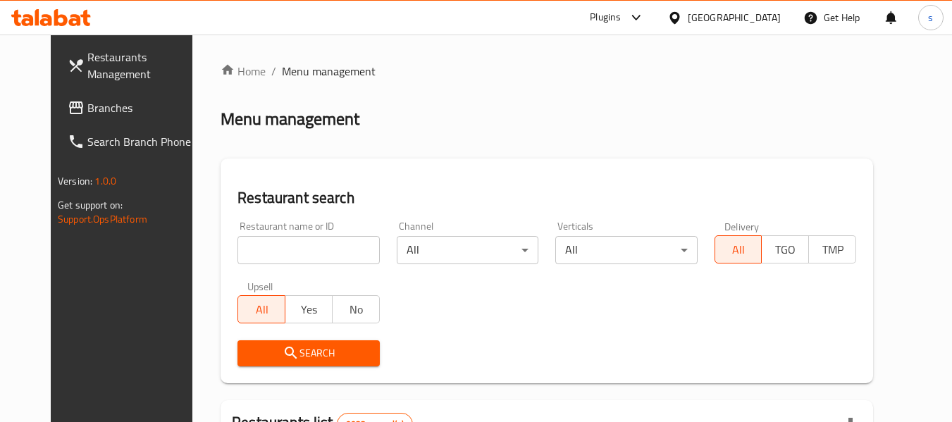
click at [104, 113] on span "Branches" at bounding box center [142, 107] width 111 height 17
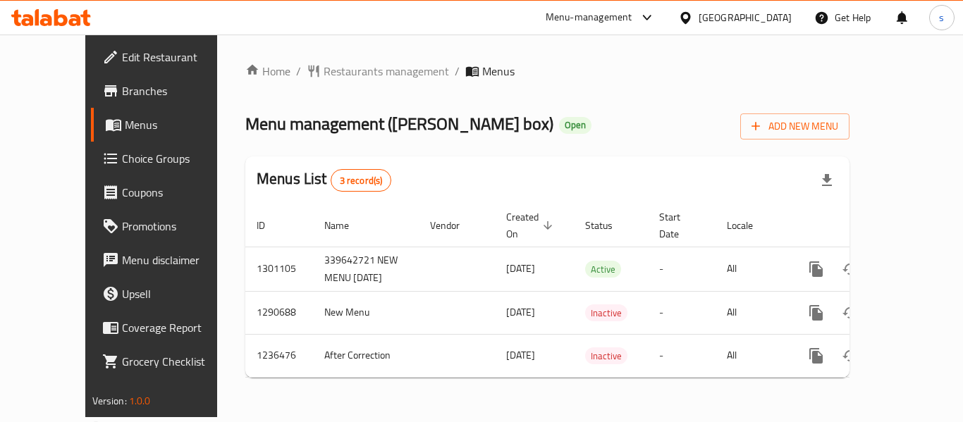
click at [771, 20] on div "[GEOGRAPHIC_DATA]" at bounding box center [745, 18] width 93 height 16
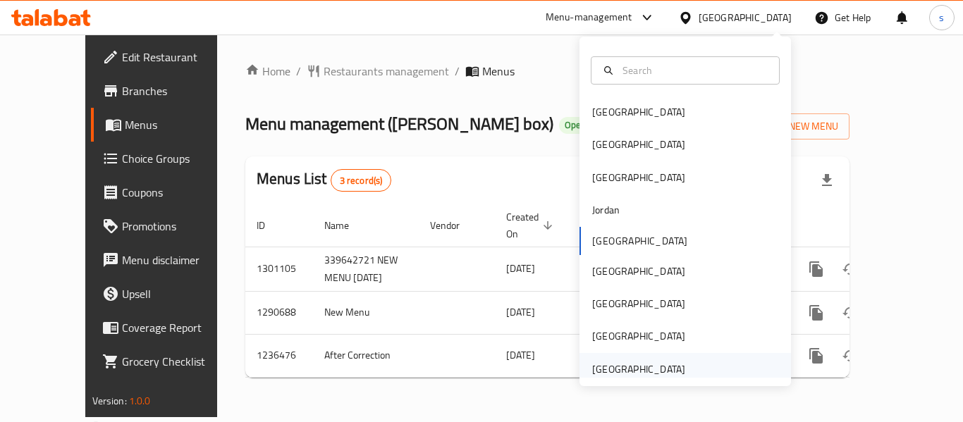
click at [640, 362] on div "[GEOGRAPHIC_DATA]" at bounding box center [638, 370] width 93 height 16
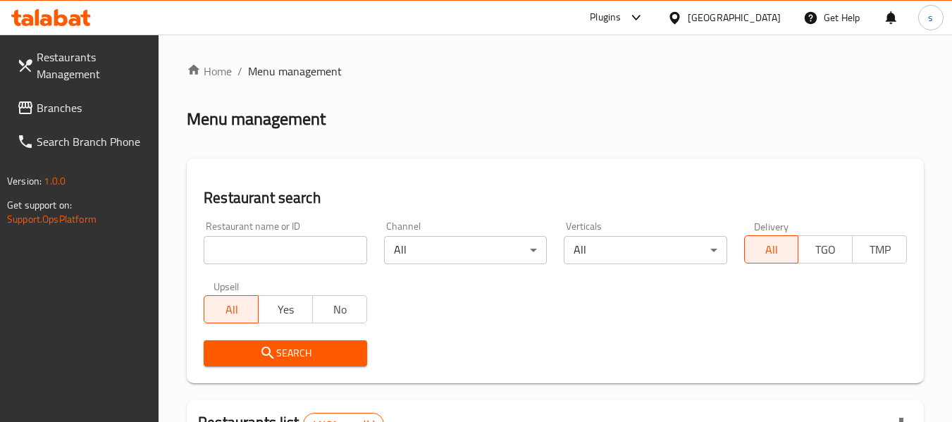
click at [99, 115] on span "Branches" at bounding box center [92, 107] width 111 height 17
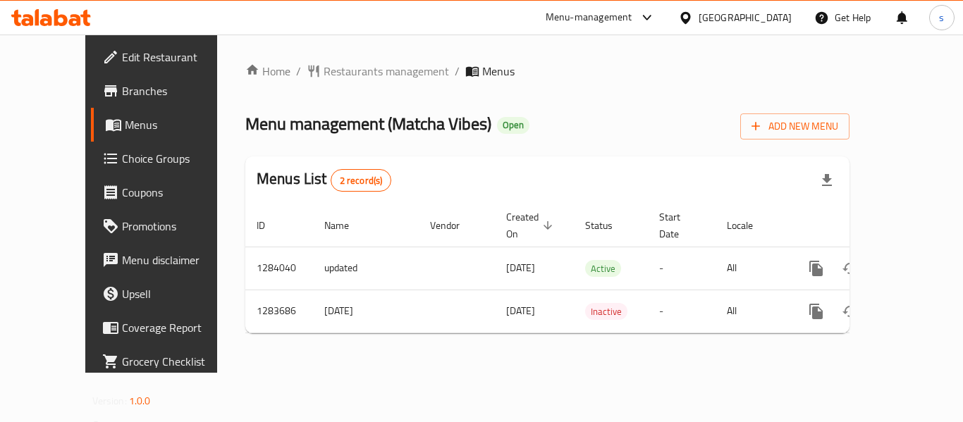
click at [719, 6] on div "[GEOGRAPHIC_DATA]" at bounding box center [735, 18] width 136 height 34
click at [718, 18] on div "[GEOGRAPHIC_DATA]" at bounding box center [745, 18] width 93 height 16
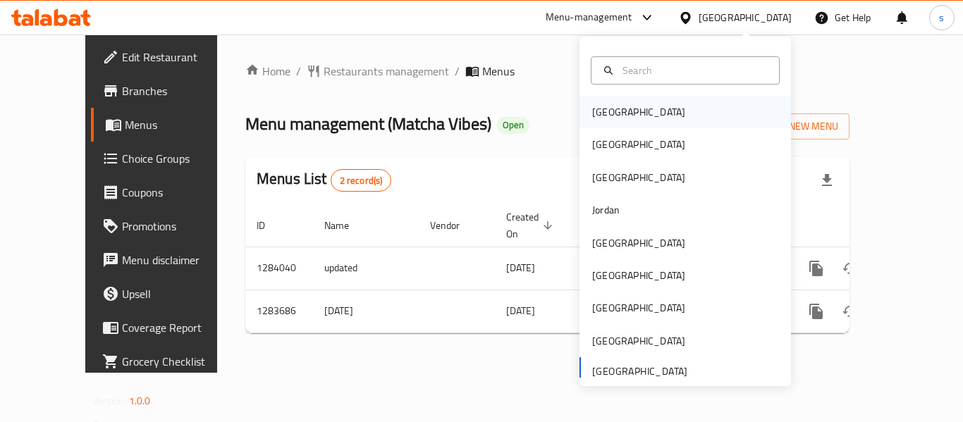
click at [597, 111] on div "[GEOGRAPHIC_DATA]" at bounding box center [638, 112] width 93 height 16
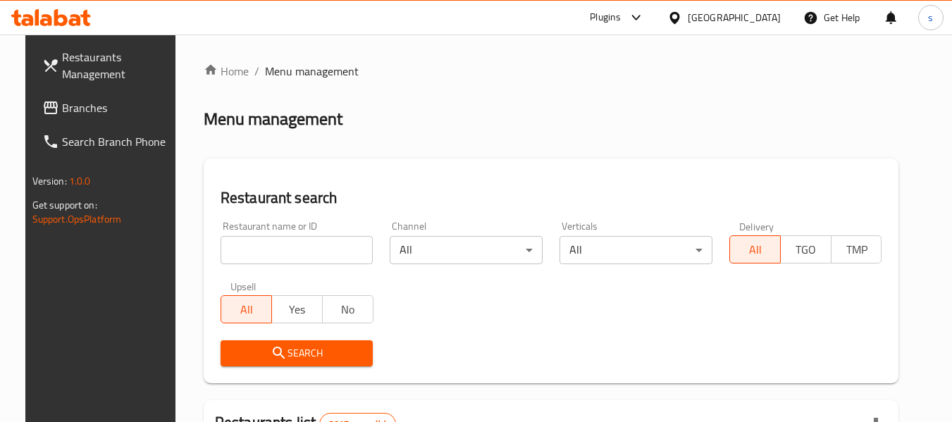
click at [80, 115] on span "Branches" at bounding box center [117, 107] width 111 height 17
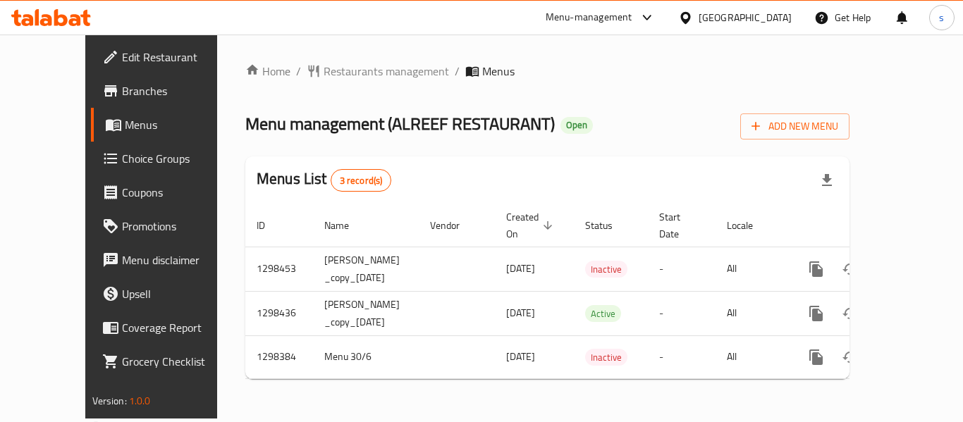
click at [699, 16] on div at bounding box center [688, 18] width 20 height 16
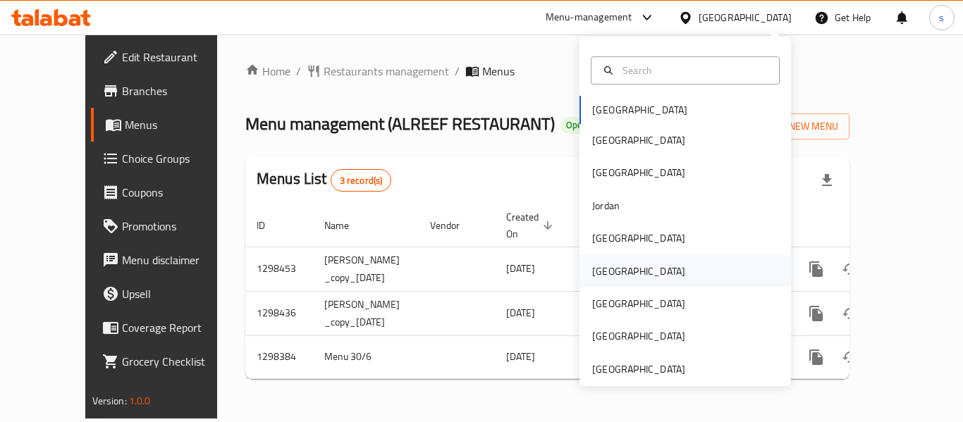
click at [618, 276] on div "Oman" at bounding box center [639, 271] width 116 height 32
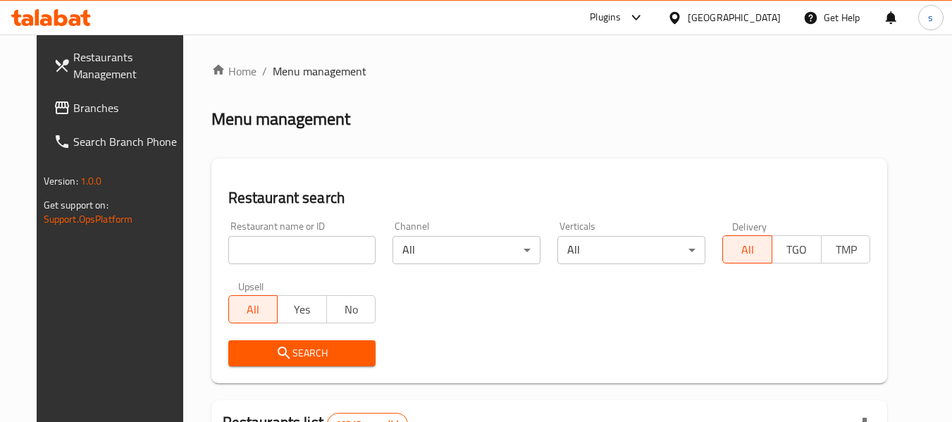
click at [80, 113] on span "Branches" at bounding box center [128, 107] width 111 height 17
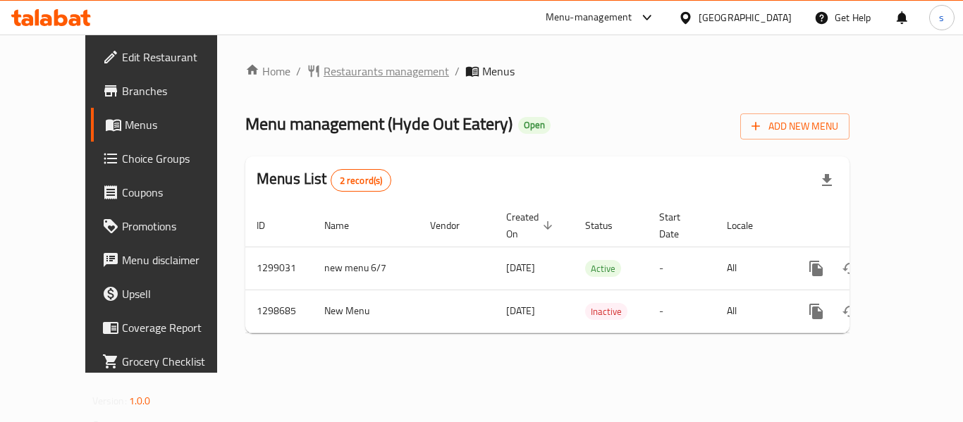
click at [337, 76] on span "Restaurants management" at bounding box center [386, 71] width 125 height 17
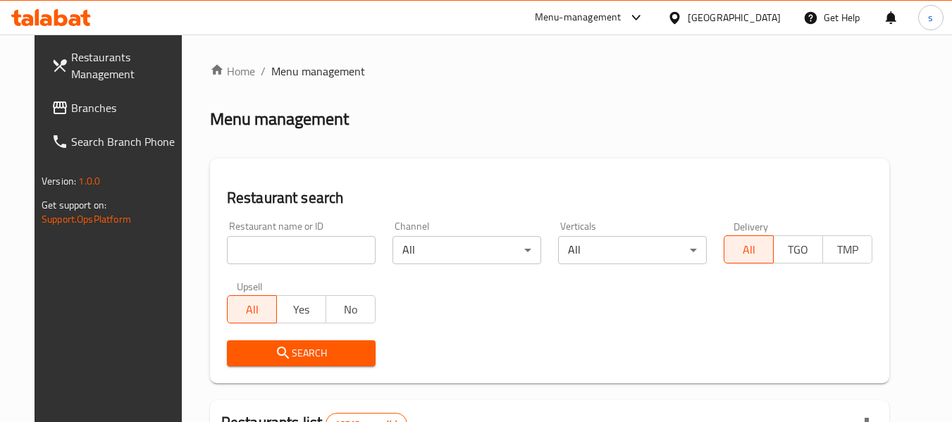
click at [109, 104] on span "Branches" at bounding box center [126, 107] width 111 height 17
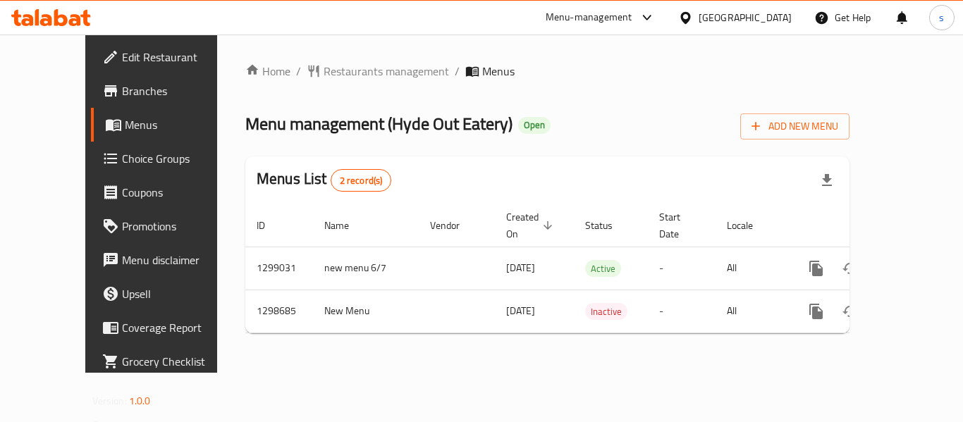
click at [787, 22] on div "[GEOGRAPHIC_DATA]" at bounding box center [745, 18] width 93 height 16
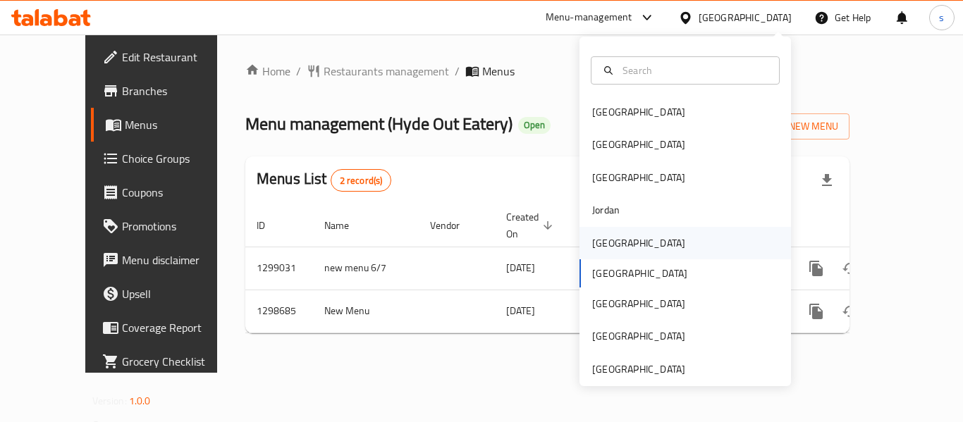
click at [614, 256] on div "[GEOGRAPHIC_DATA]" at bounding box center [639, 243] width 116 height 32
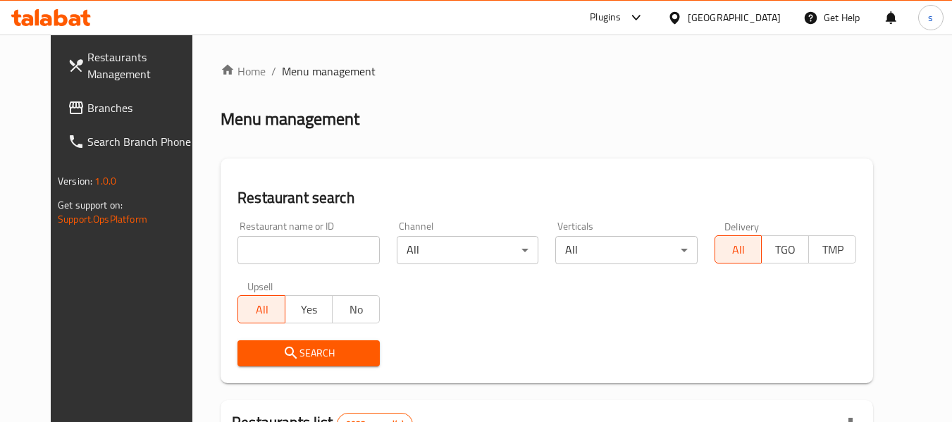
click at [85, 118] on link "Branches" at bounding box center [133, 108] width 154 height 34
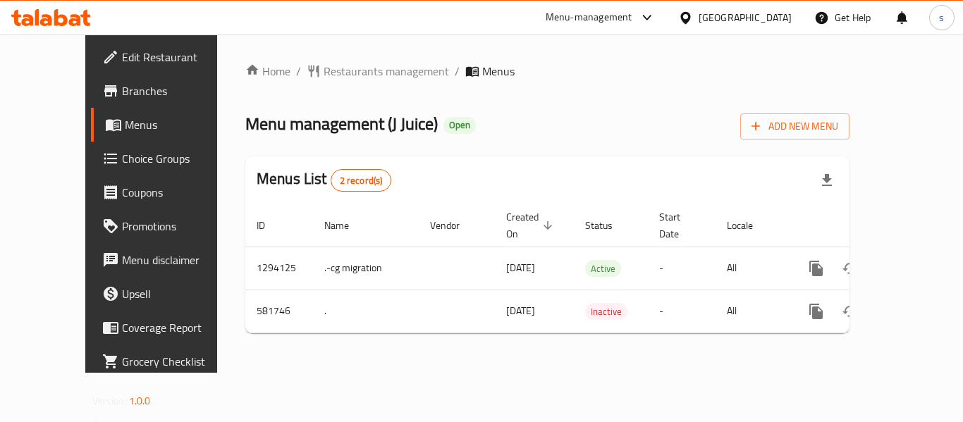
click at [699, 17] on div at bounding box center [688, 18] width 20 height 16
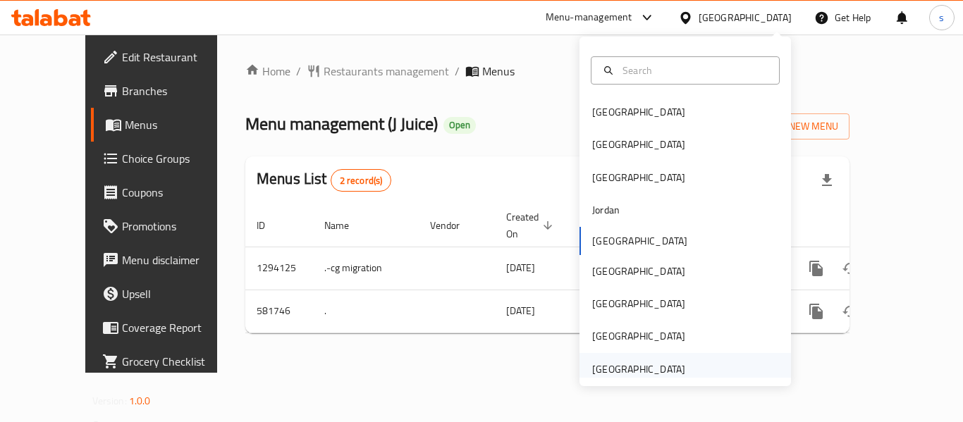
click at [638, 362] on div "[GEOGRAPHIC_DATA]" at bounding box center [638, 370] width 93 height 16
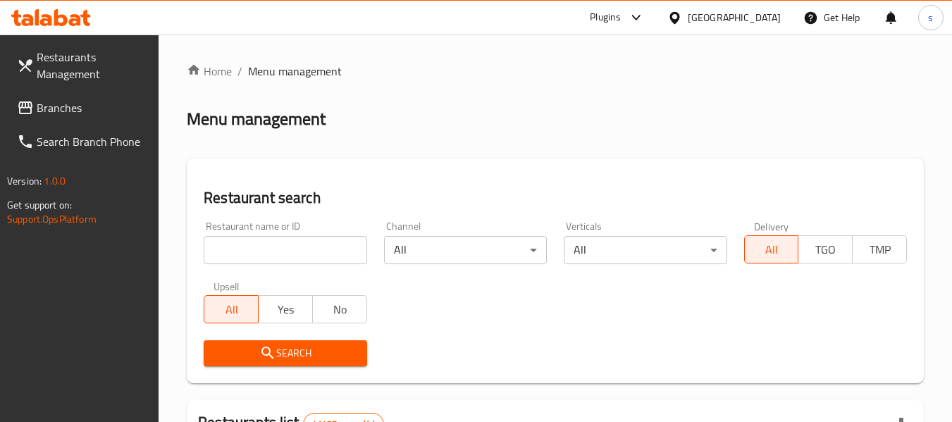
click at [51, 114] on span "Branches" at bounding box center [92, 107] width 111 height 17
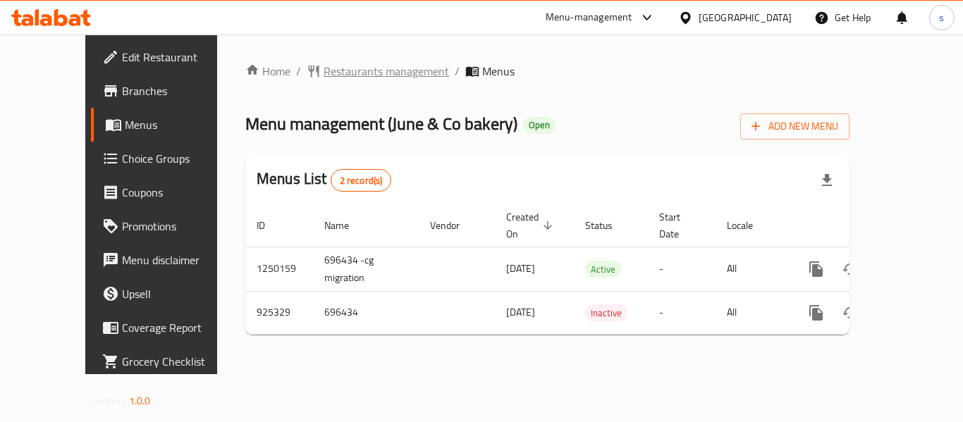
click at [324, 69] on span "Restaurants management" at bounding box center [386, 71] width 125 height 17
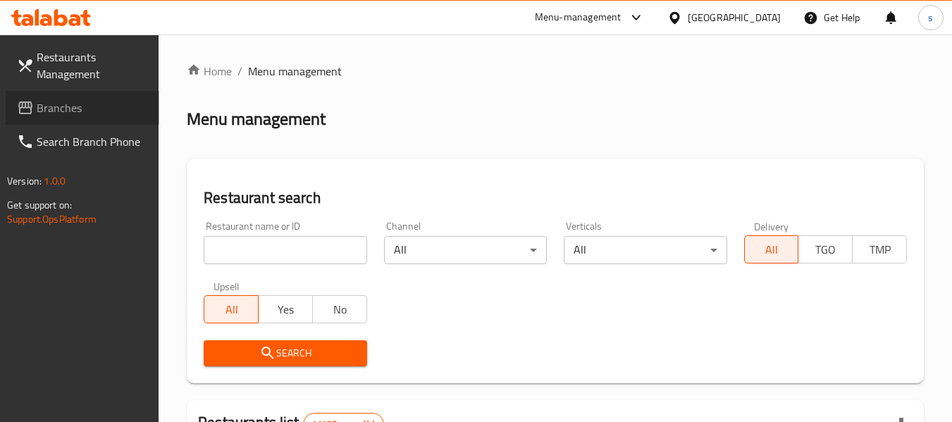
click at [90, 118] on link "Branches" at bounding box center [83, 108] width 154 height 34
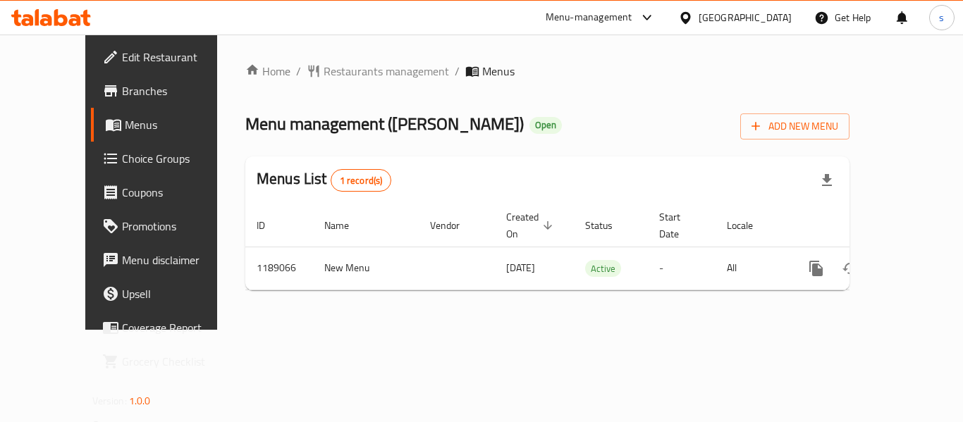
click at [719, 16] on div "[GEOGRAPHIC_DATA]" at bounding box center [745, 18] width 93 height 16
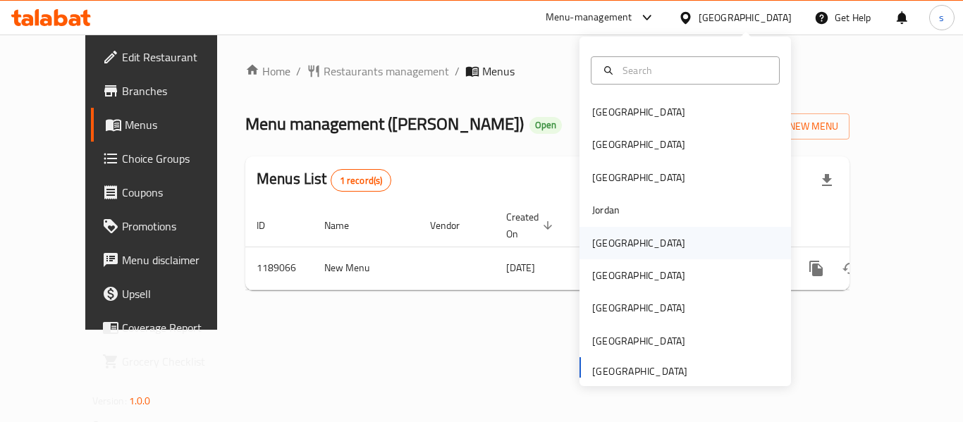
click at [618, 244] on div "[GEOGRAPHIC_DATA]" at bounding box center [639, 243] width 116 height 32
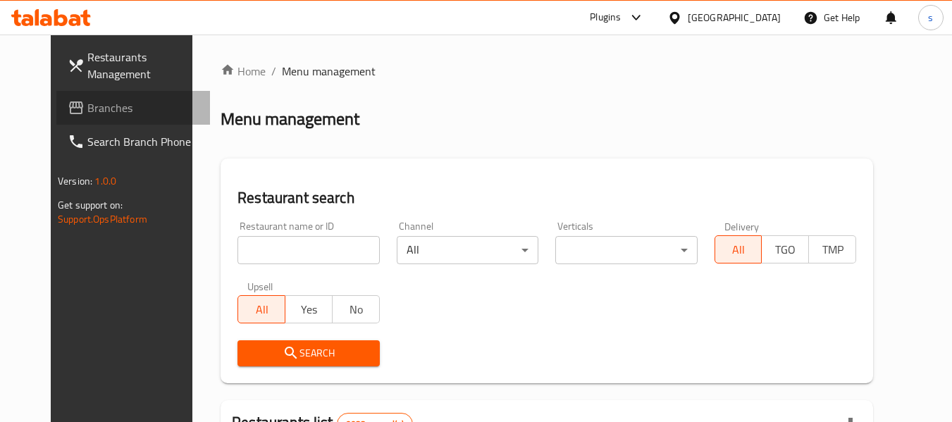
click at [87, 112] on span "Branches" at bounding box center [142, 107] width 111 height 17
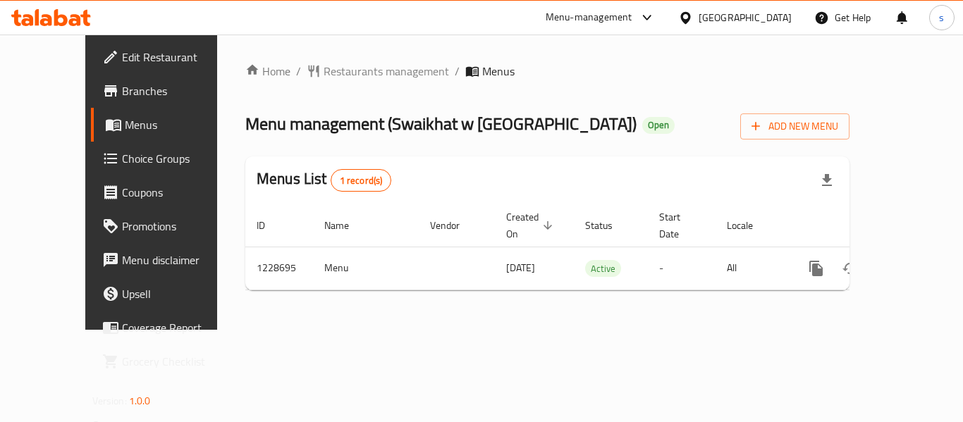
click at [693, 24] on icon at bounding box center [685, 18] width 15 height 15
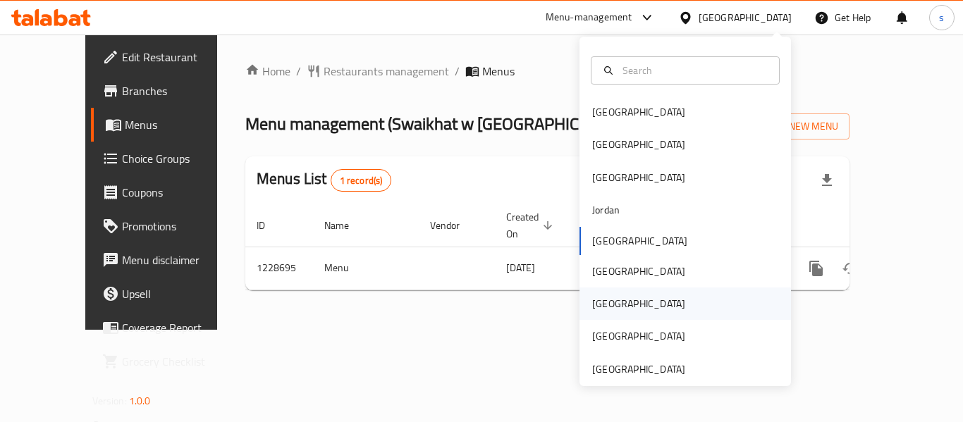
click at [620, 296] on div "[GEOGRAPHIC_DATA]" at bounding box center [685, 304] width 211 height 32
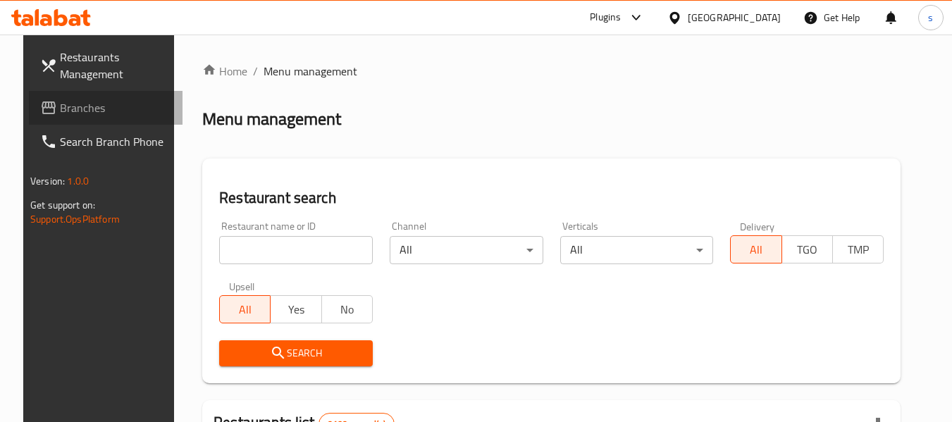
click at [97, 120] on link "Branches" at bounding box center [106, 108] width 154 height 34
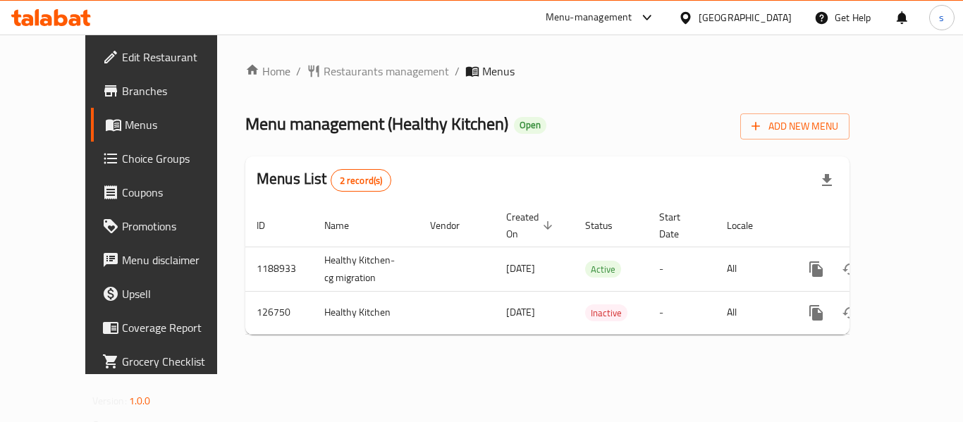
click at [767, 13] on div "Qatar" at bounding box center [745, 18] width 93 height 16
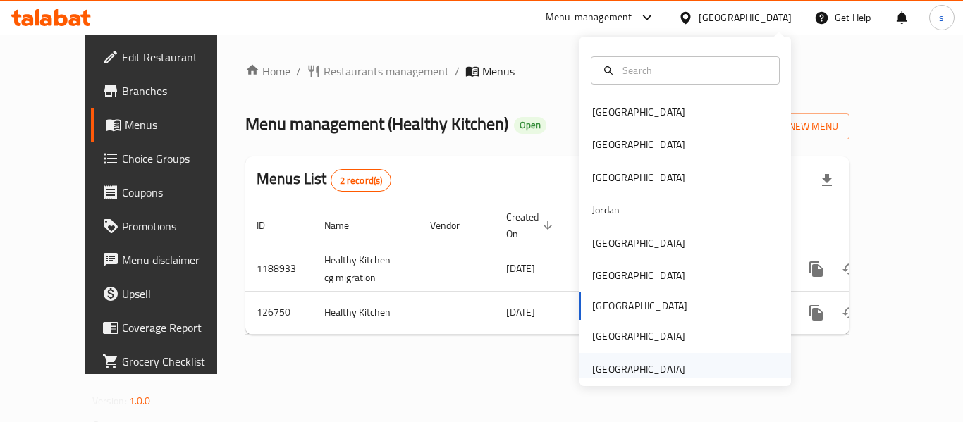
click at [654, 364] on div "[GEOGRAPHIC_DATA]" at bounding box center [638, 370] width 93 height 16
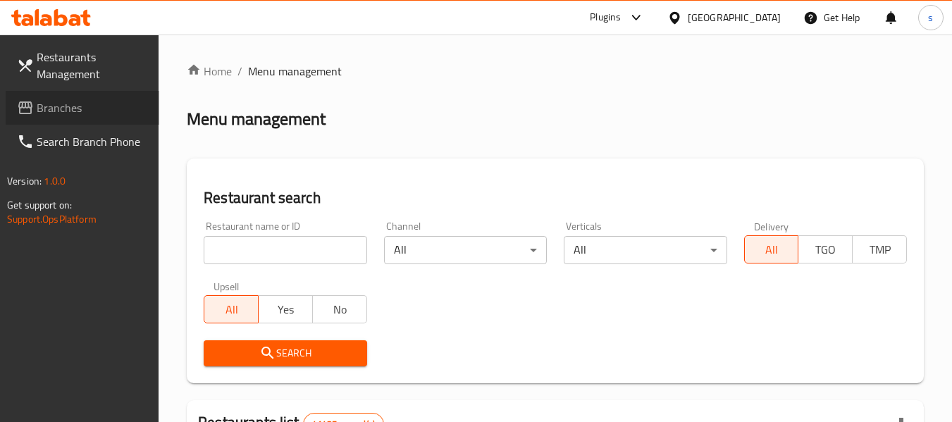
click at [120, 107] on span "Branches" at bounding box center [92, 107] width 111 height 17
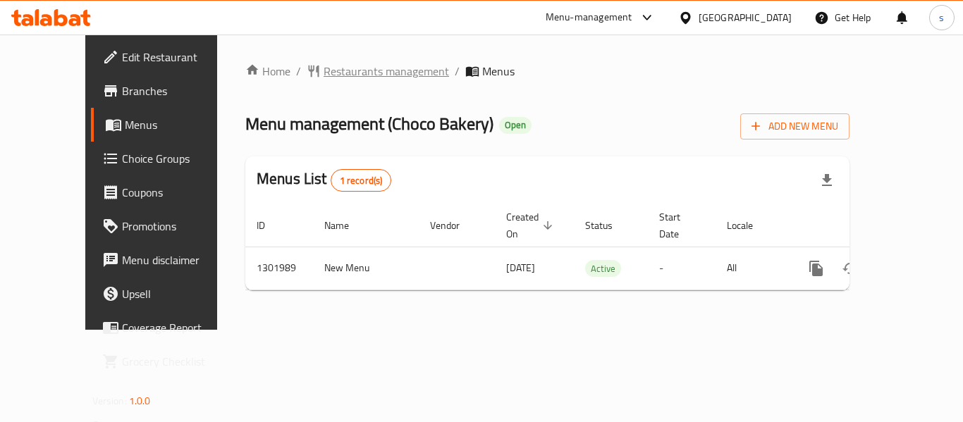
click at [324, 76] on span "Restaurants management" at bounding box center [386, 71] width 125 height 17
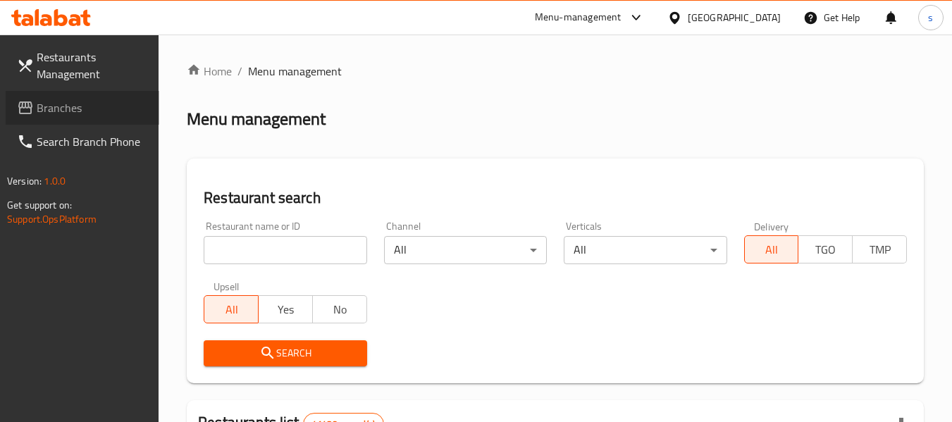
click at [80, 113] on span "Branches" at bounding box center [92, 107] width 111 height 17
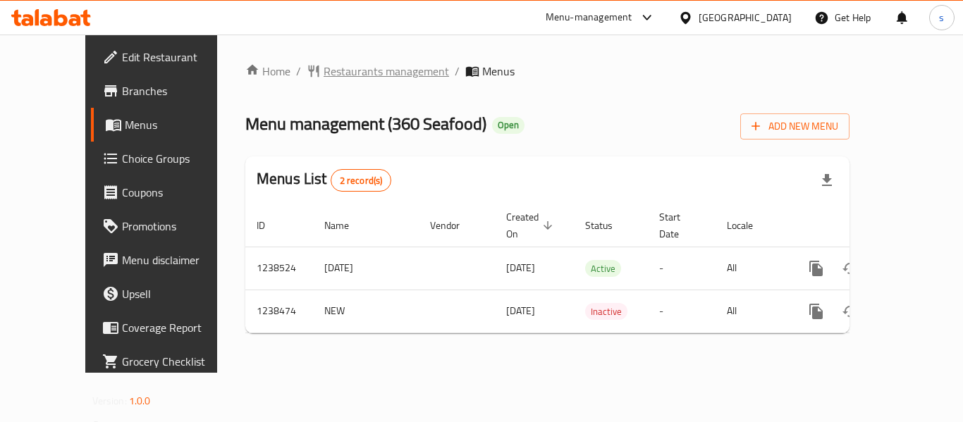
click at [386, 75] on span "Restaurants management" at bounding box center [386, 71] width 125 height 17
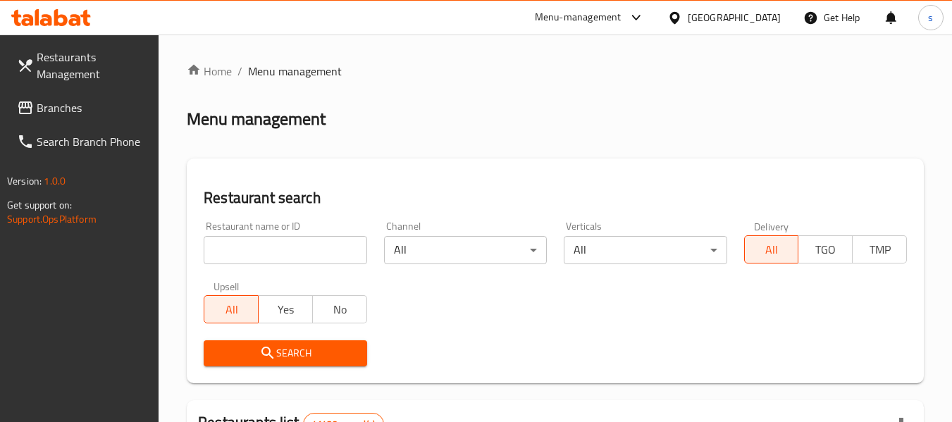
click at [69, 119] on link "Branches" at bounding box center [83, 108] width 154 height 34
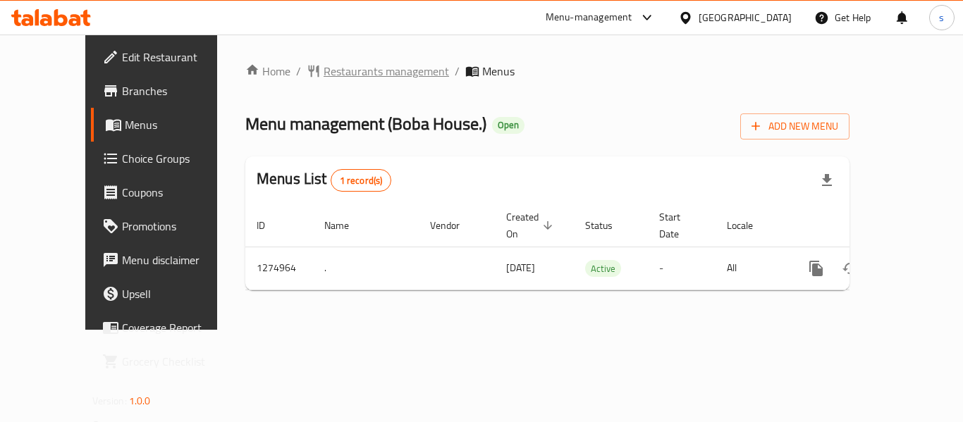
click at [372, 63] on span "Restaurants management" at bounding box center [386, 71] width 125 height 17
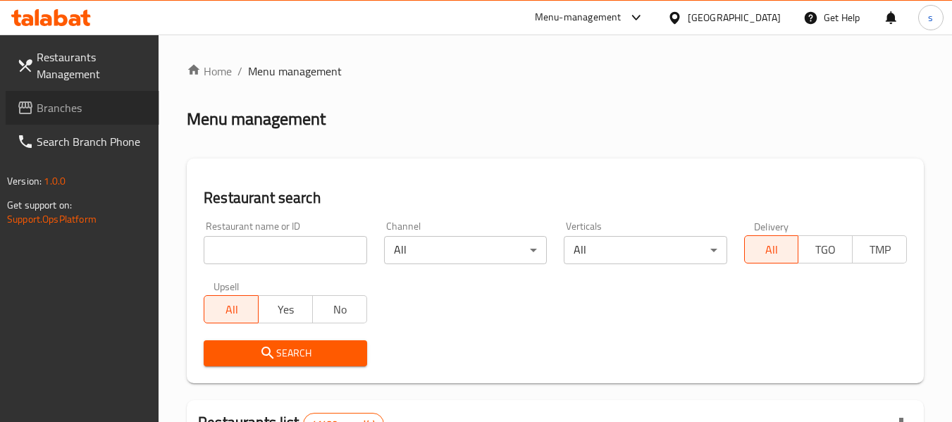
click at [75, 106] on span "Branches" at bounding box center [92, 107] width 111 height 17
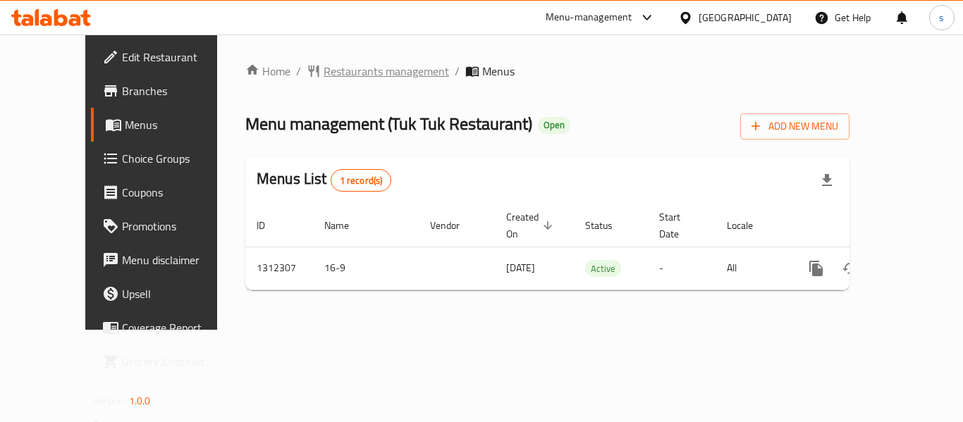
click at [324, 80] on span "Restaurants management" at bounding box center [386, 71] width 125 height 17
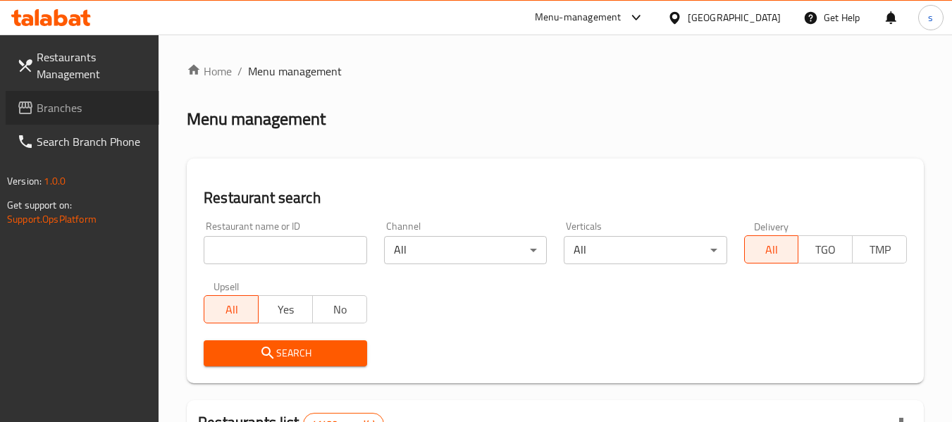
click at [75, 109] on span "Branches" at bounding box center [92, 107] width 111 height 17
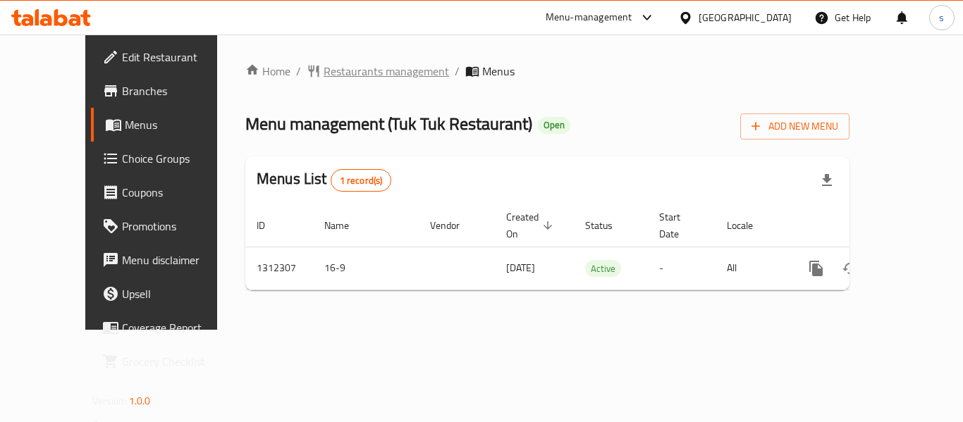
click at [361, 65] on span "Restaurants management" at bounding box center [386, 71] width 125 height 17
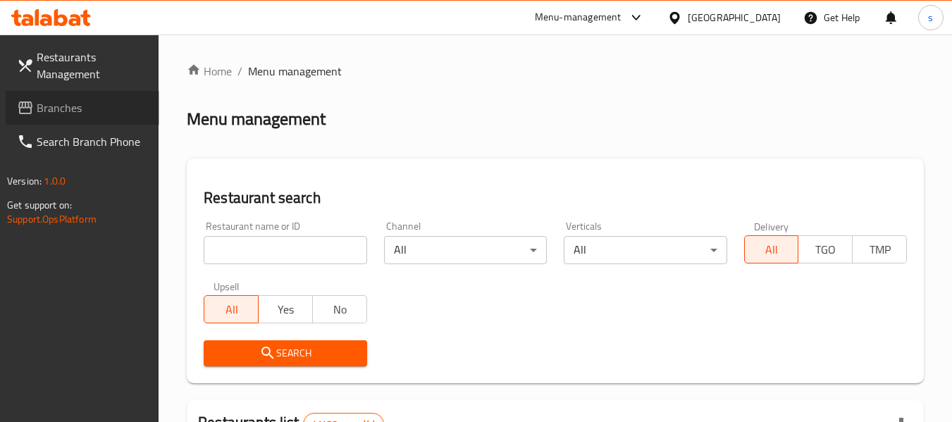
click at [69, 115] on span "Branches" at bounding box center [92, 107] width 111 height 17
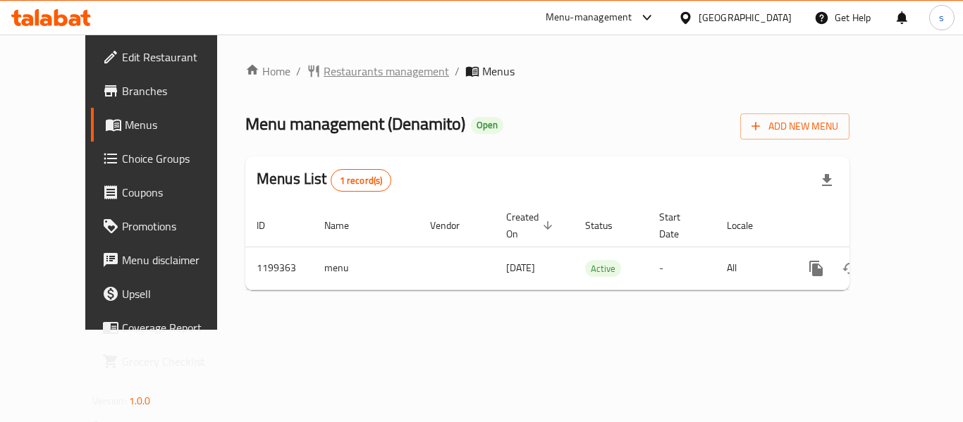
click at [374, 70] on span "Restaurants management" at bounding box center [386, 71] width 125 height 17
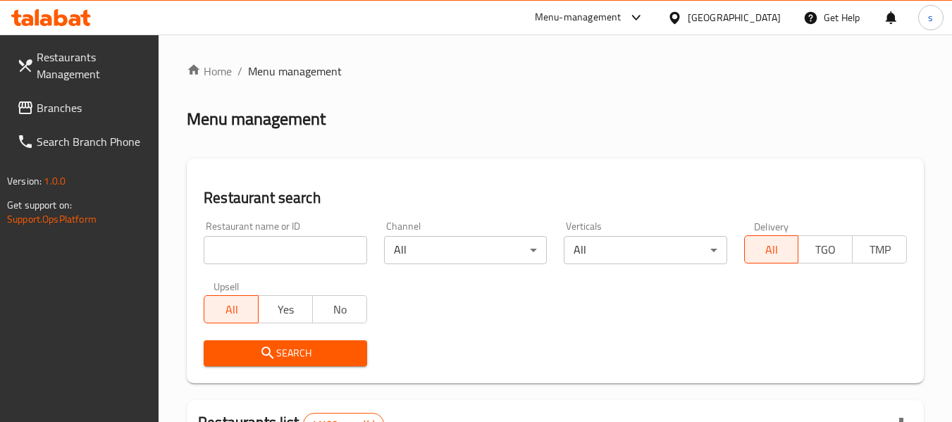
click at [74, 114] on span "Branches" at bounding box center [92, 107] width 111 height 17
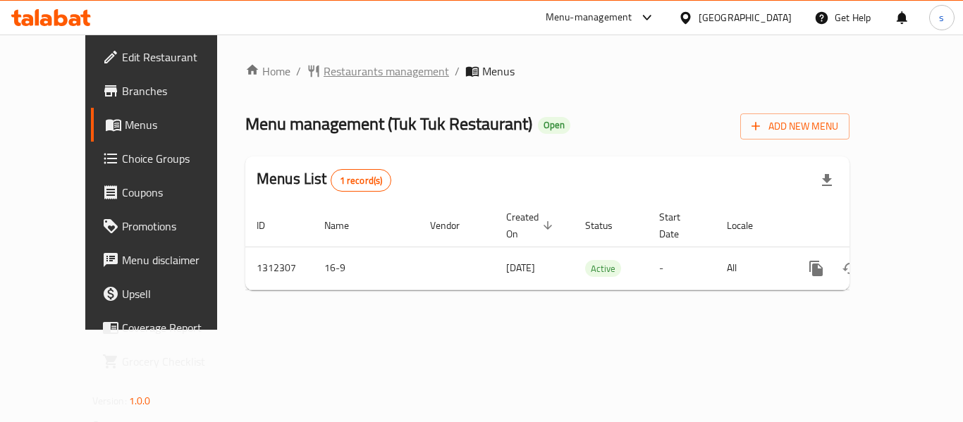
click at [358, 68] on span "Restaurants management" at bounding box center [386, 71] width 125 height 17
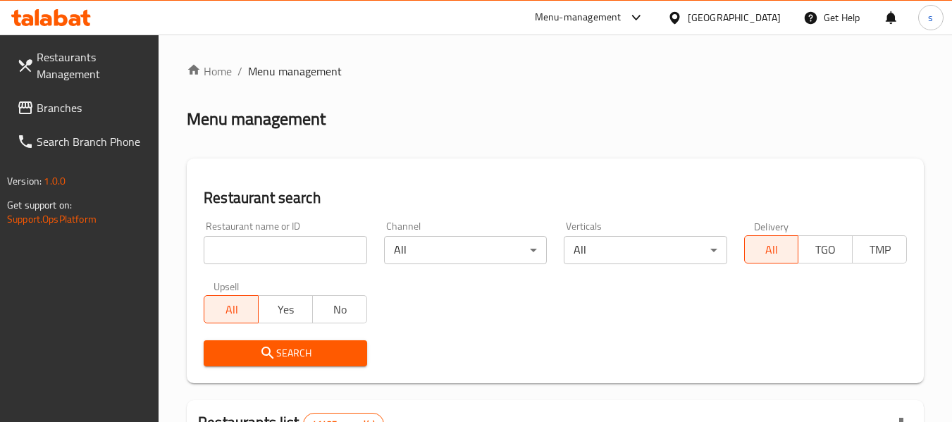
click at [111, 107] on span "Branches" at bounding box center [92, 107] width 111 height 17
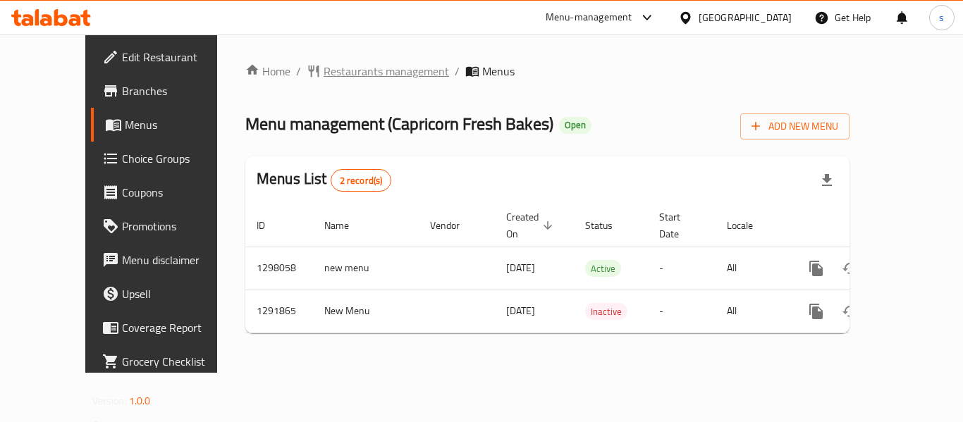
click at [333, 73] on span "Restaurants management" at bounding box center [386, 71] width 125 height 17
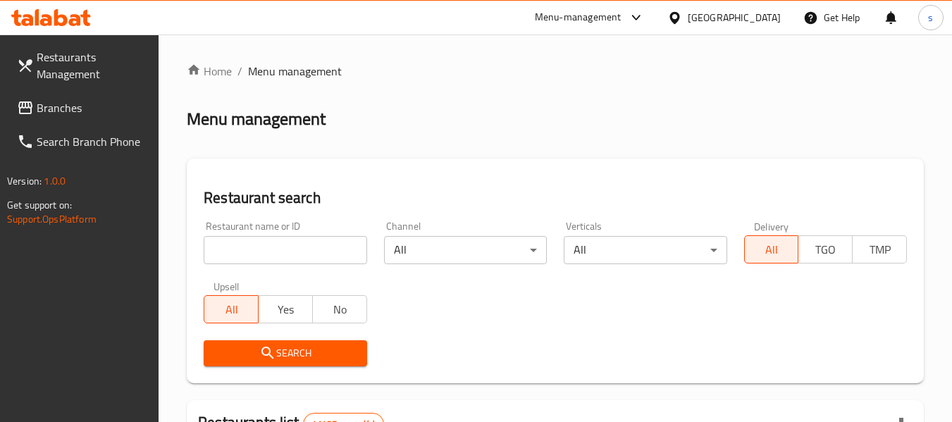
click at [73, 102] on span "Branches" at bounding box center [92, 107] width 111 height 17
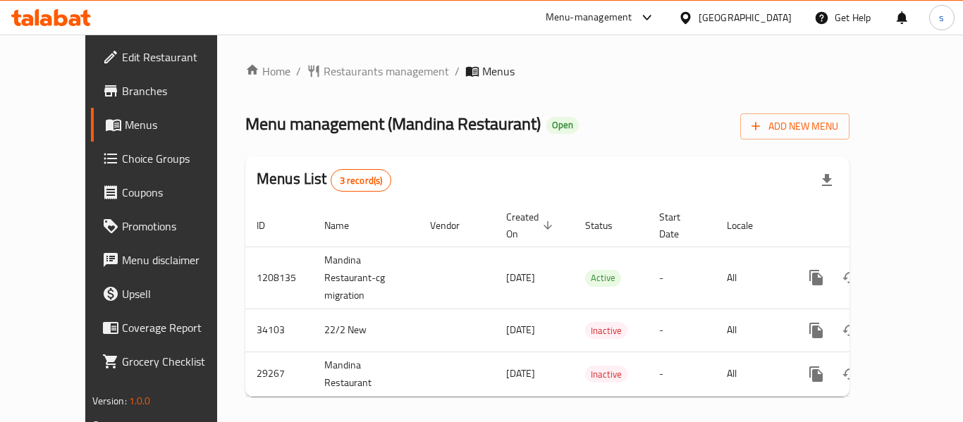
click at [769, 13] on div "[GEOGRAPHIC_DATA]" at bounding box center [745, 18] width 93 height 16
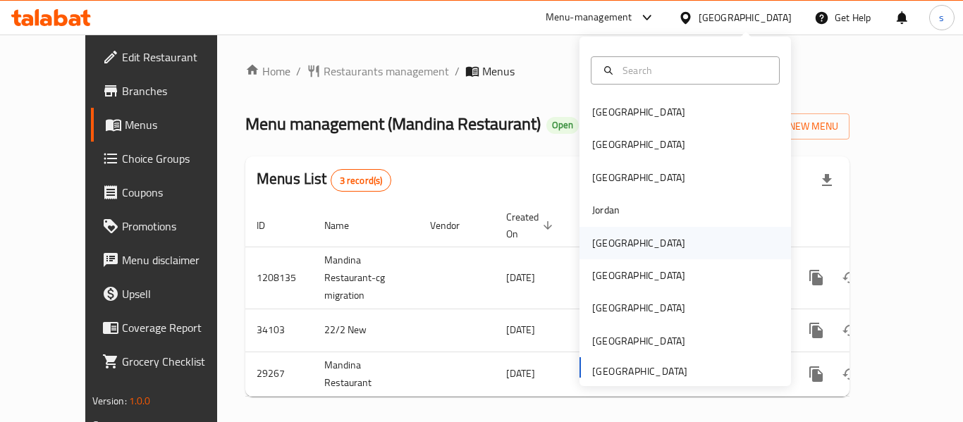
click at [638, 239] on div "Kuwait" at bounding box center [685, 243] width 211 height 32
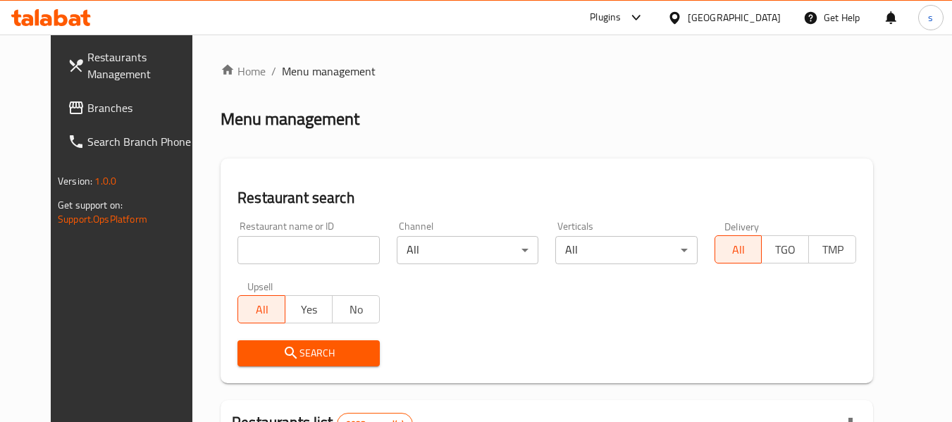
click at [87, 102] on span "Branches" at bounding box center [142, 107] width 111 height 17
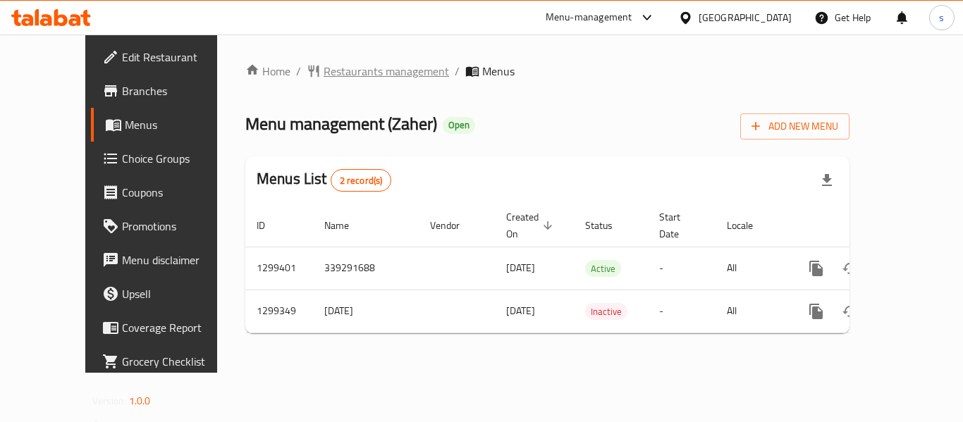
click at [330, 75] on span "Restaurants management" at bounding box center [386, 71] width 125 height 17
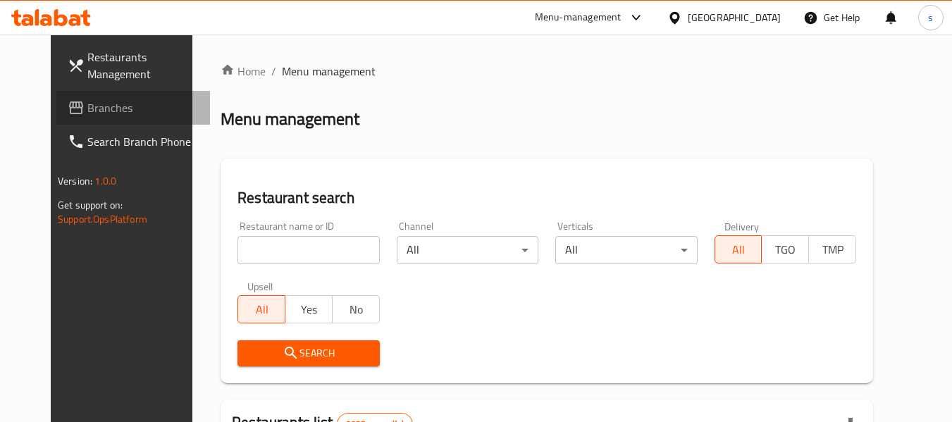
click at [80, 119] on link "Branches" at bounding box center [133, 108] width 154 height 34
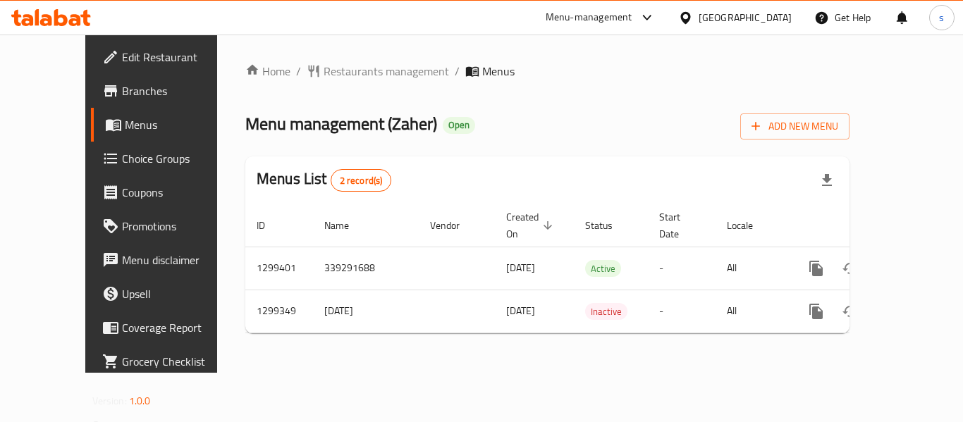
click at [767, 22] on div "[GEOGRAPHIC_DATA]" at bounding box center [745, 18] width 93 height 16
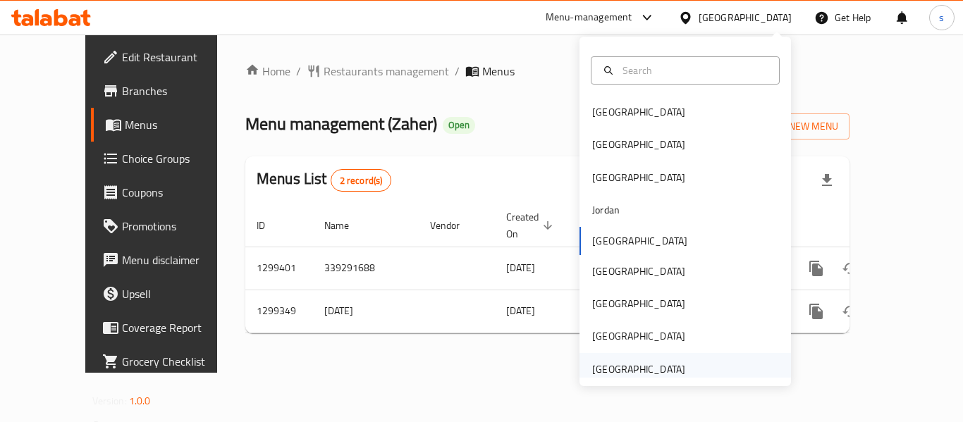
click at [627, 364] on div "United Arab Emirates" at bounding box center [638, 370] width 93 height 16
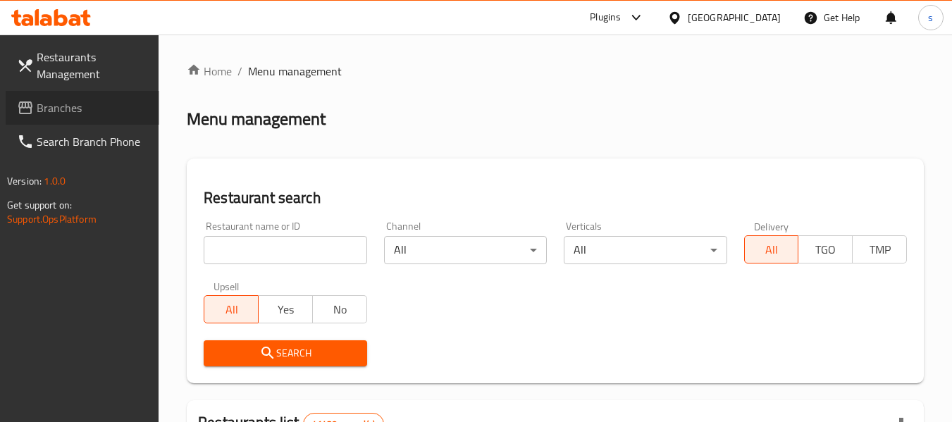
click at [46, 114] on span "Branches" at bounding box center [92, 107] width 111 height 17
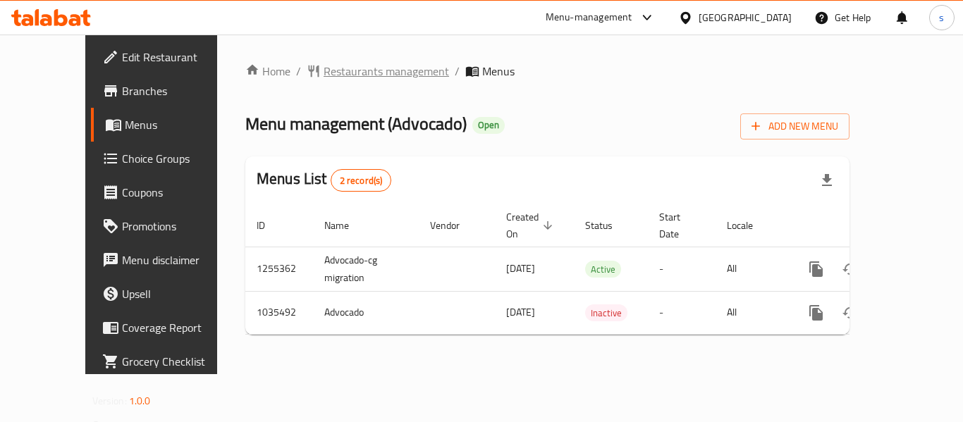
click at [330, 66] on span "Restaurants management" at bounding box center [386, 71] width 125 height 17
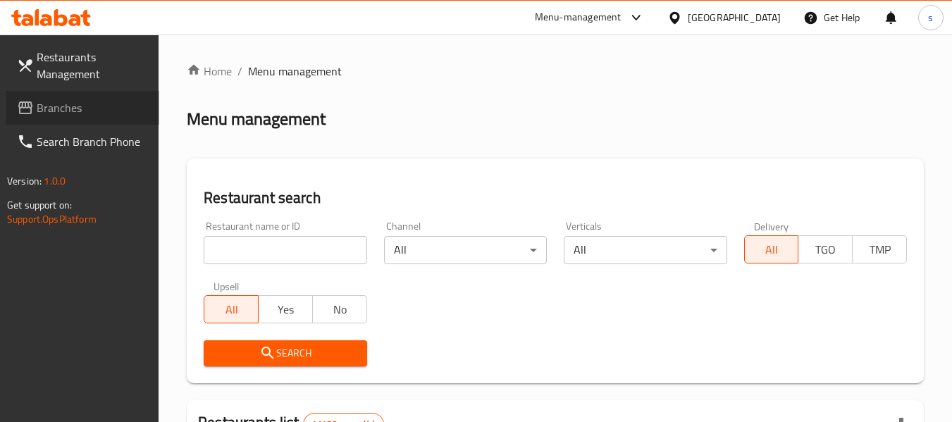
click at [84, 112] on span "Branches" at bounding box center [92, 107] width 111 height 17
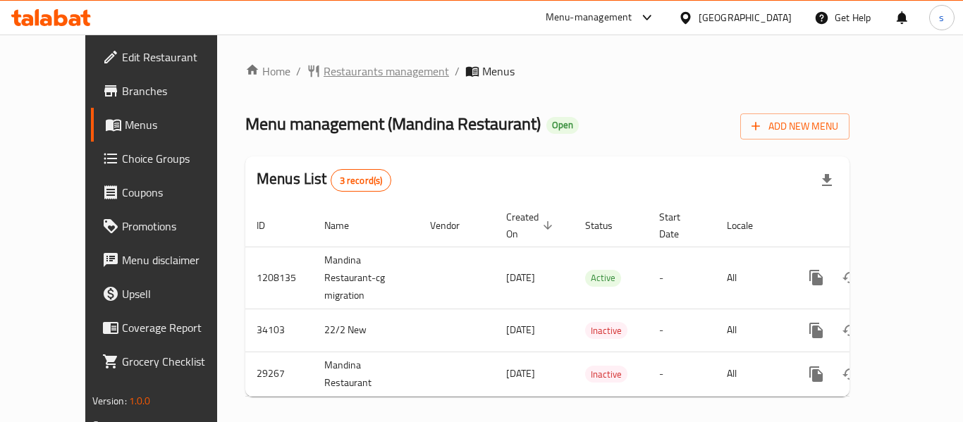
click at [324, 70] on span "Restaurants management" at bounding box center [386, 71] width 125 height 17
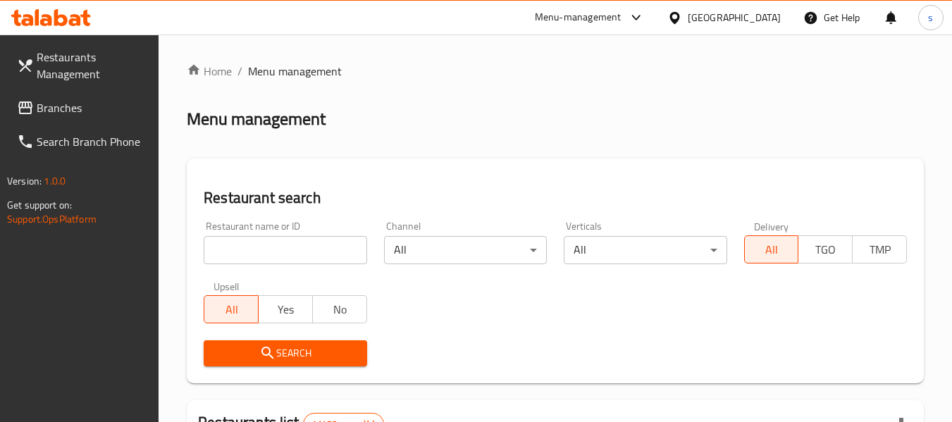
click at [48, 116] on span "Branches" at bounding box center [92, 107] width 111 height 17
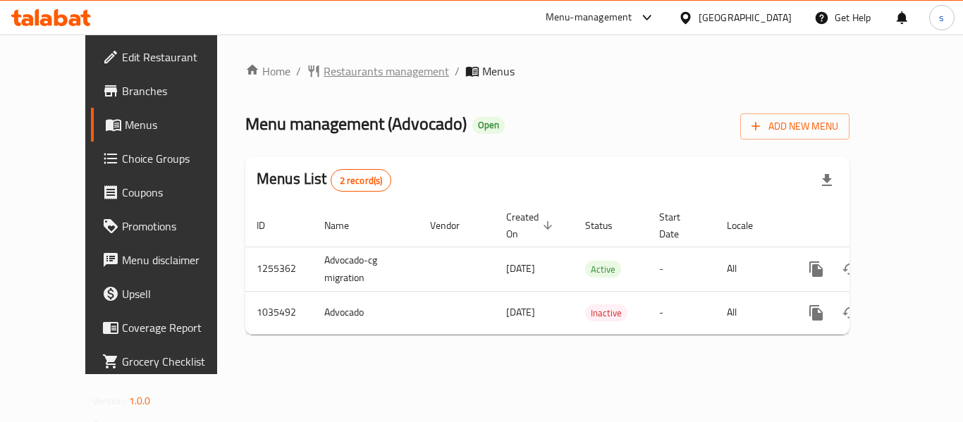
click at [350, 64] on span "Restaurants management" at bounding box center [386, 71] width 125 height 17
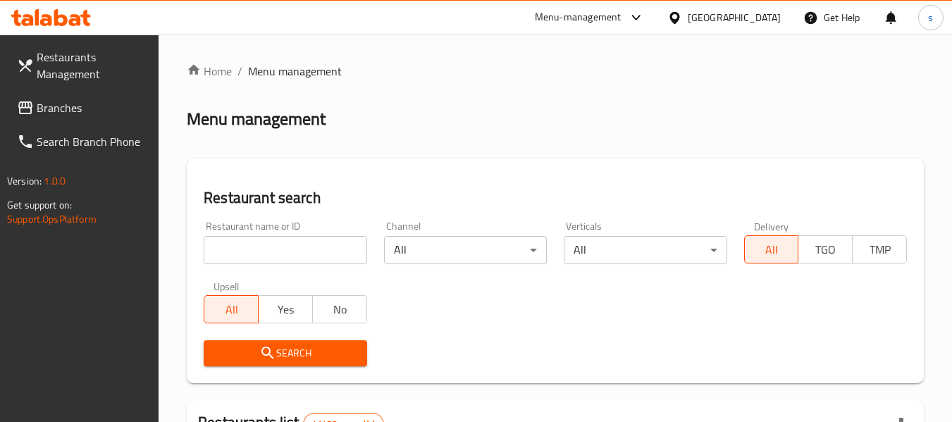
click at [87, 108] on span "Branches" at bounding box center [92, 107] width 111 height 17
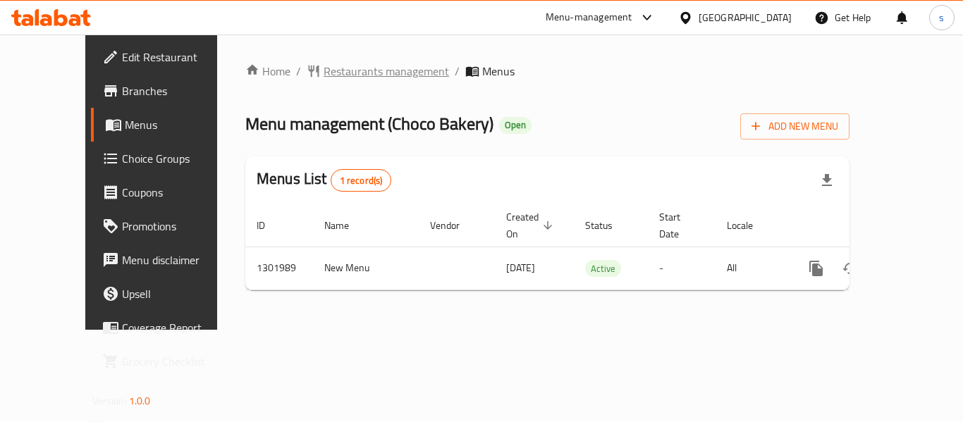
click at [350, 74] on span "Restaurants management" at bounding box center [386, 71] width 125 height 17
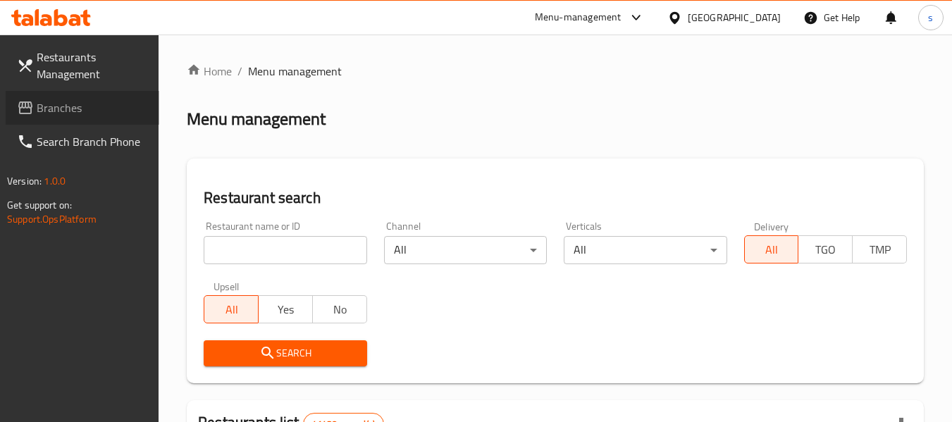
click at [51, 109] on span "Branches" at bounding box center [92, 107] width 111 height 17
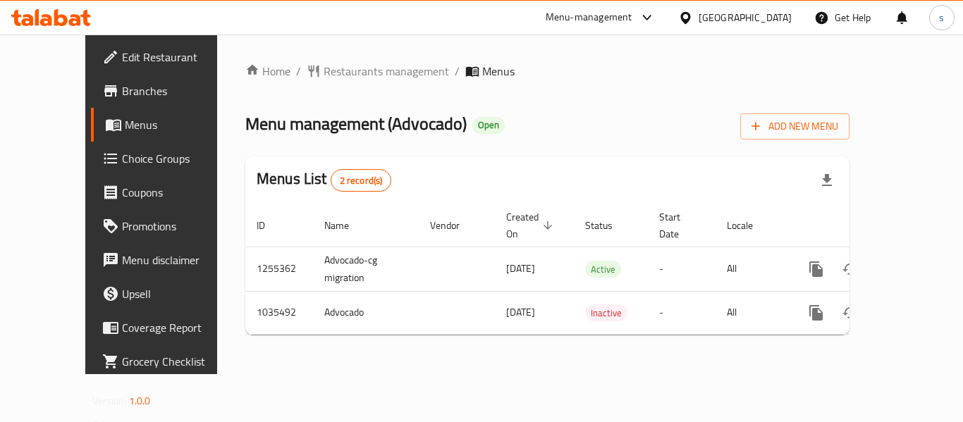
click at [757, 20] on div "[GEOGRAPHIC_DATA]" at bounding box center [745, 18] width 93 height 16
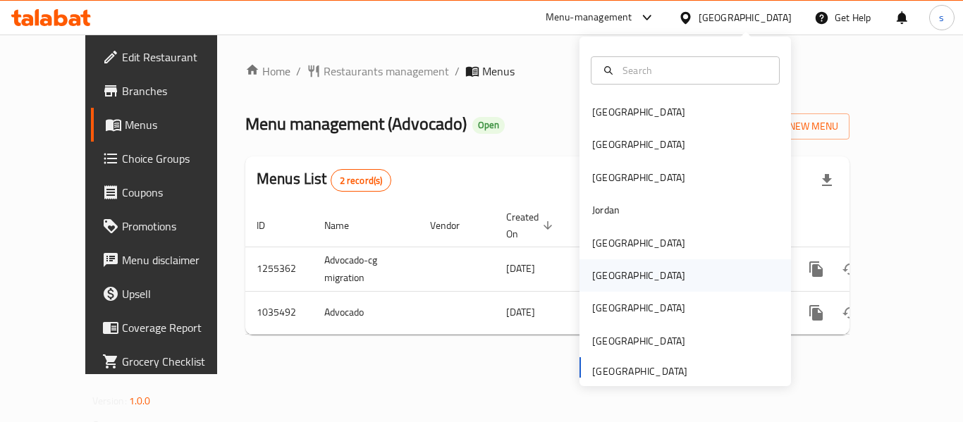
click at [617, 281] on div "[GEOGRAPHIC_DATA]" at bounding box center [639, 275] width 116 height 32
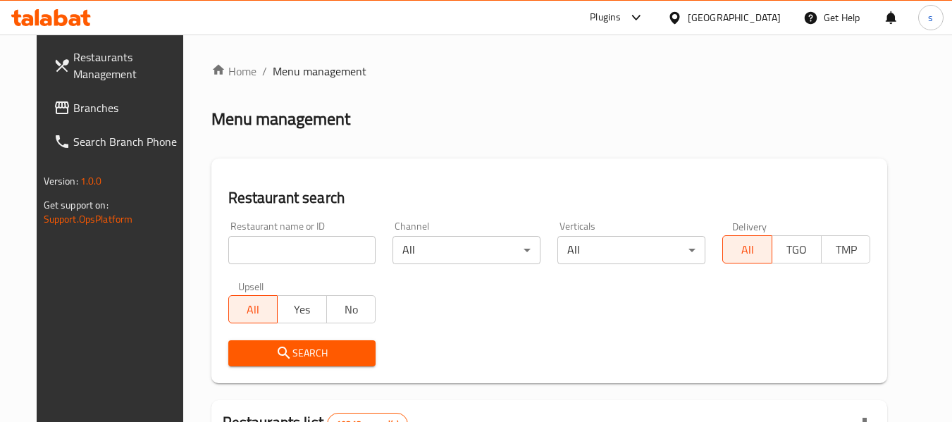
click at [75, 116] on span "Branches" at bounding box center [128, 107] width 111 height 17
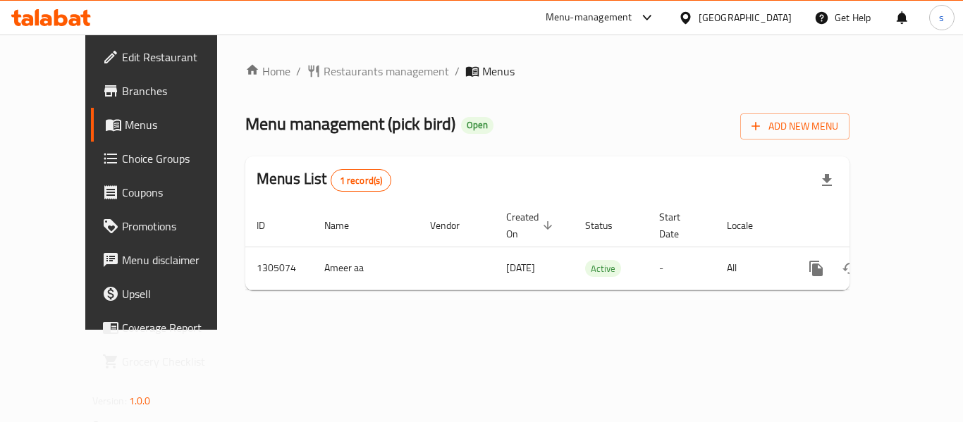
click at [783, 18] on div "[GEOGRAPHIC_DATA]" at bounding box center [745, 18] width 93 height 16
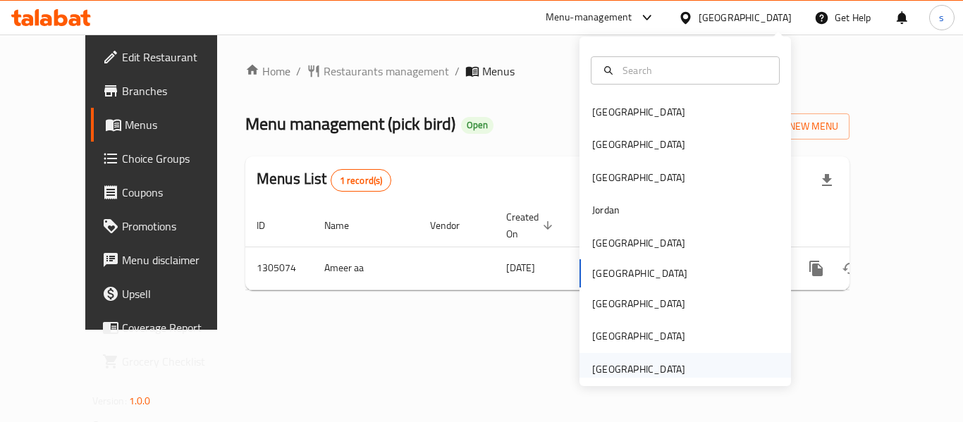
click at [643, 367] on div "[GEOGRAPHIC_DATA]" at bounding box center [638, 370] width 93 height 16
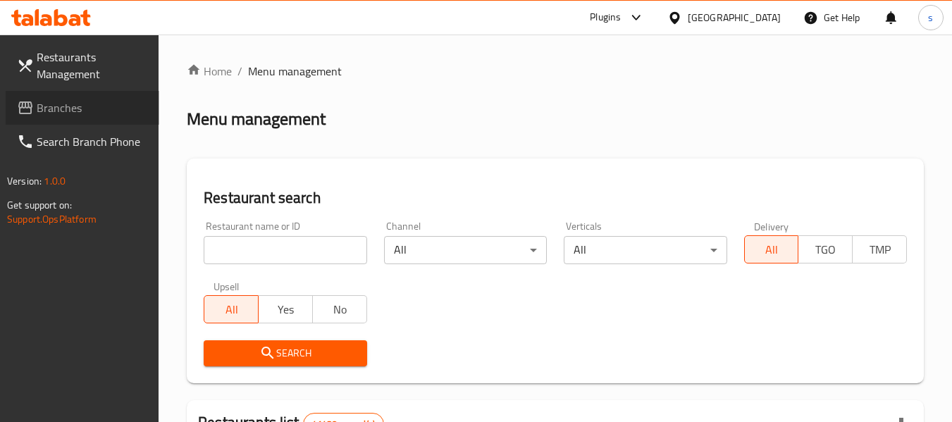
click at [106, 111] on span "Branches" at bounding box center [92, 107] width 111 height 17
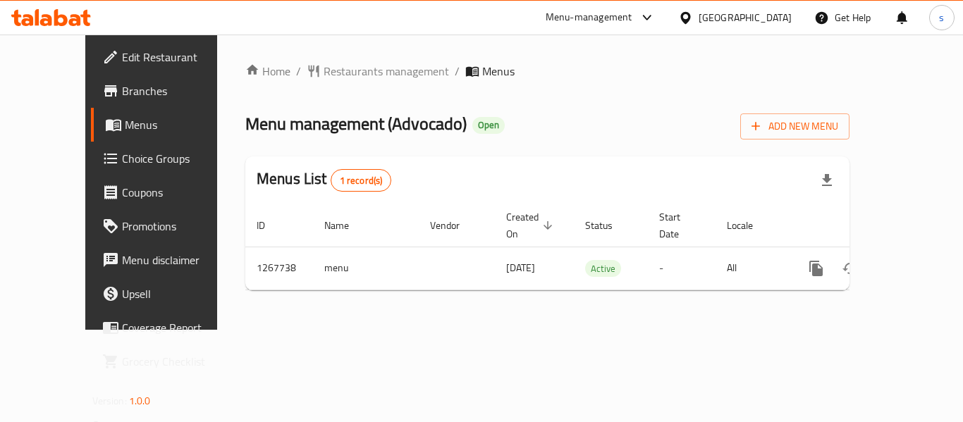
click at [768, 13] on div "[GEOGRAPHIC_DATA]" at bounding box center [745, 18] width 93 height 16
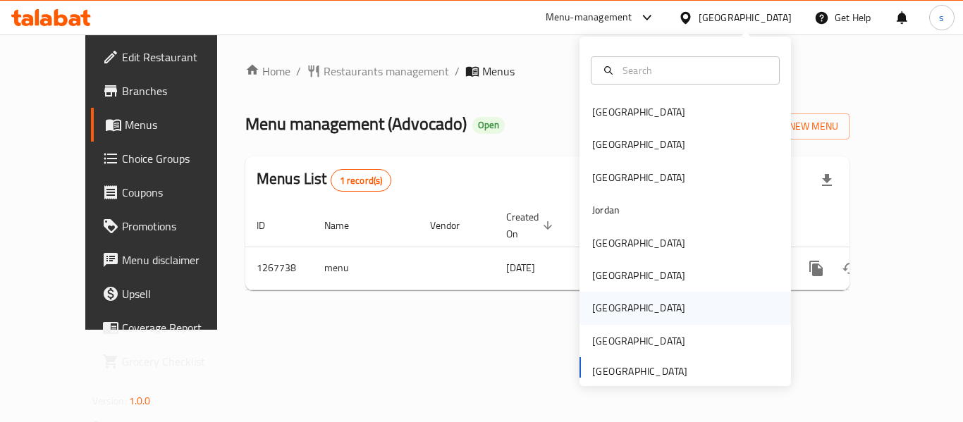
click at [632, 294] on div "[GEOGRAPHIC_DATA]" at bounding box center [685, 308] width 211 height 32
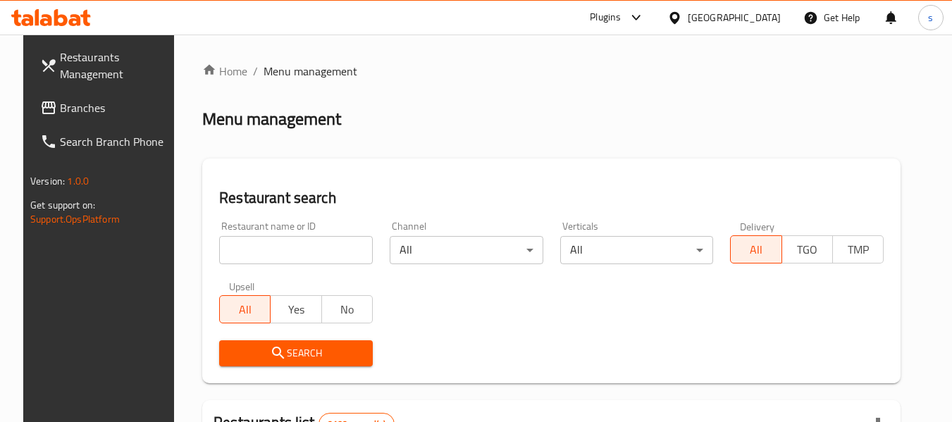
click at [66, 99] on span "Branches" at bounding box center [115, 107] width 111 height 17
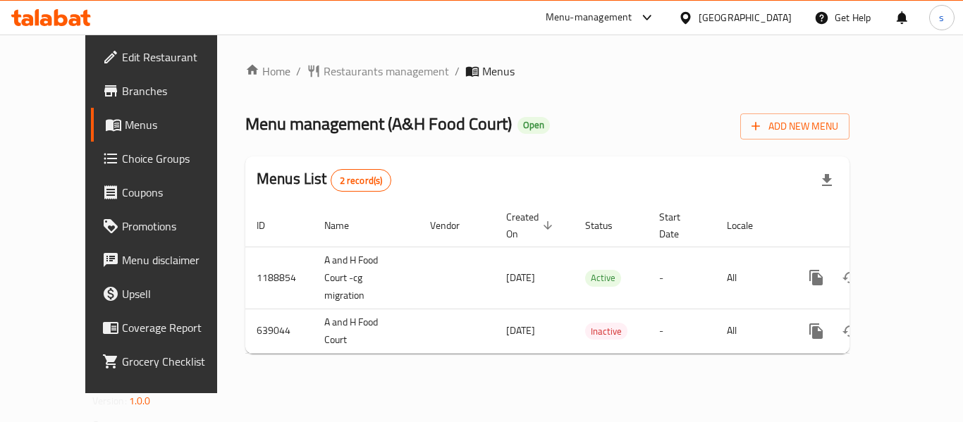
click at [768, 19] on div "[GEOGRAPHIC_DATA]" at bounding box center [745, 18] width 93 height 16
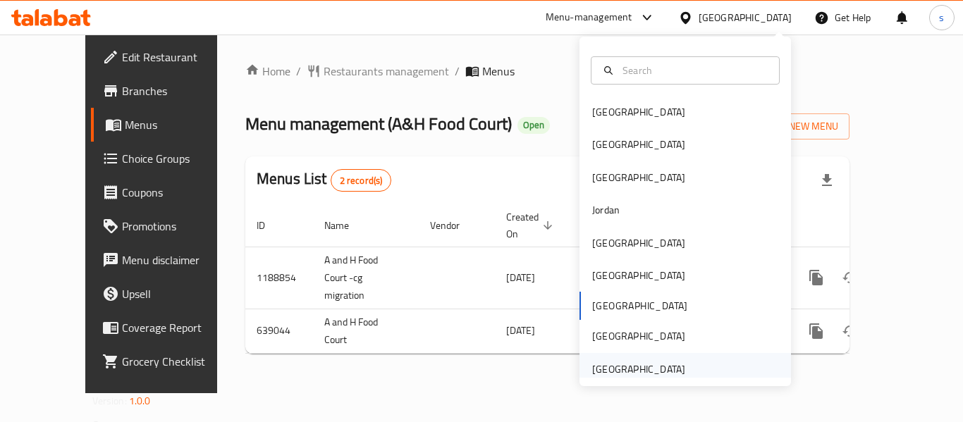
click at [644, 355] on div "[GEOGRAPHIC_DATA]" at bounding box center [639, 369] width 116 height 32
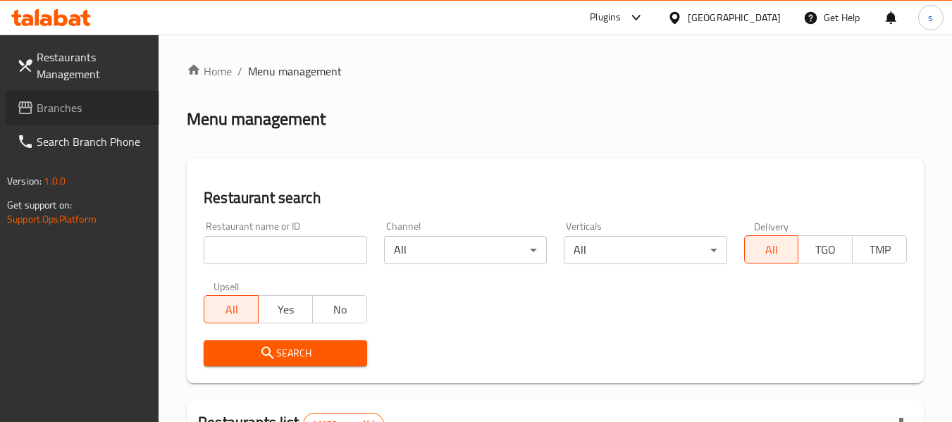
click at [81, 97] on link "Branches" at bounding box center [83, 108] width 154 height 34
